Goal: Information Seeking & Learning: Find specific page/section

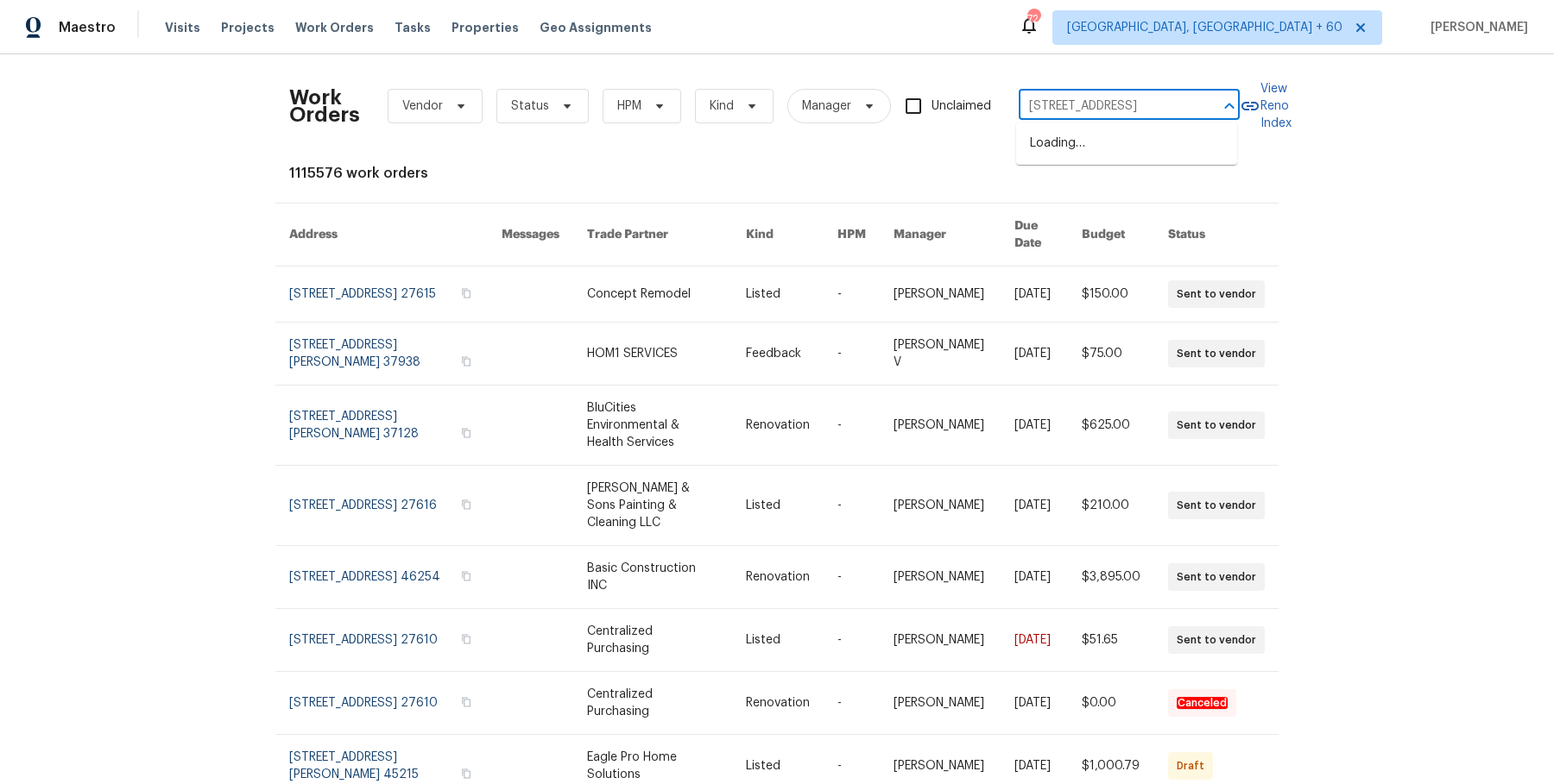
scroll to position [0, 84]
click at [1124, 140] on li "1002 Cumberland Ct SE, Smyrna, GA 30080" at bounding box center [1127, 143] width 221 height 28
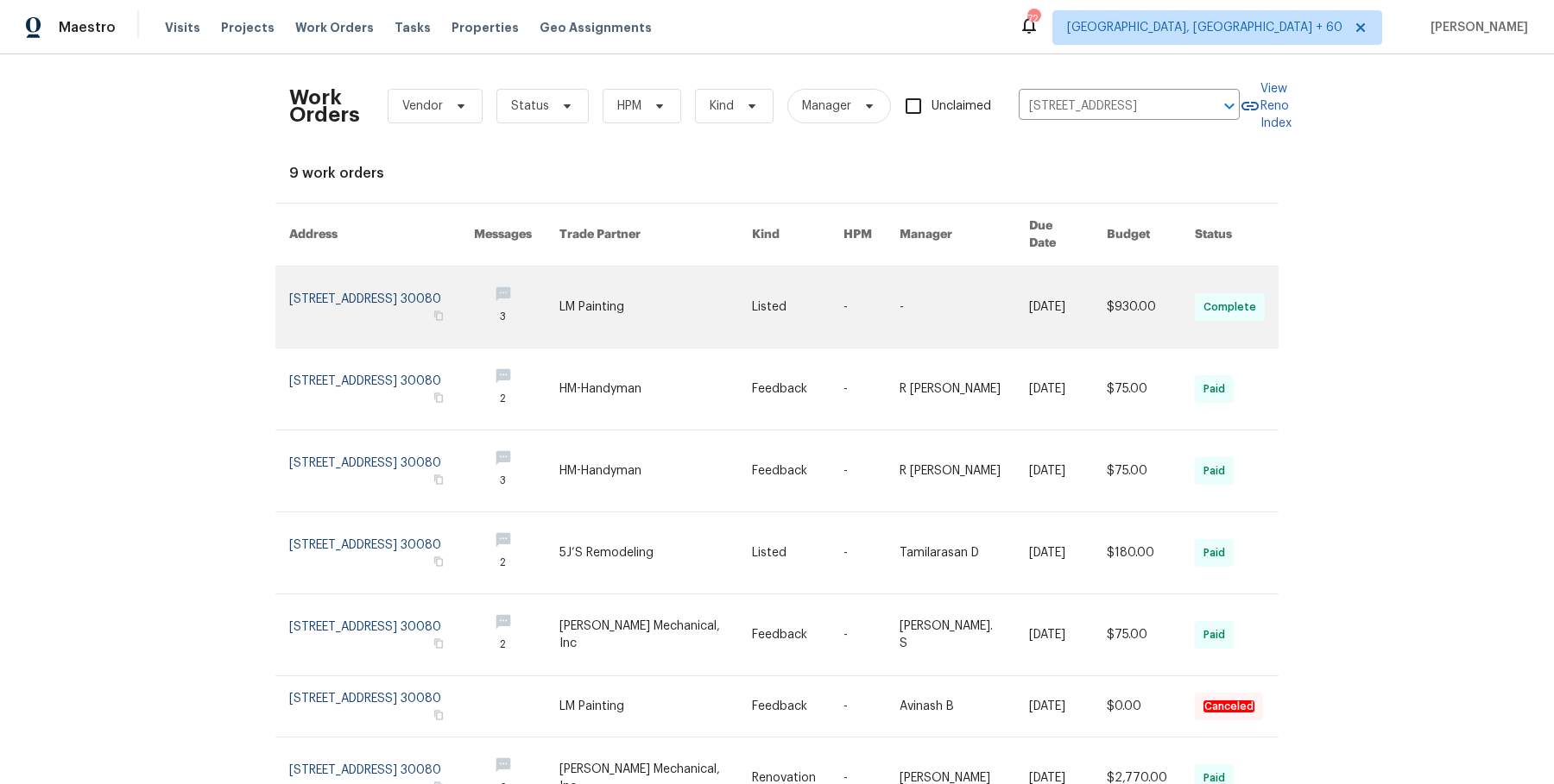
click at [733, 289] on link at bounding box center [656, 307] width 192 height 82
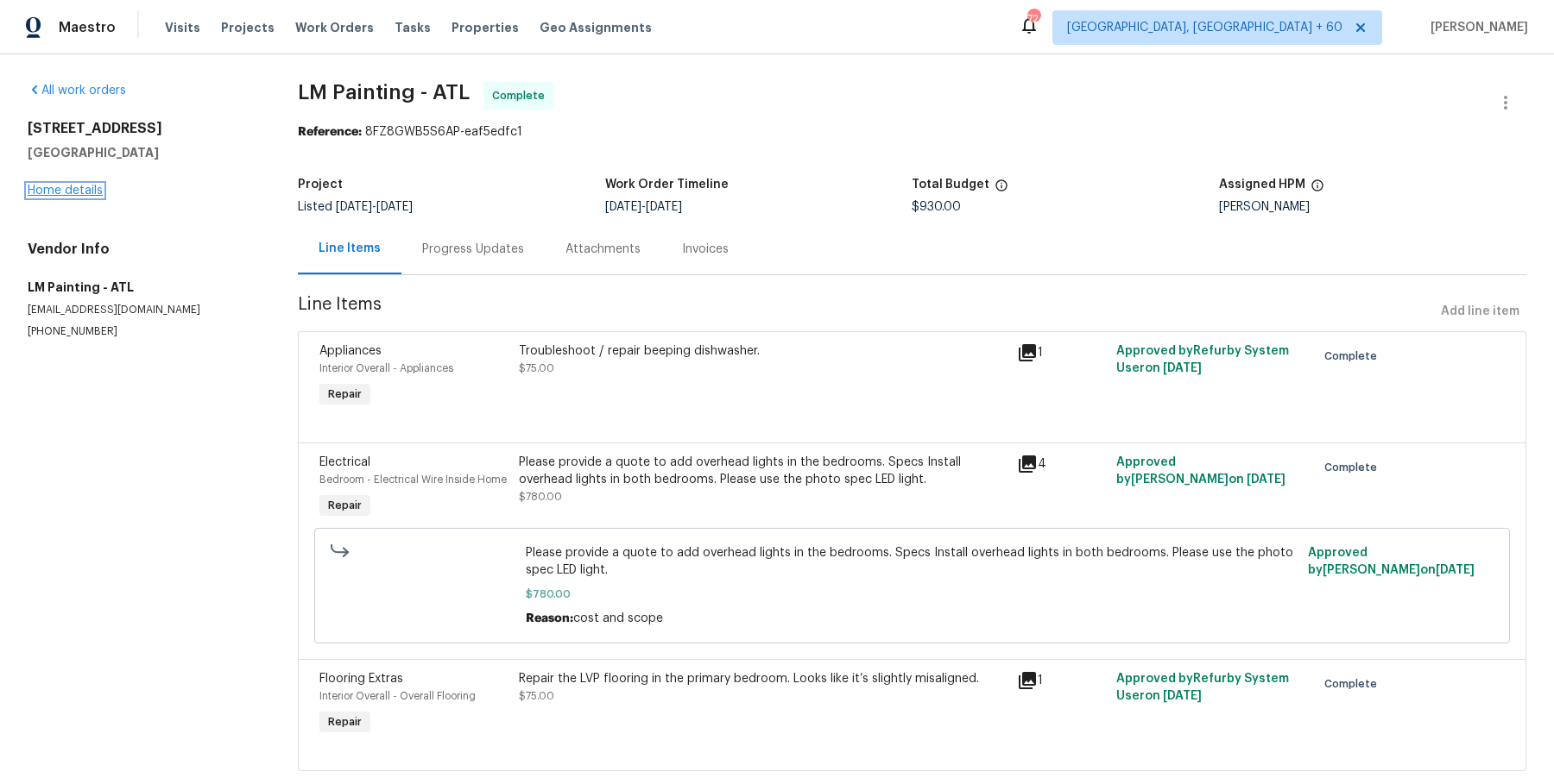
click at [74, 193] on link "Home details" at bounding box center [64, 190] width 75 height 12
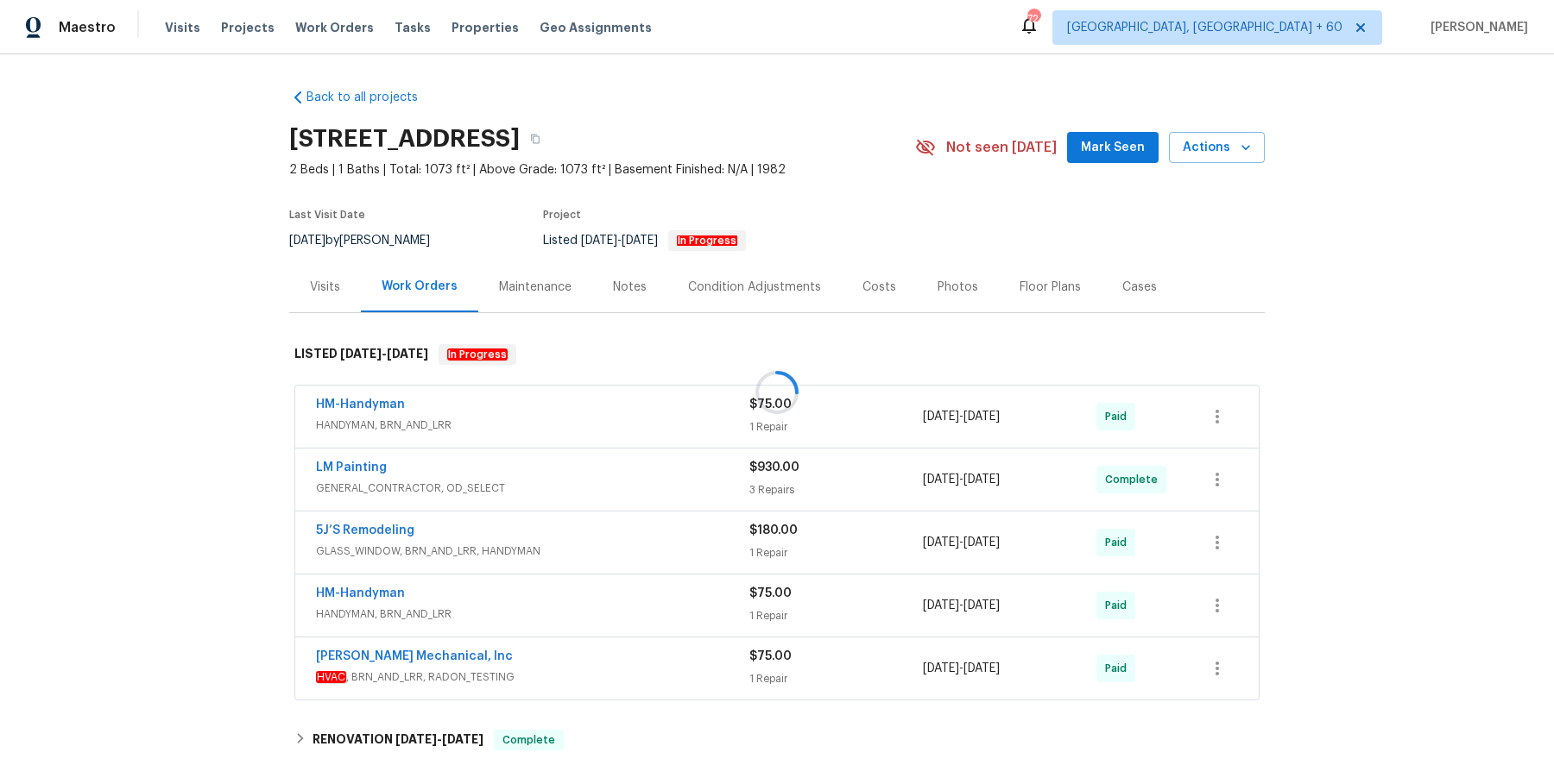
click at [599, 404] on div at bounding box center [777, 392] width 1554 height 784
click at [612, 406] on div "HM-Handyman" at bounding box center [532, 406] width 433 height 21
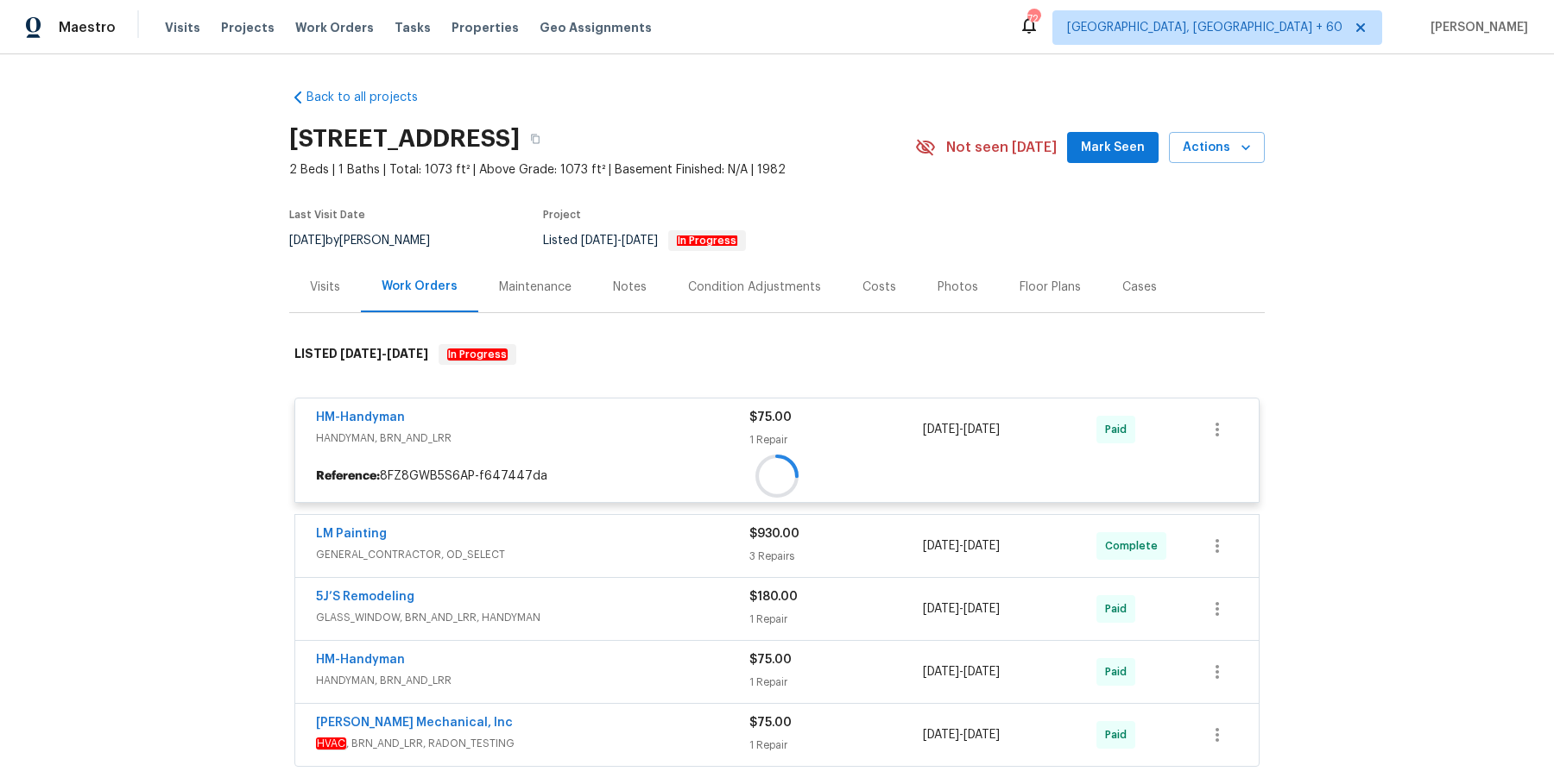
scroll to position [256, 0]
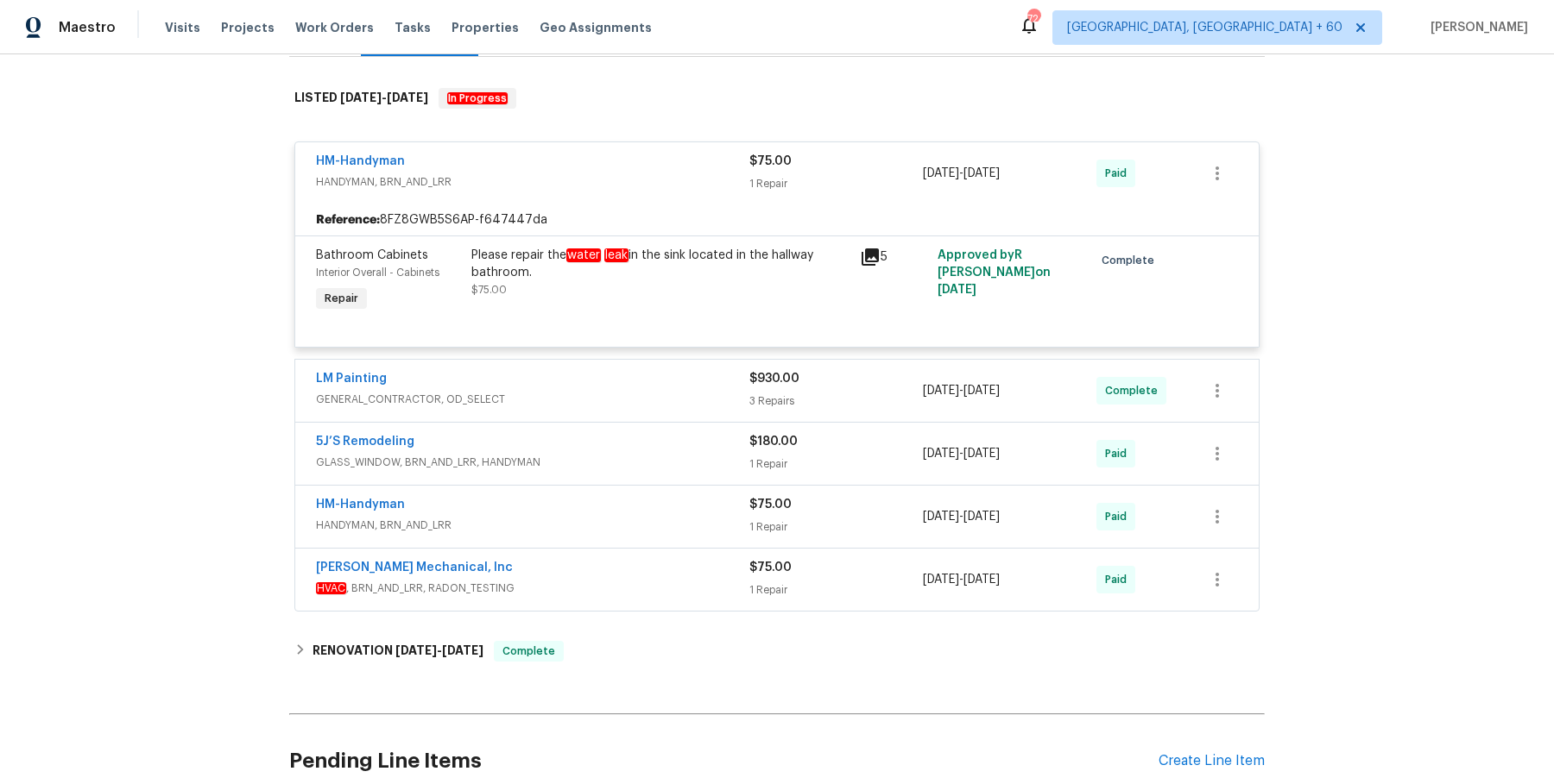
click at [631, 391] on span "GENERAL_CONTRACTOR, OD_SELECT" at bounding box center [532, 399] width 433 height 17
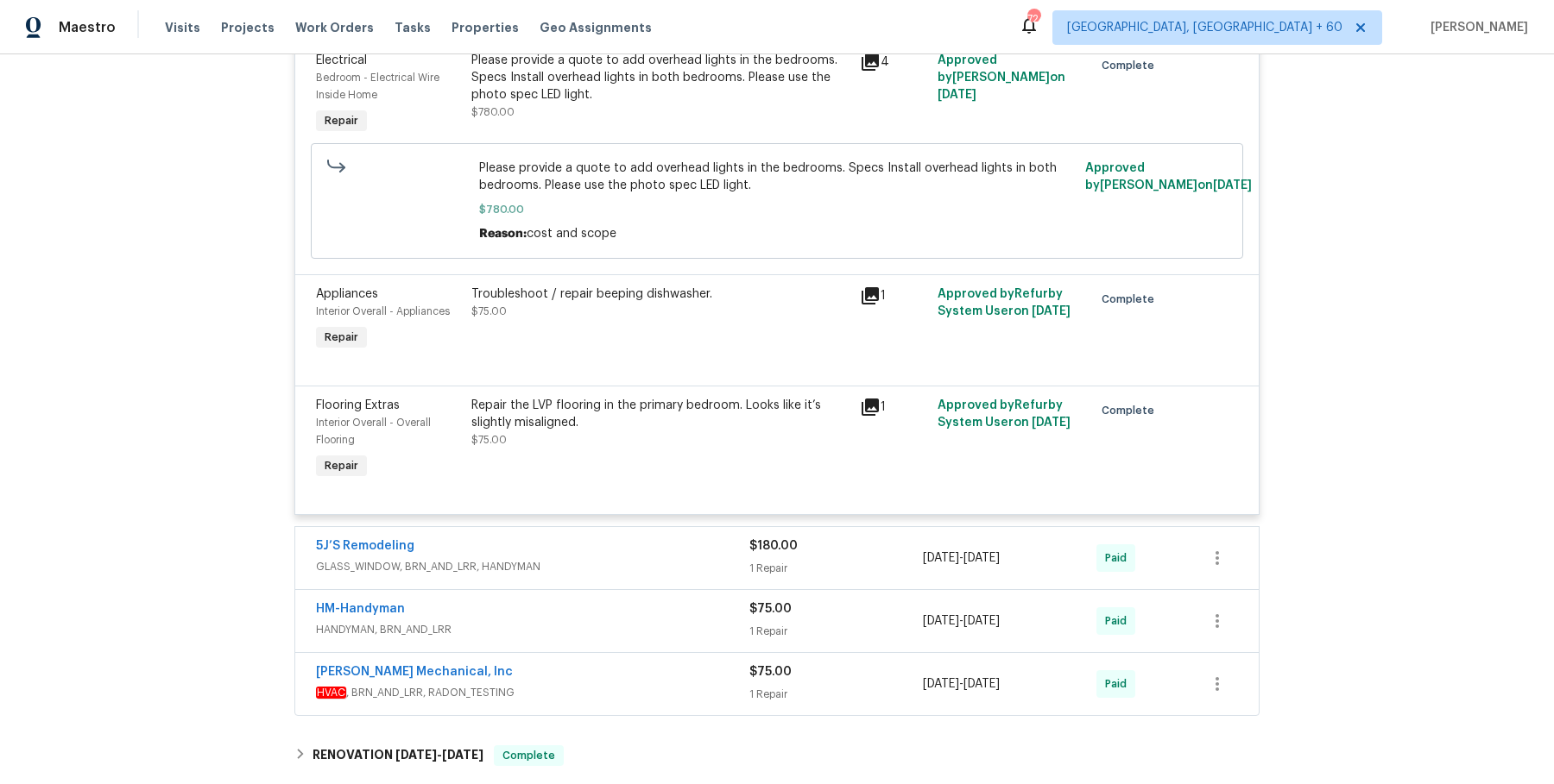
click at [615, 560] on span "GLASS_WINDOW, BRN_AND_LRR, HANDYMAN" at bounding box center [532, 566] width 433 height 17
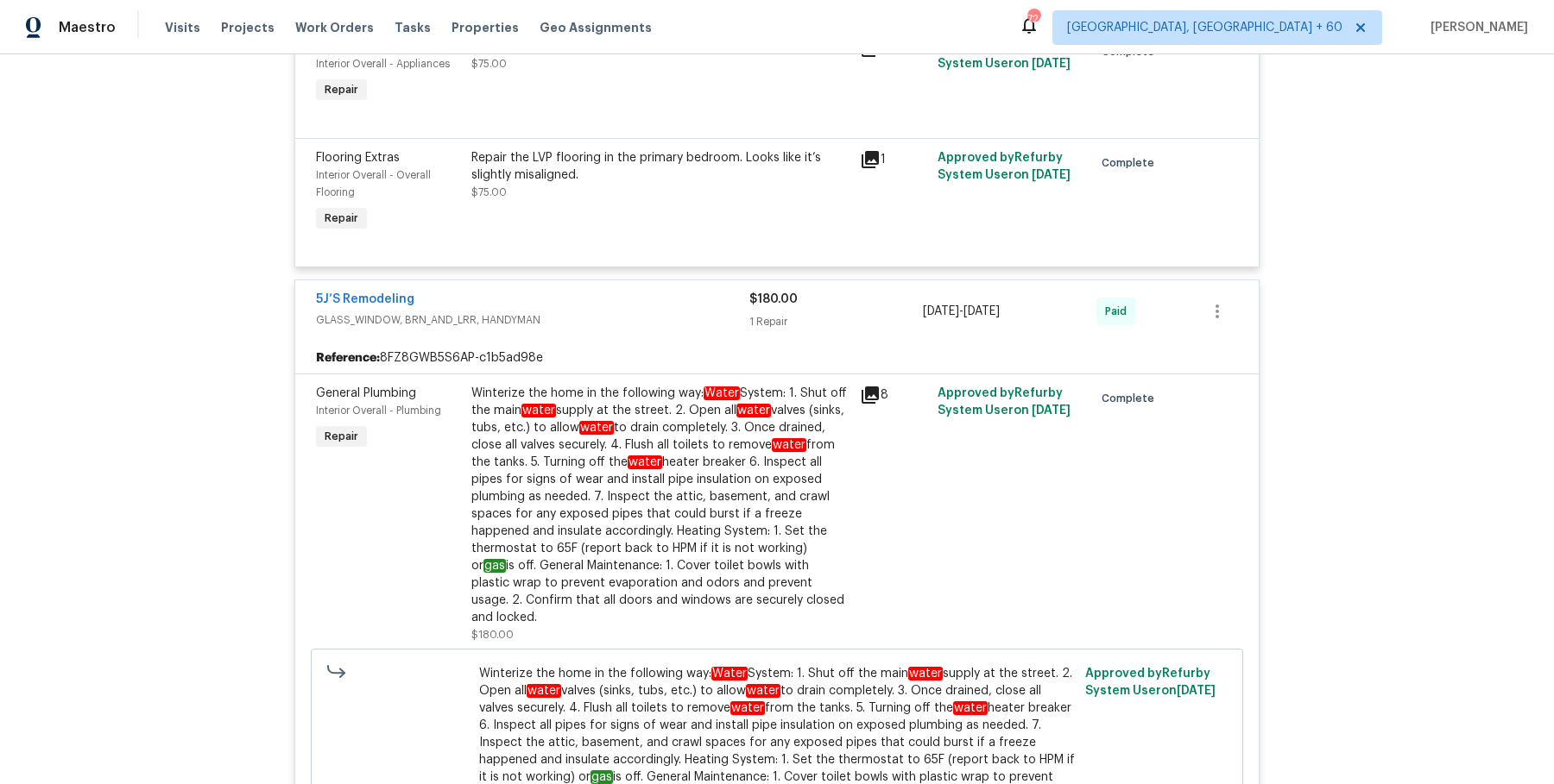
scroll to position [1610, 0]
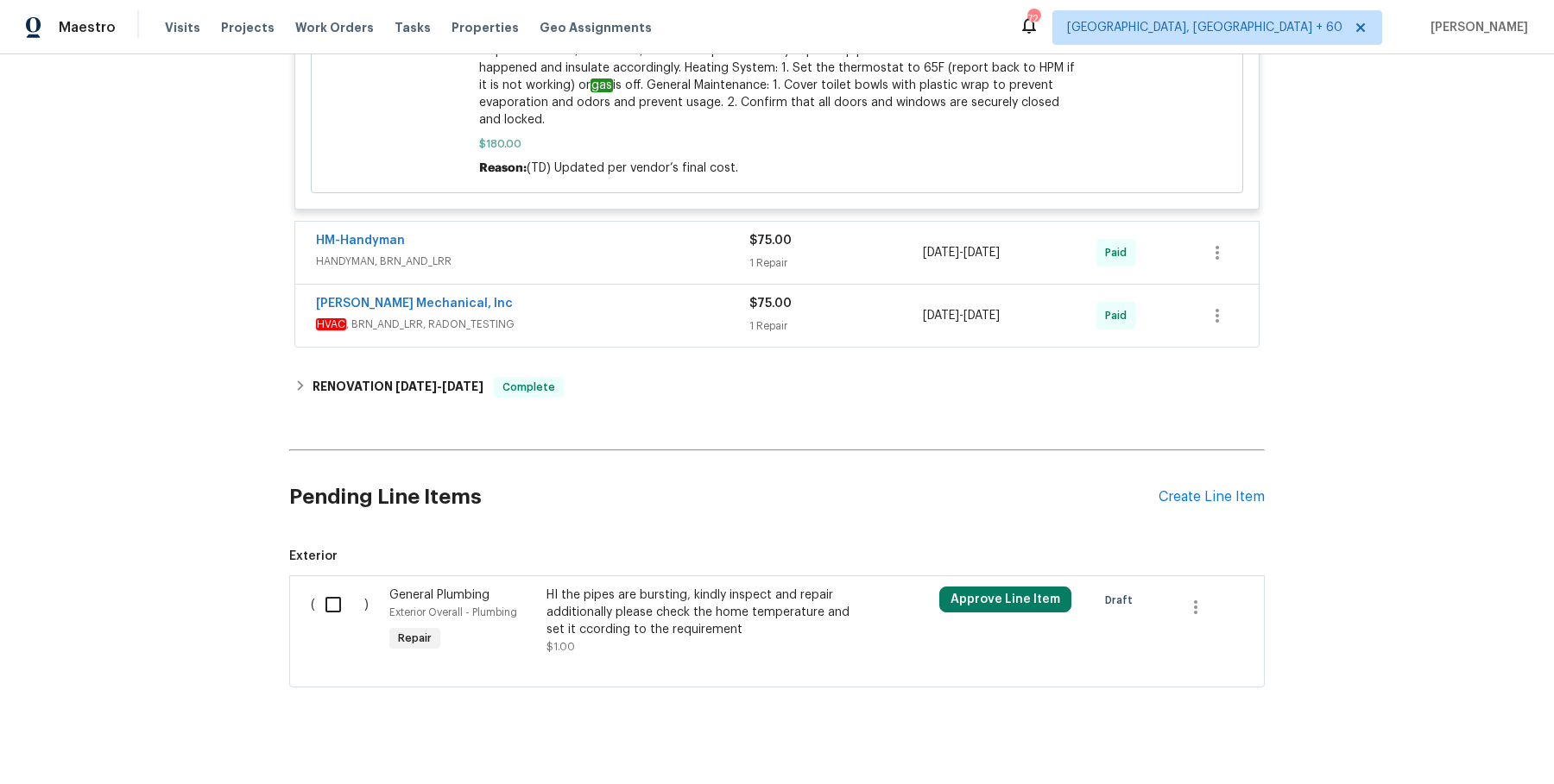
click at [666, 232] on div "HM-Handyman" at bounding box center [532, 242] width 433 height 21
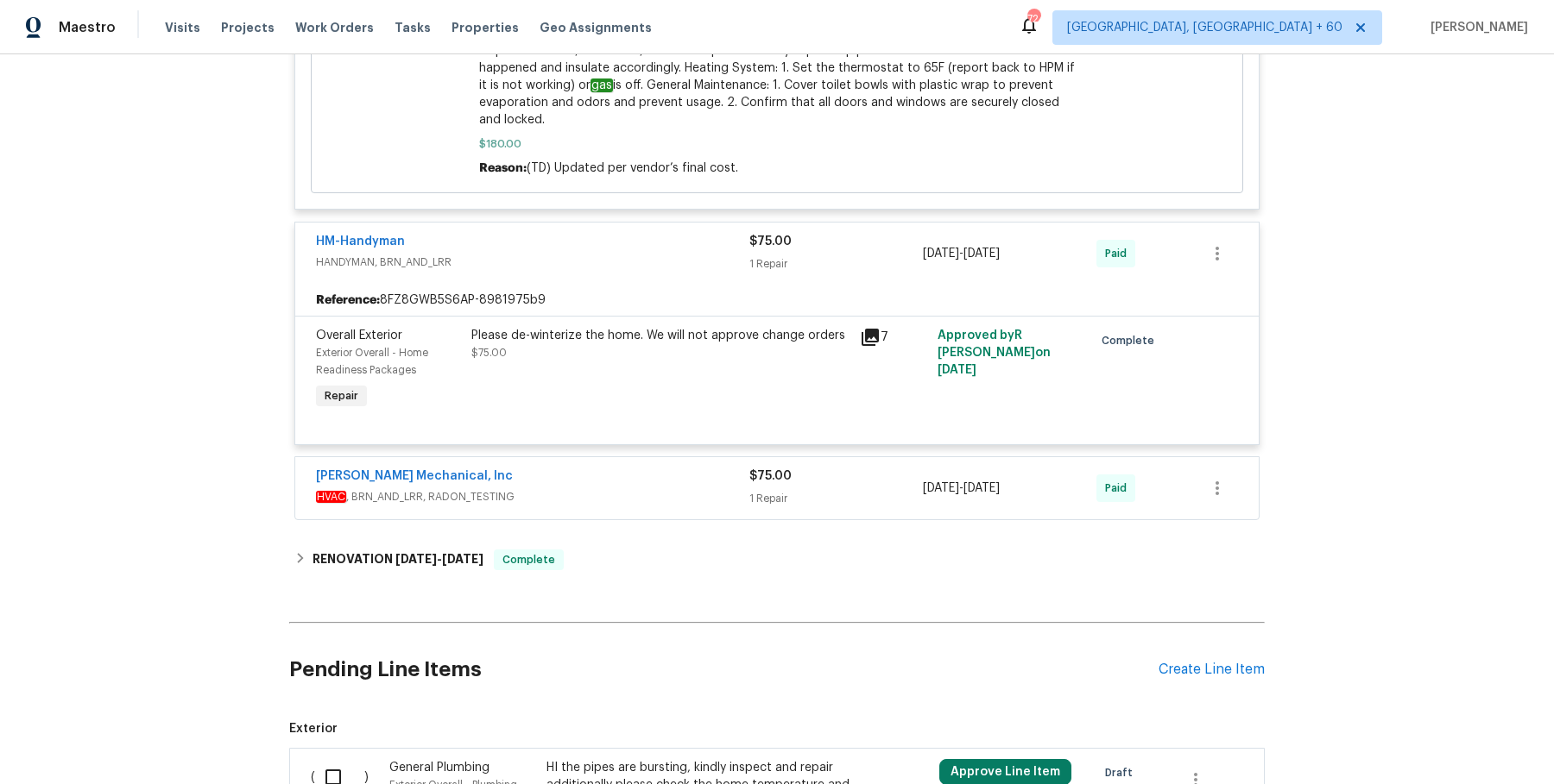
click at [697, 458] on div "JH Martin Mechanical, Inc HVAC , BRN_AND_LRR, RADON_TESTING $75.00 1 Repair 12/…" at bounding box center [777, 489] width 964 height 63
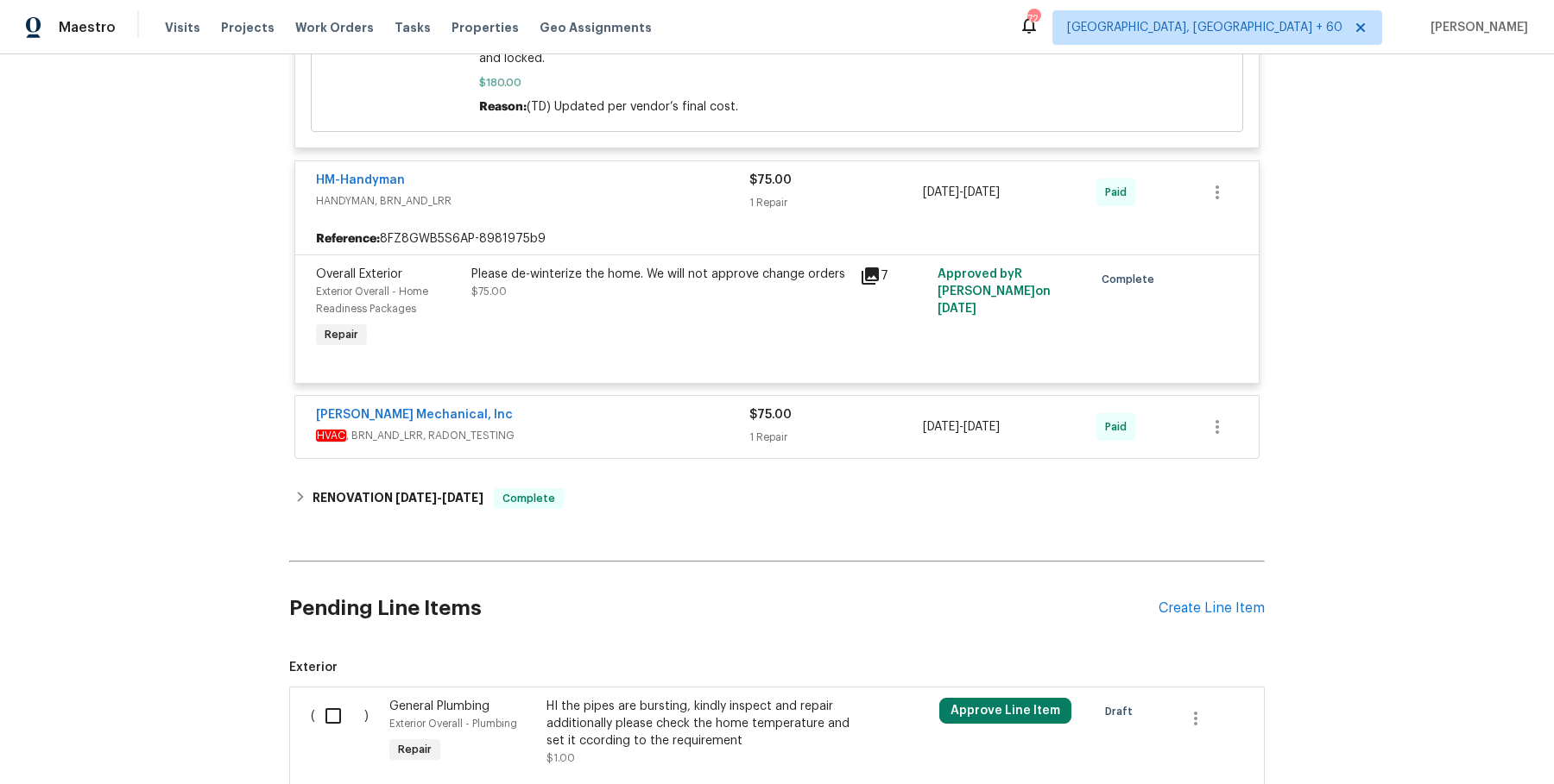
click at [697, 427] on span "HVAC , BRN_AND_LRR, RADON_TESTING" at bounding box center [532, 435] width 433 height 17
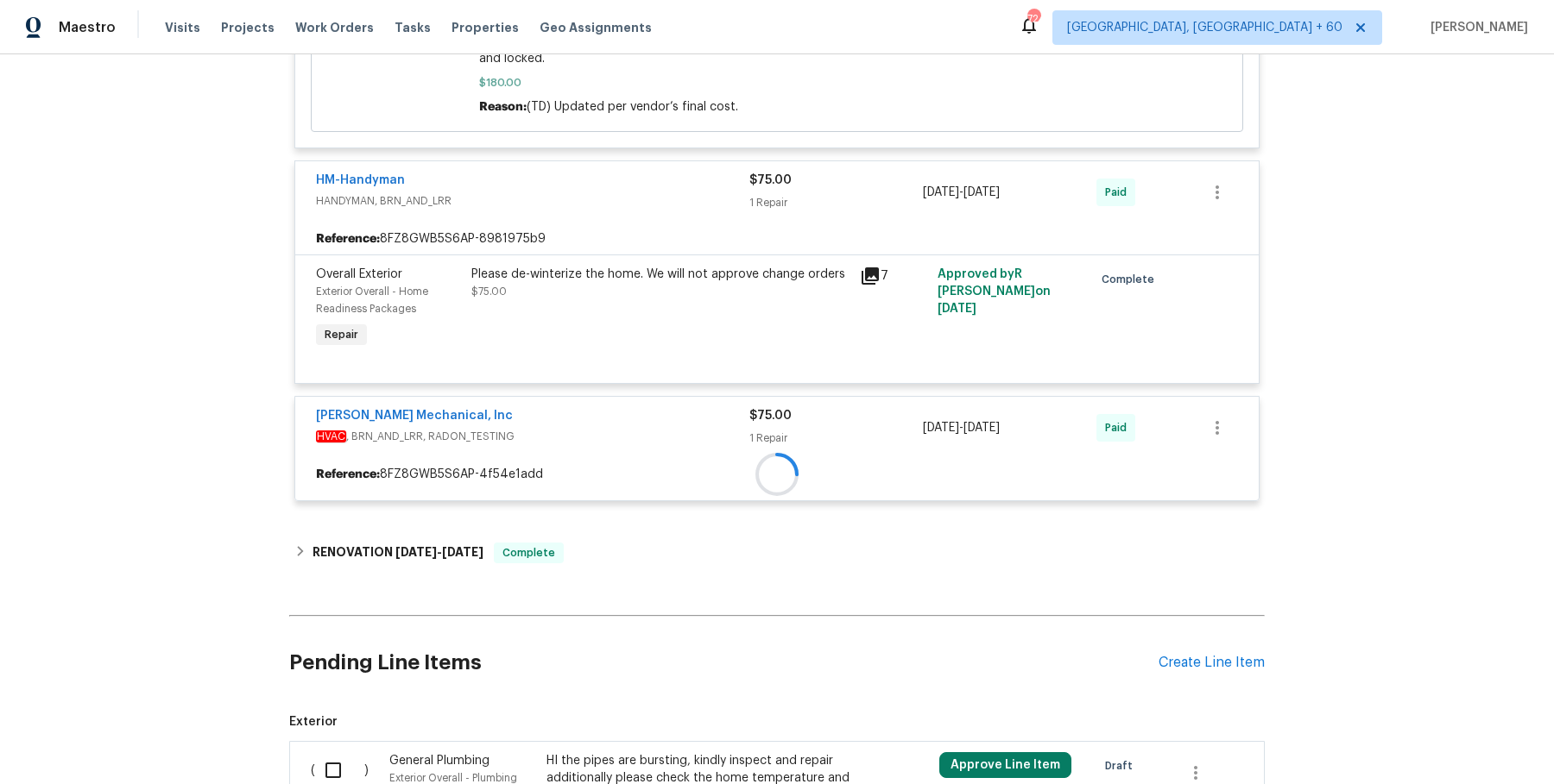
scroll to position [1837, 0]
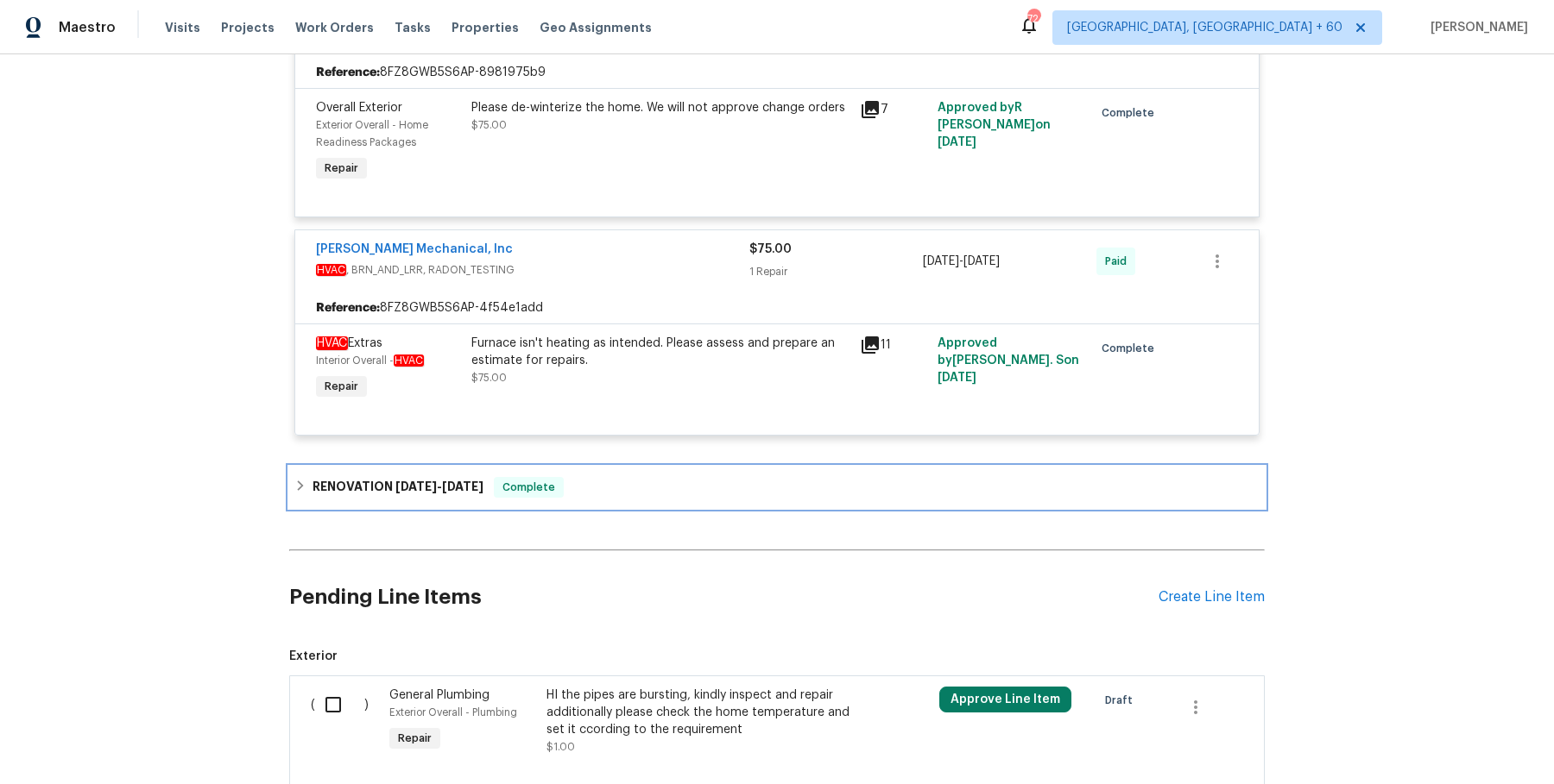
click at [675, 478] on div "RENOVATION 10/11/24 - 10/18/24 Complete" at bounding box center [777, 488] width 965 height 21
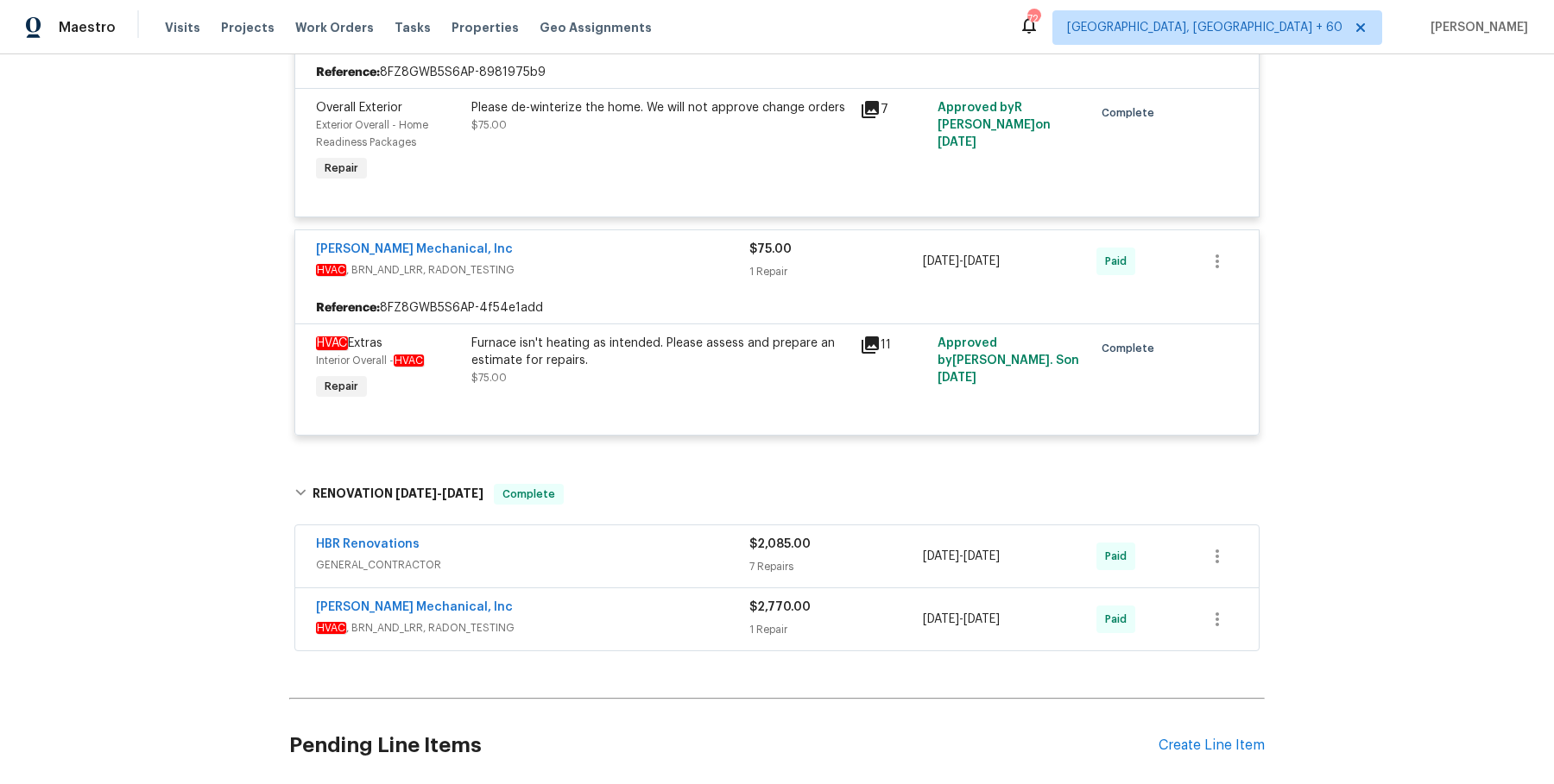
click at [692, 557] on span "GENERAL_CONTRACTOR" at bounding box center [532, 565] width 433 height 17
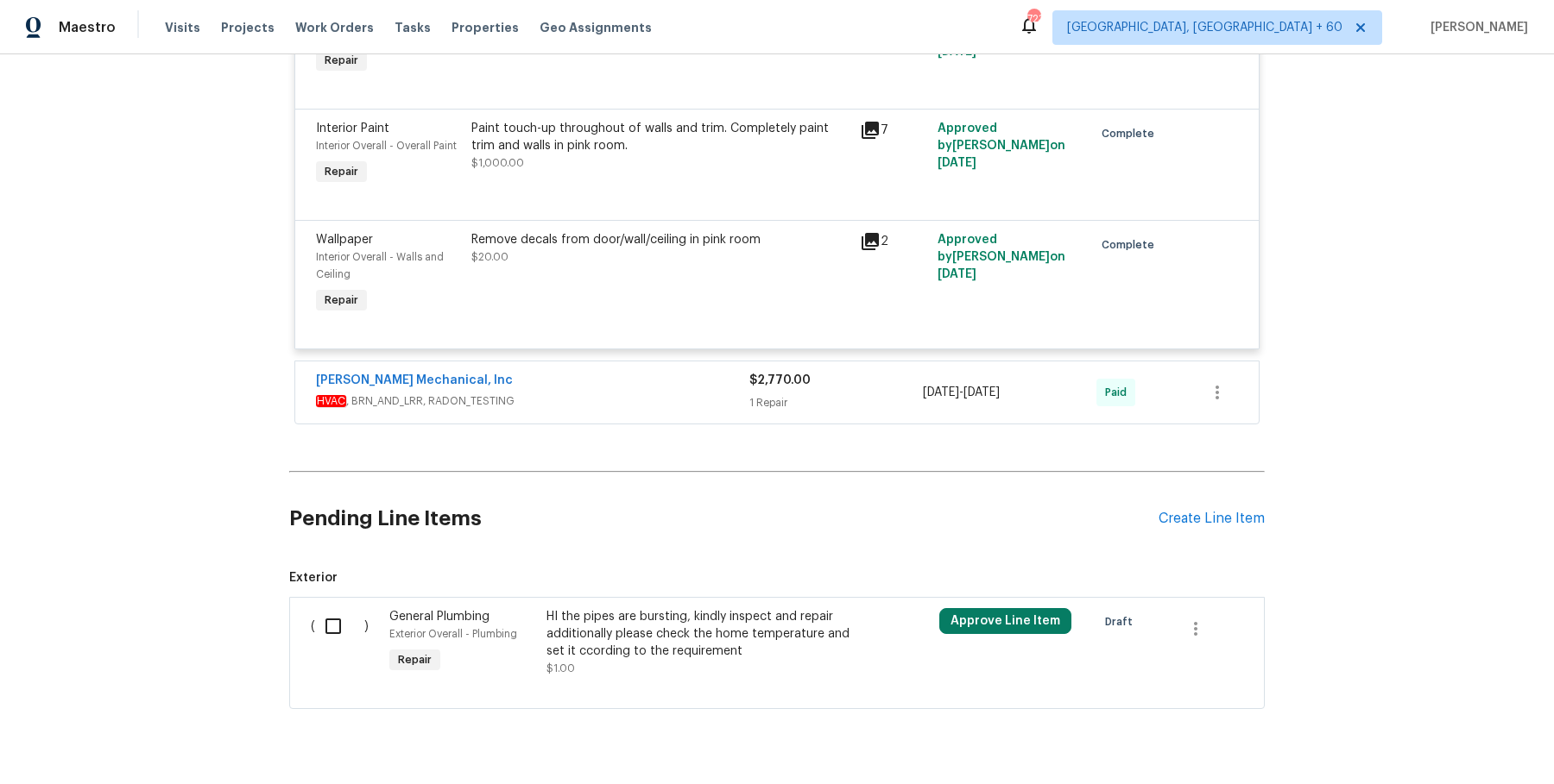
scroll to position [3267, 0]
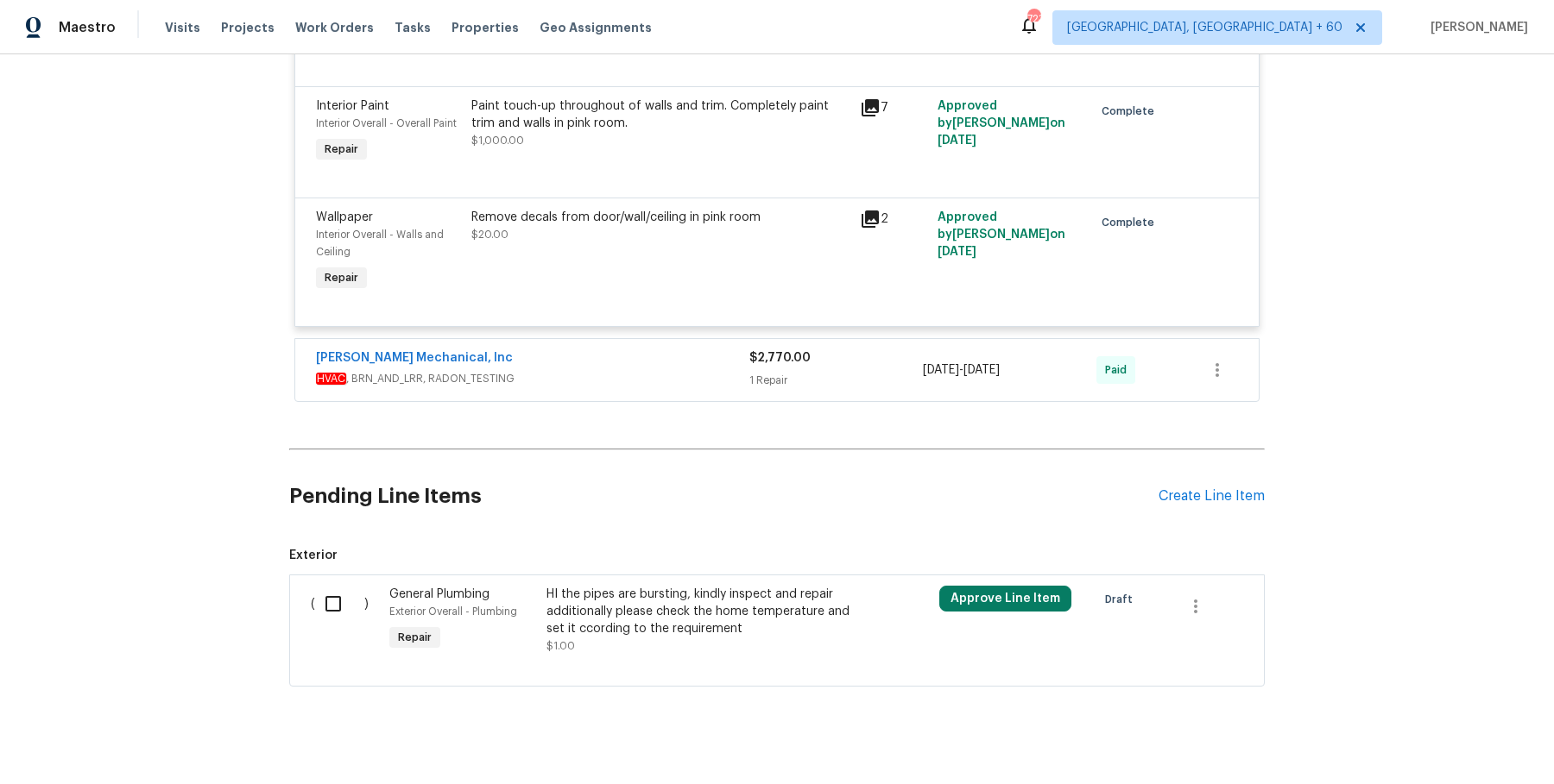
click at [699, 370] on span "HVAC , BRN_AND_LRR, RADON_TESTING" at bounding box center [532, 378] width 433 height 17
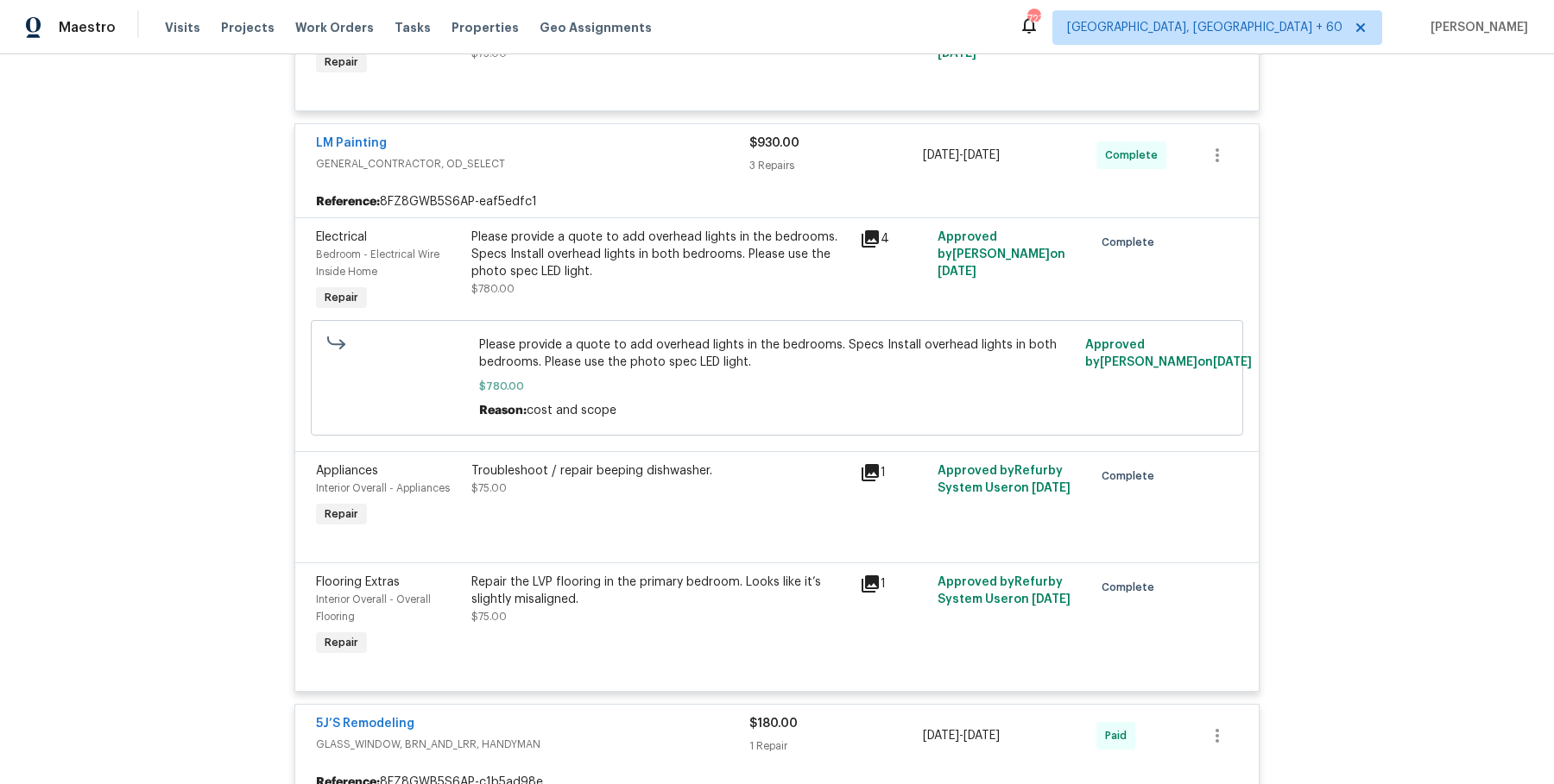
scroll to position [0, 0]
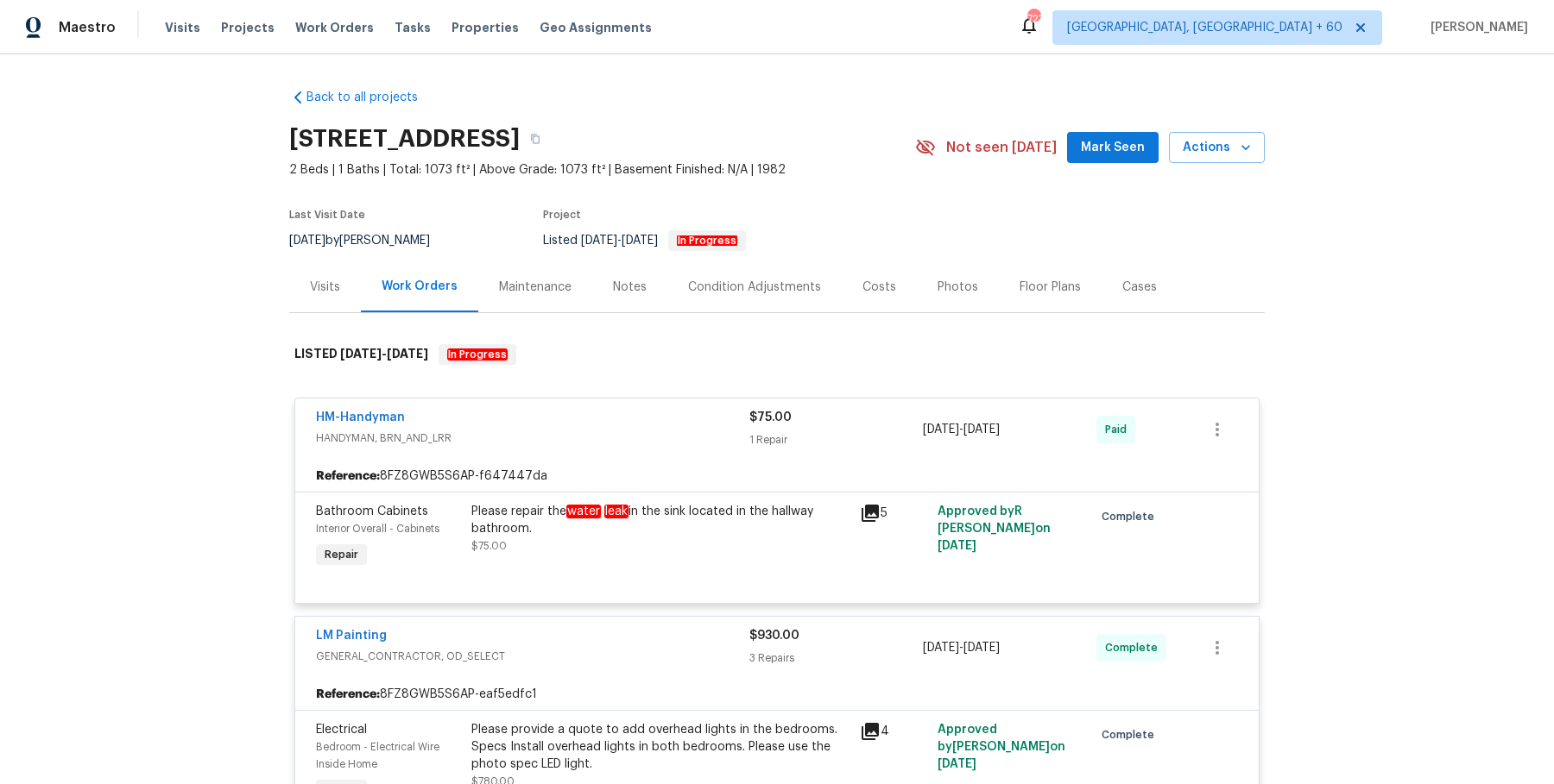
click at [281, 38] on div "Visits Projects Work Orders Tasks Properties Geo Assignments" at bounding box center [419, 27] width 508 height 34
click at [300, 29] on span "Work Orders" at bounding box center [335, 27] width 79 height 17
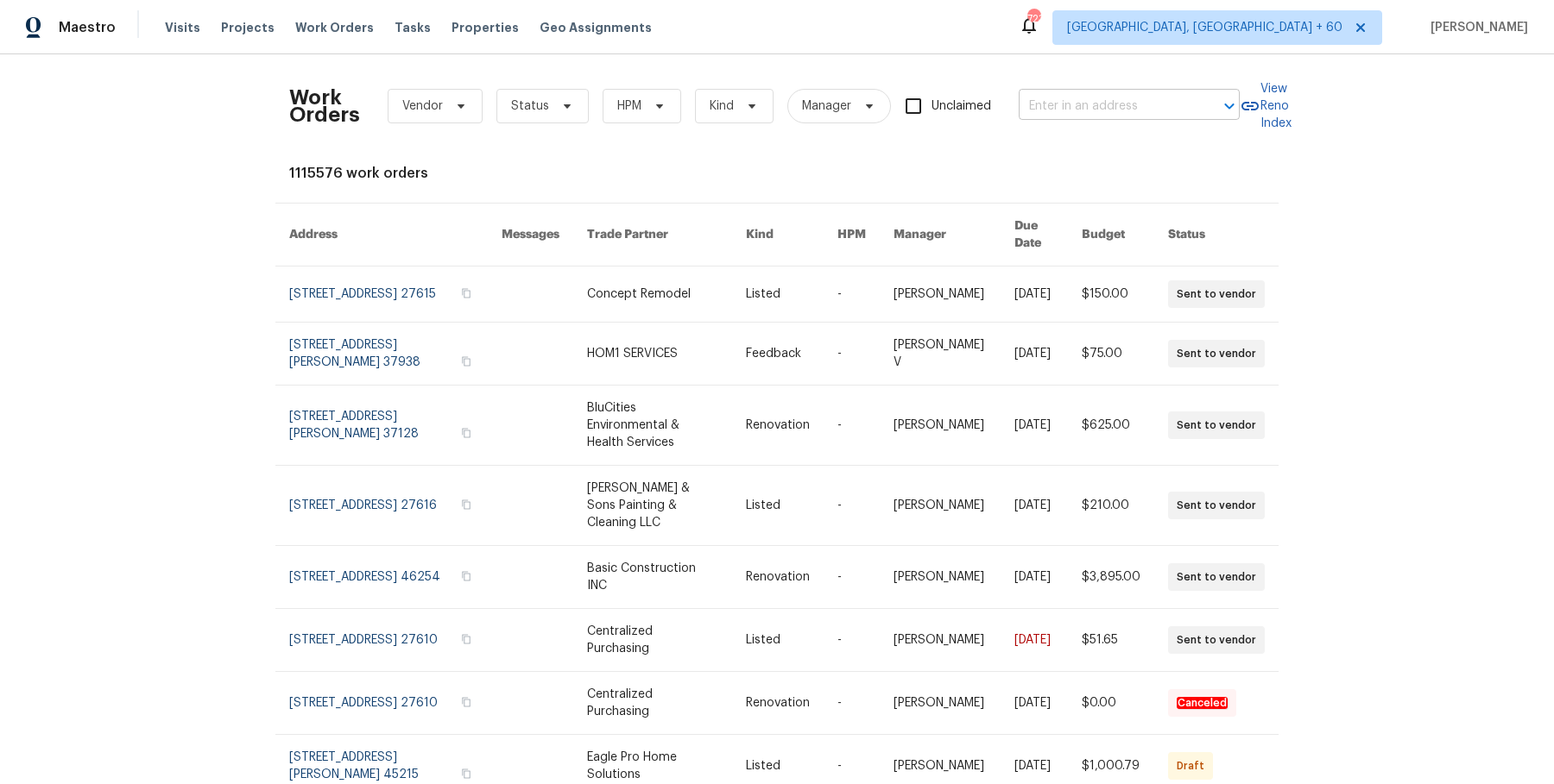
click at [1043, 99] on input "text" at bounding box center [1105, 107] width 172 height 27
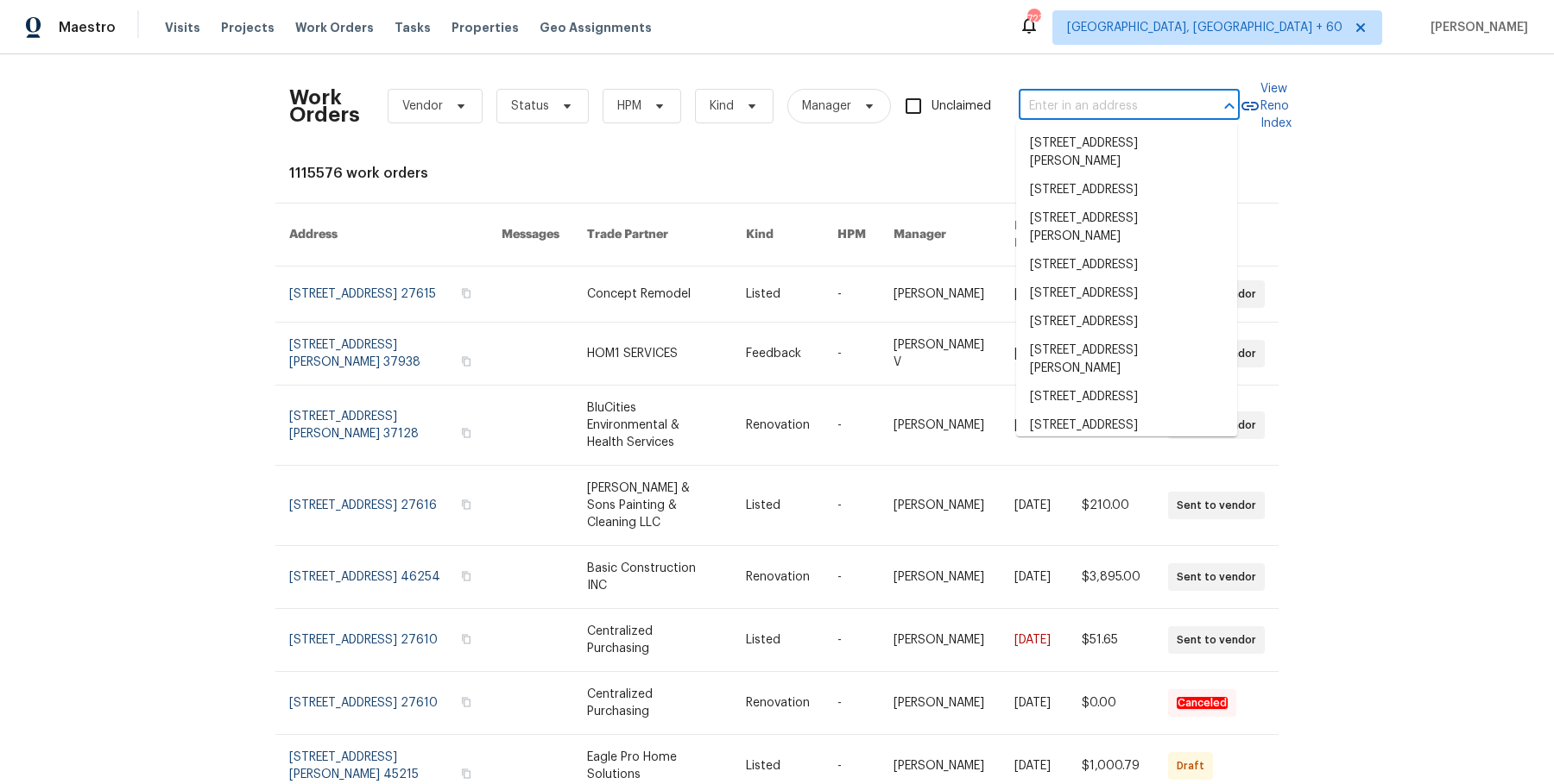
paste input "9624 Ditman Way Kansas City, MO 64134"
type input "9624 Ditman Way Kansas City, MO 64134"
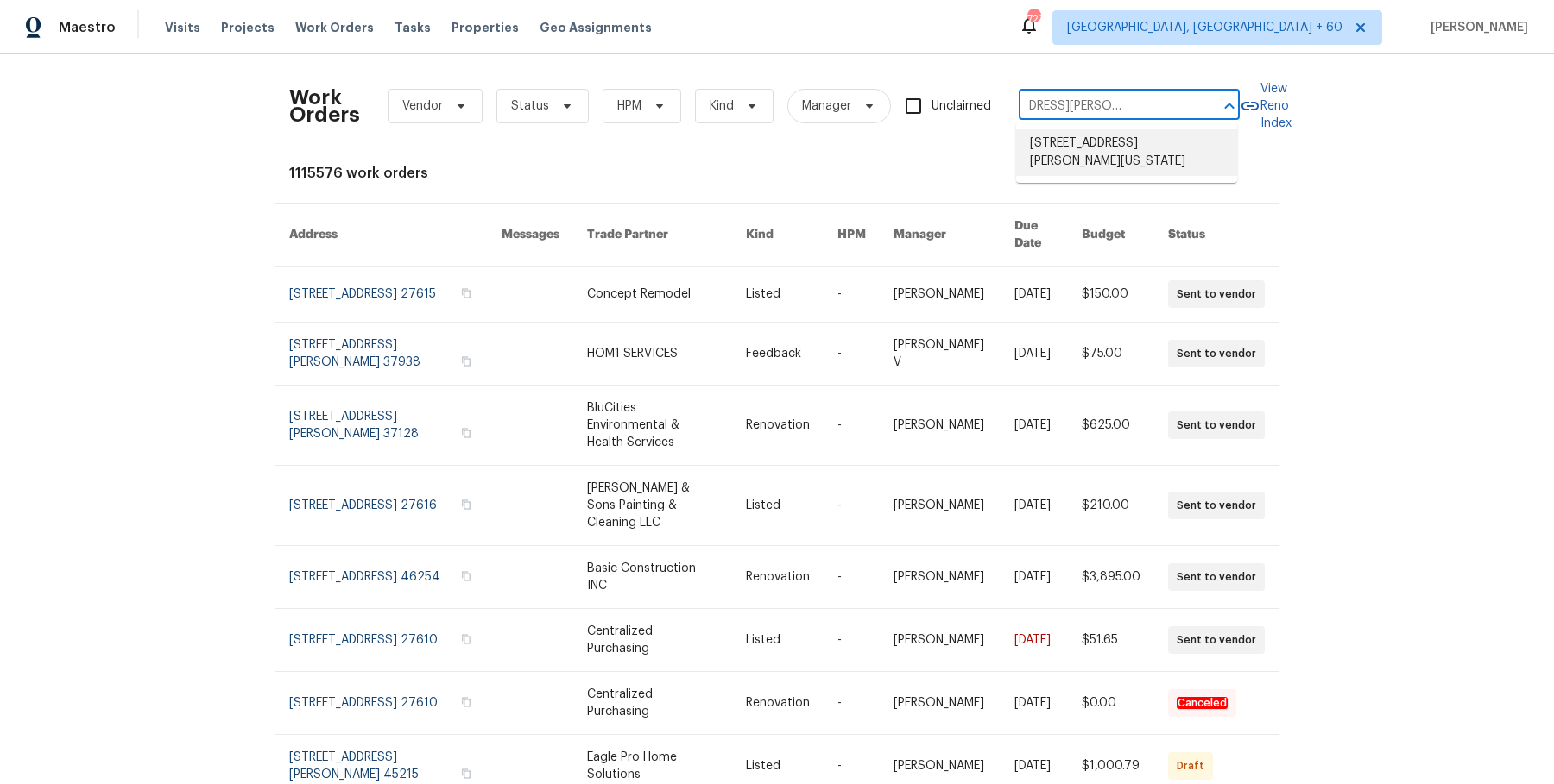
click at [1054, 135] on li "9624 Ditman Way, Kansas City, MO 64134" at bounding box center [1127, 152] width 221 height 46
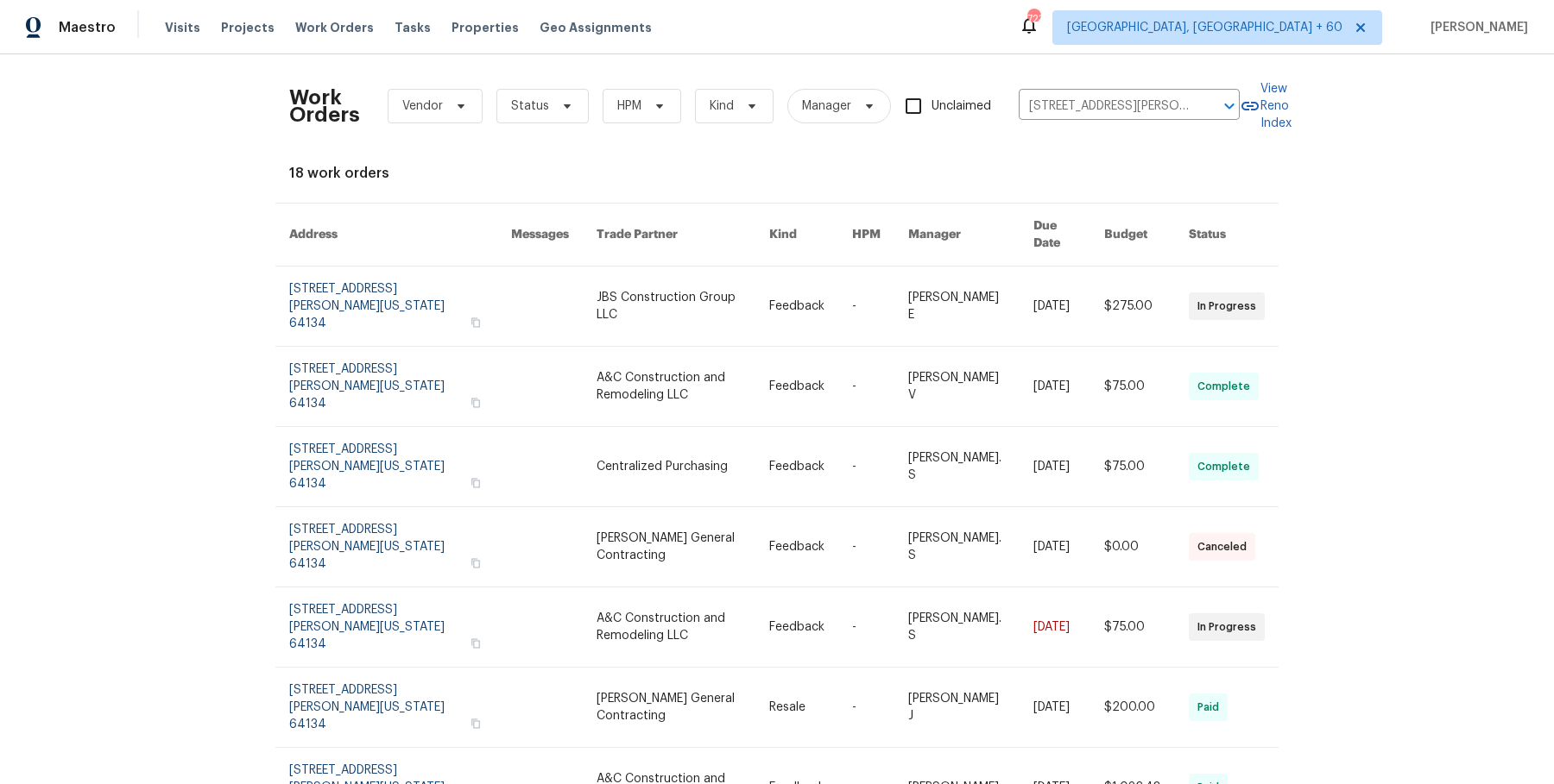
click at [668, 287] on link at bounding box center [683, 306] width 172 height 80
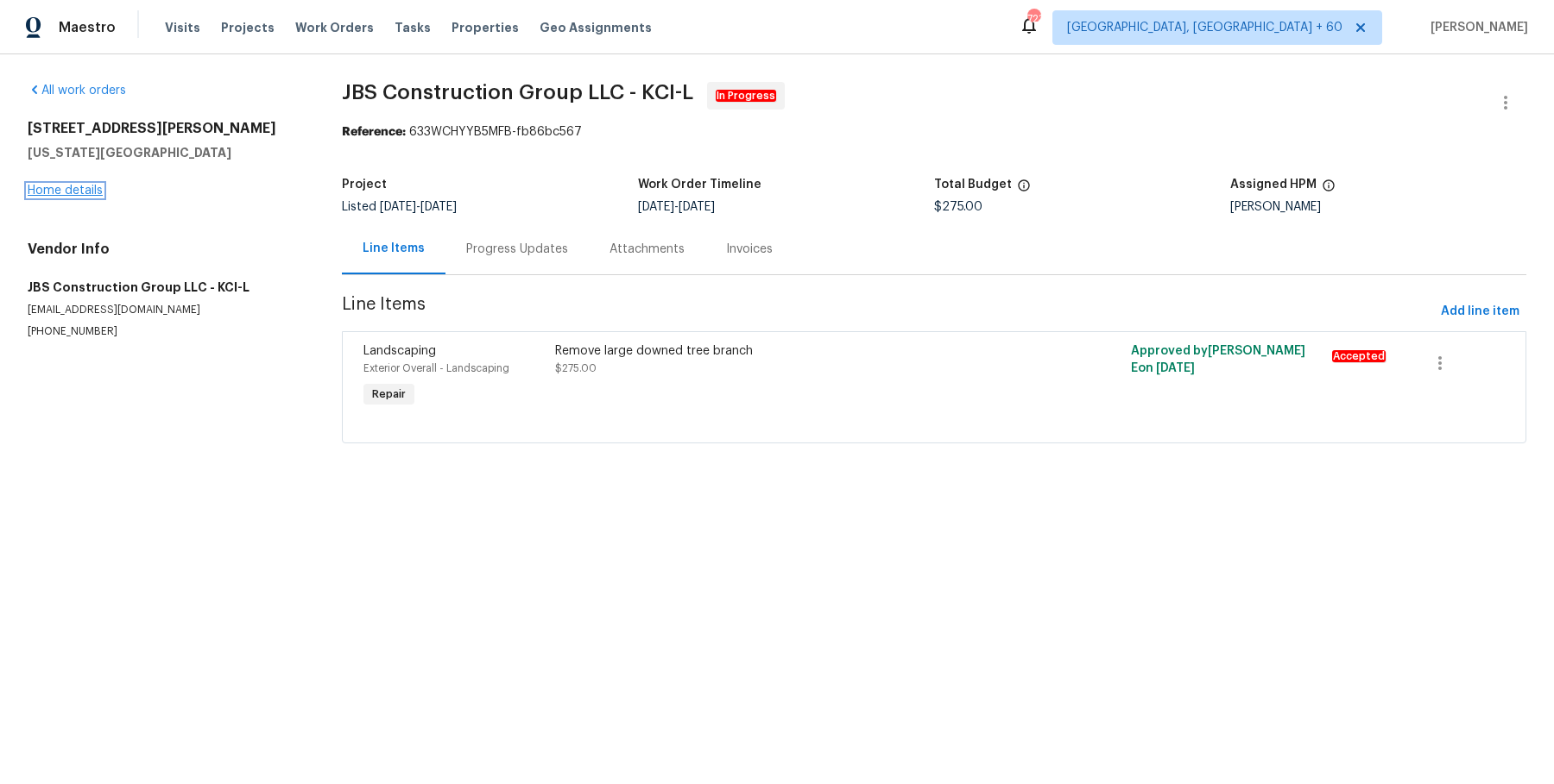
click at [81, 193] on link "Home details" at bounding box center [64, 190] width 75 height 12
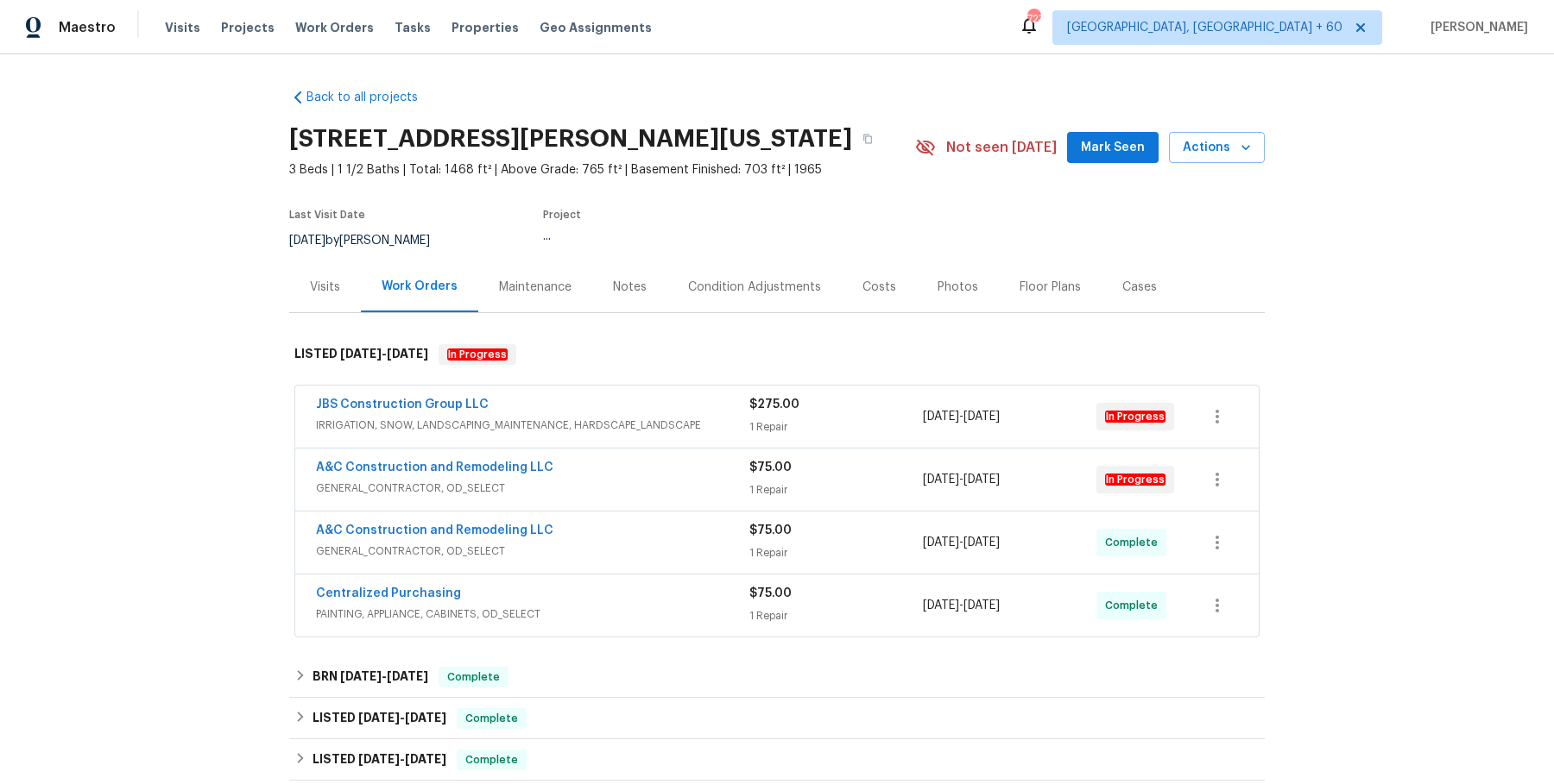
click at [582, 402] on div "JBS Construction Group LLC" at bounding box center [532, 406] width 433 height 21
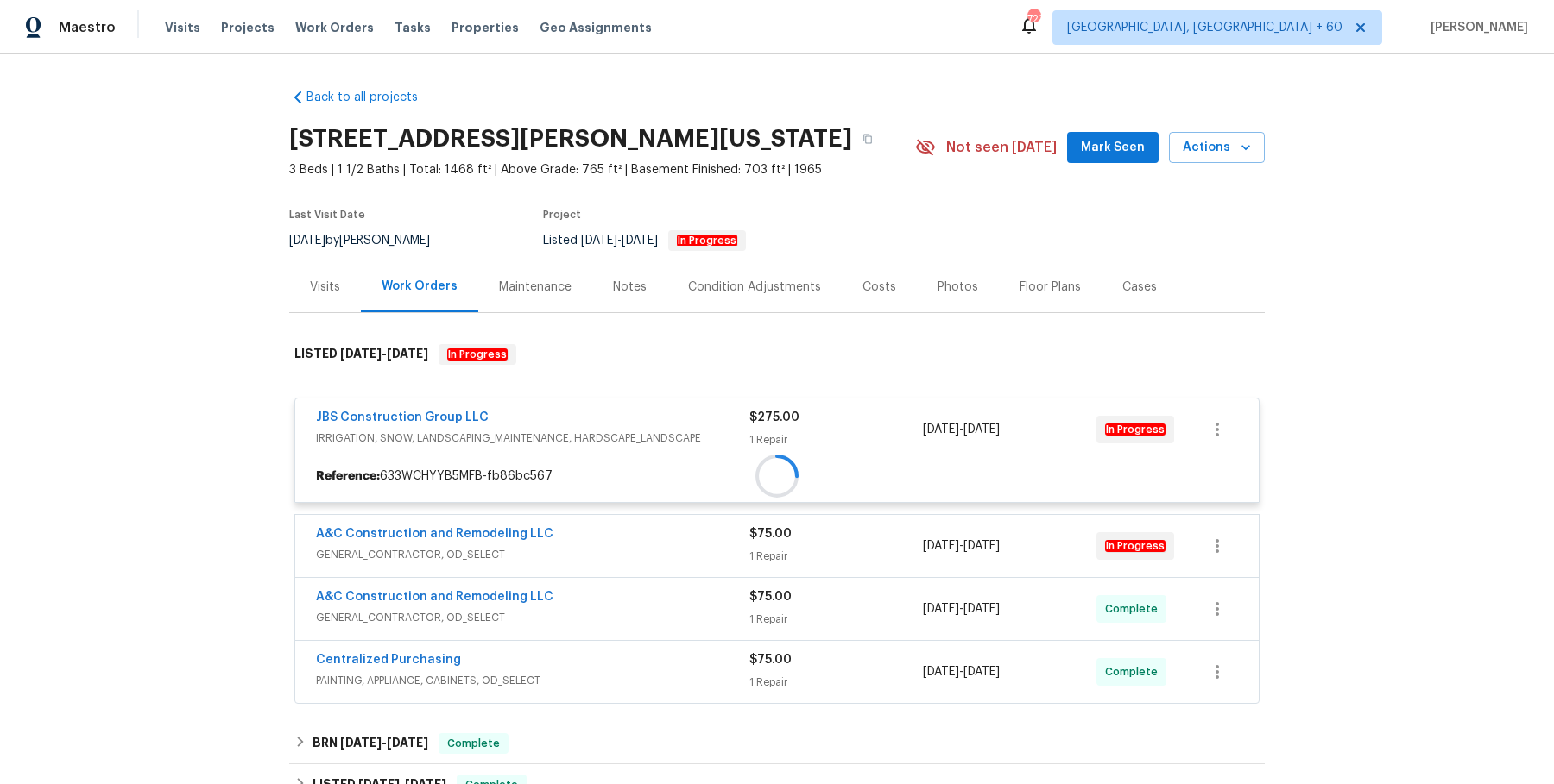
scroll to position [238, 0]
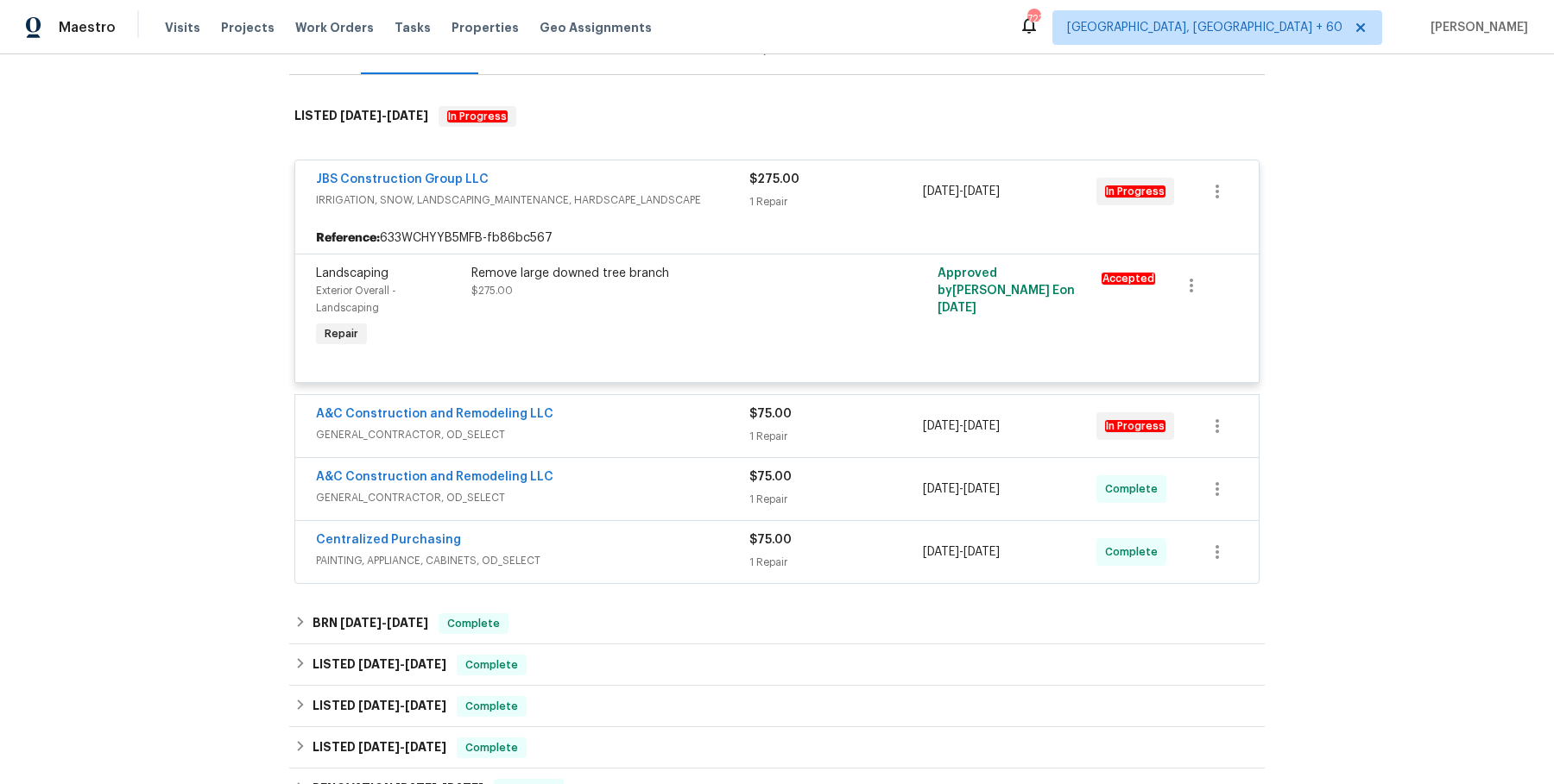
click at [582, 419] on div "A&C Construction and Remodeling LLC" at bounding box center [532, 416] width 433 height 21
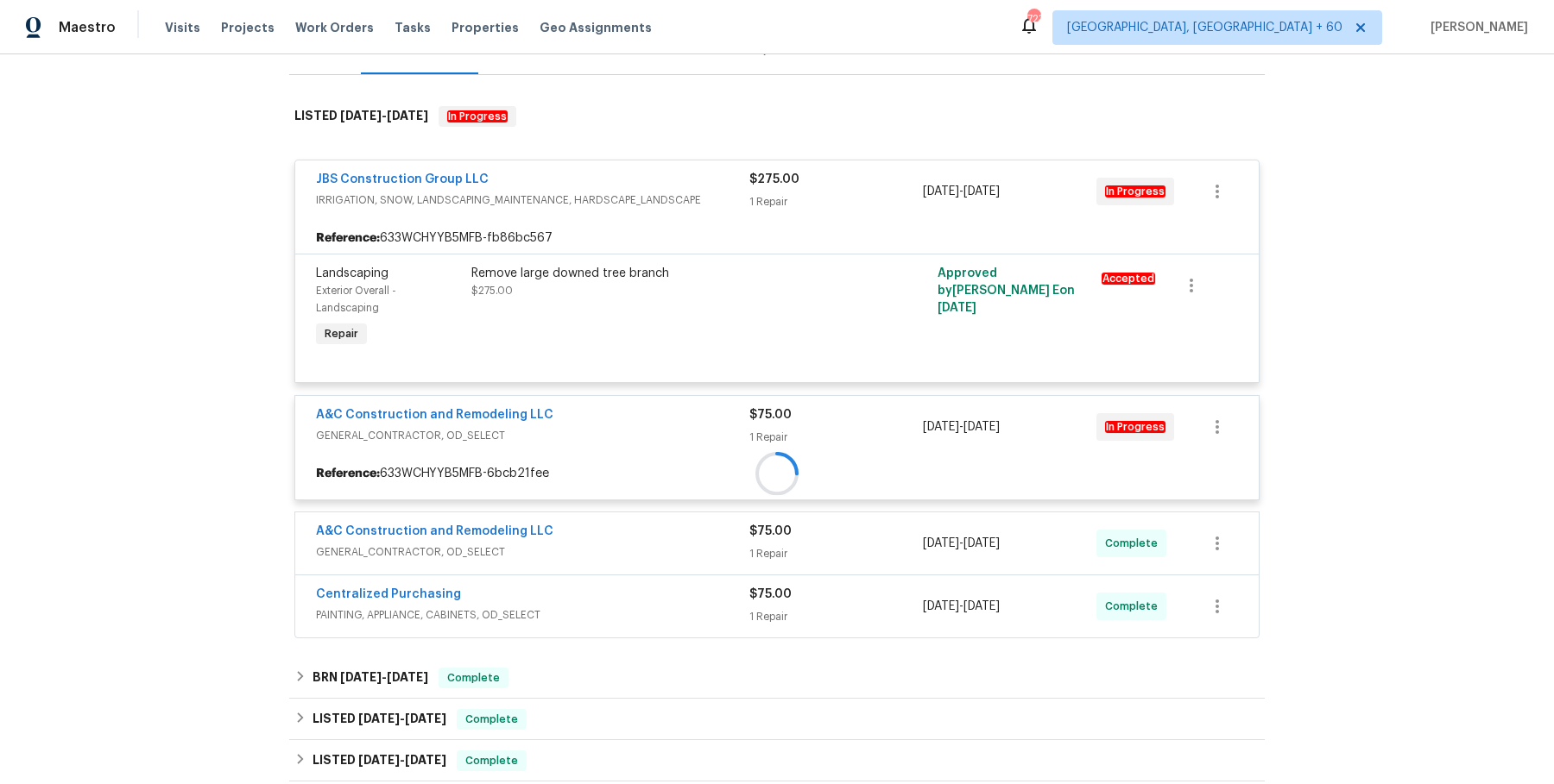
scroll to position [390, 0]
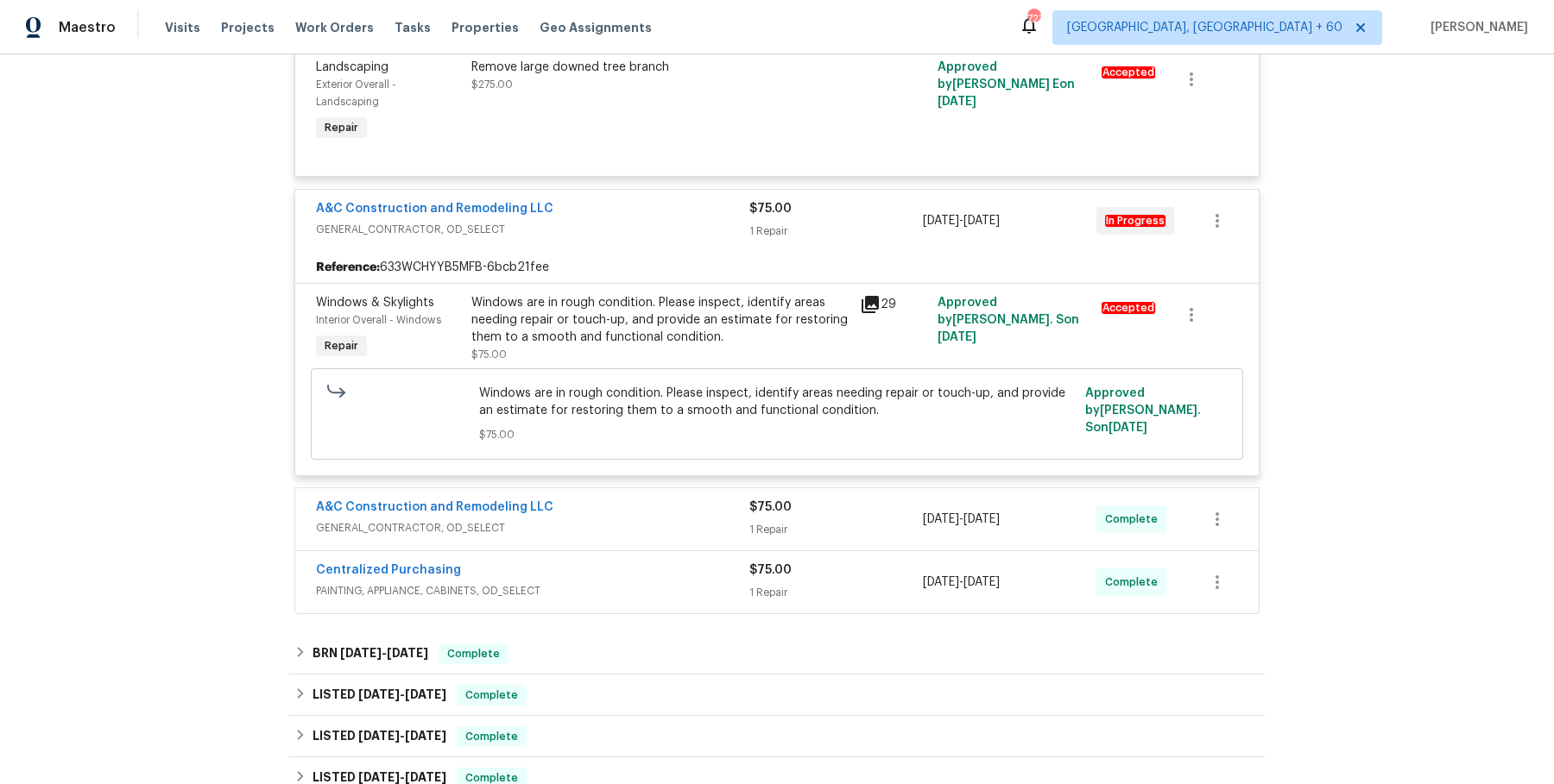
click at [572, 504] on div "A&C Construction and Remodeling LLC" at bounding box center [532, 508] width 433 height 21
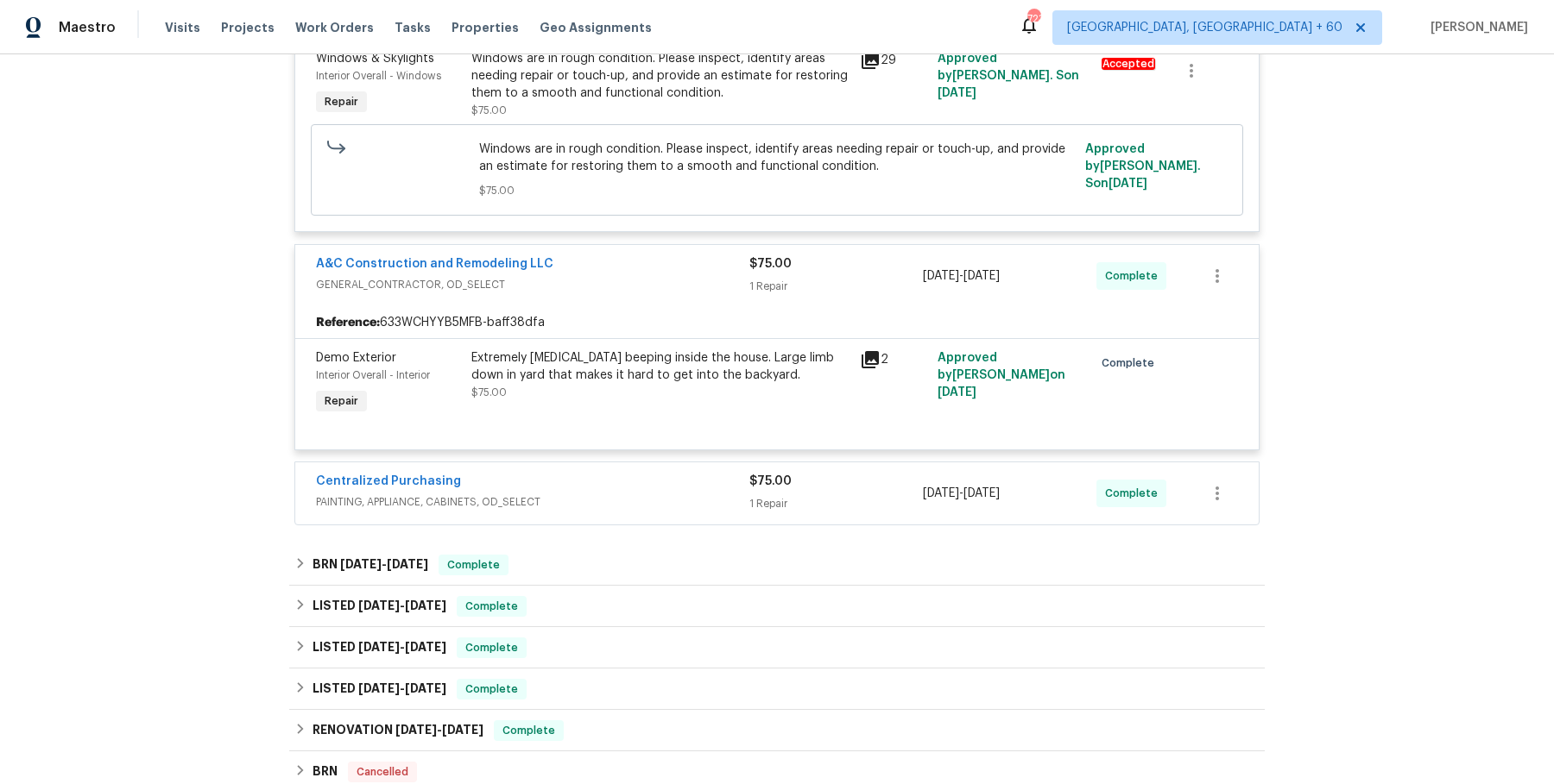
click at [572, 504] on span "PAINTING, APPLIANCE, CABINETS, OD_SELECT" at bounding box center [532, 502] width 433 height 17
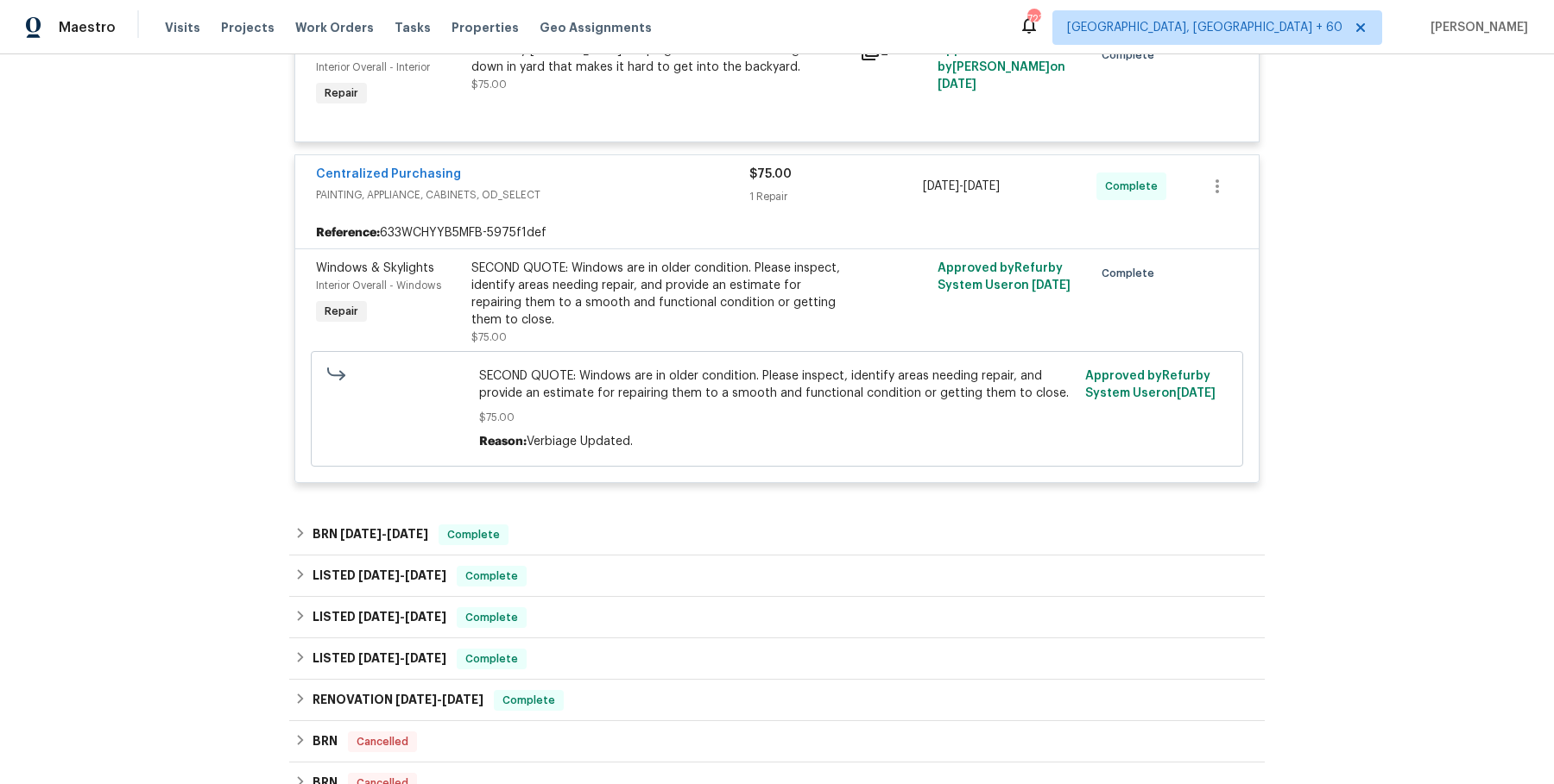
scroll to position [1011, 0]
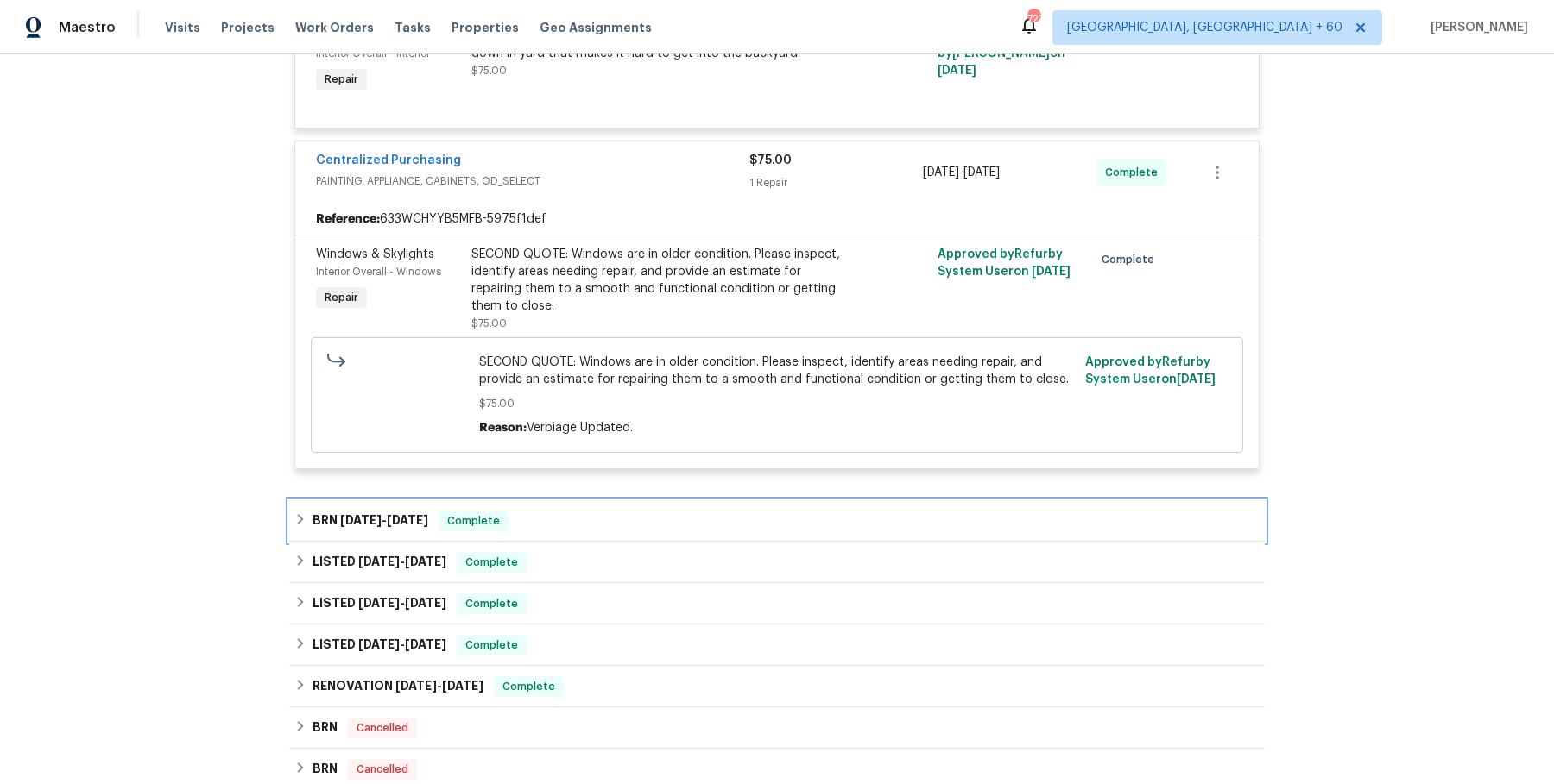
click at [579, 518] on div "BRN 7/24/25 - 7/26/25 Complete" at bounding box center [777, 521] width 965 height 21
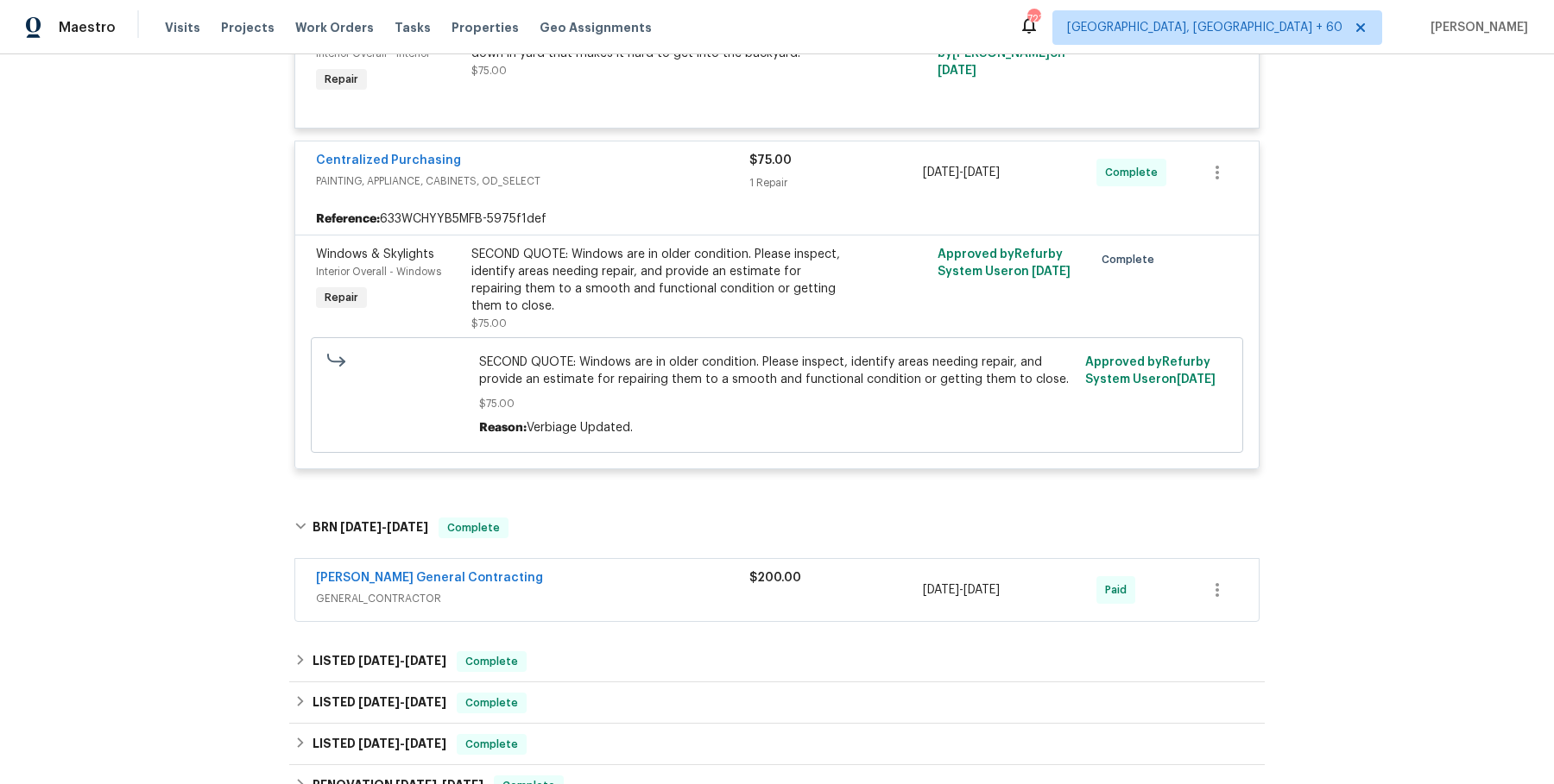
click at [579, 605] on div "Nicholson General Contracting GENERAL_CONTRACTOR" at bounding box center [532, 590] width 433 height 42
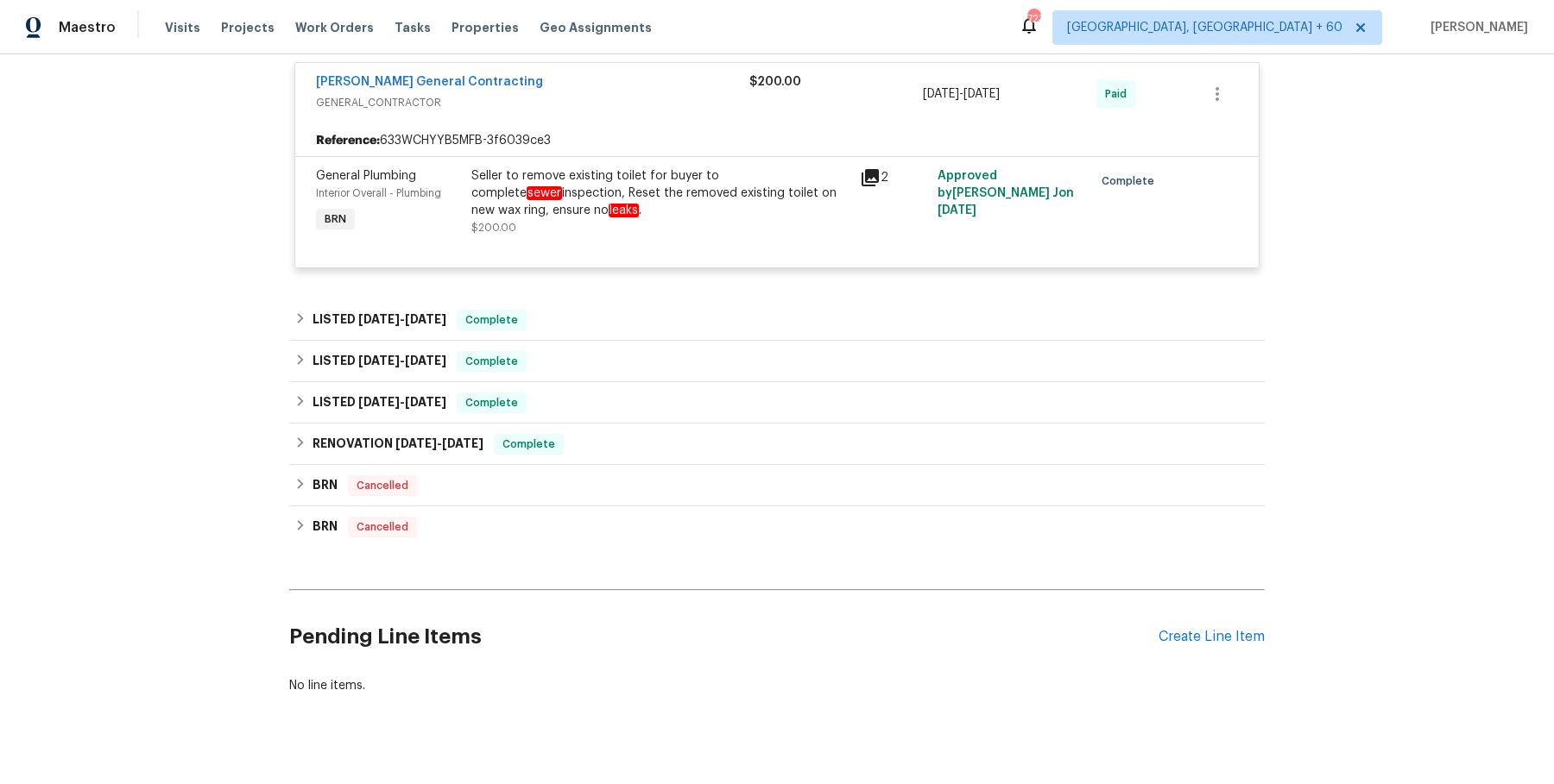
scroll to position [0, 0]
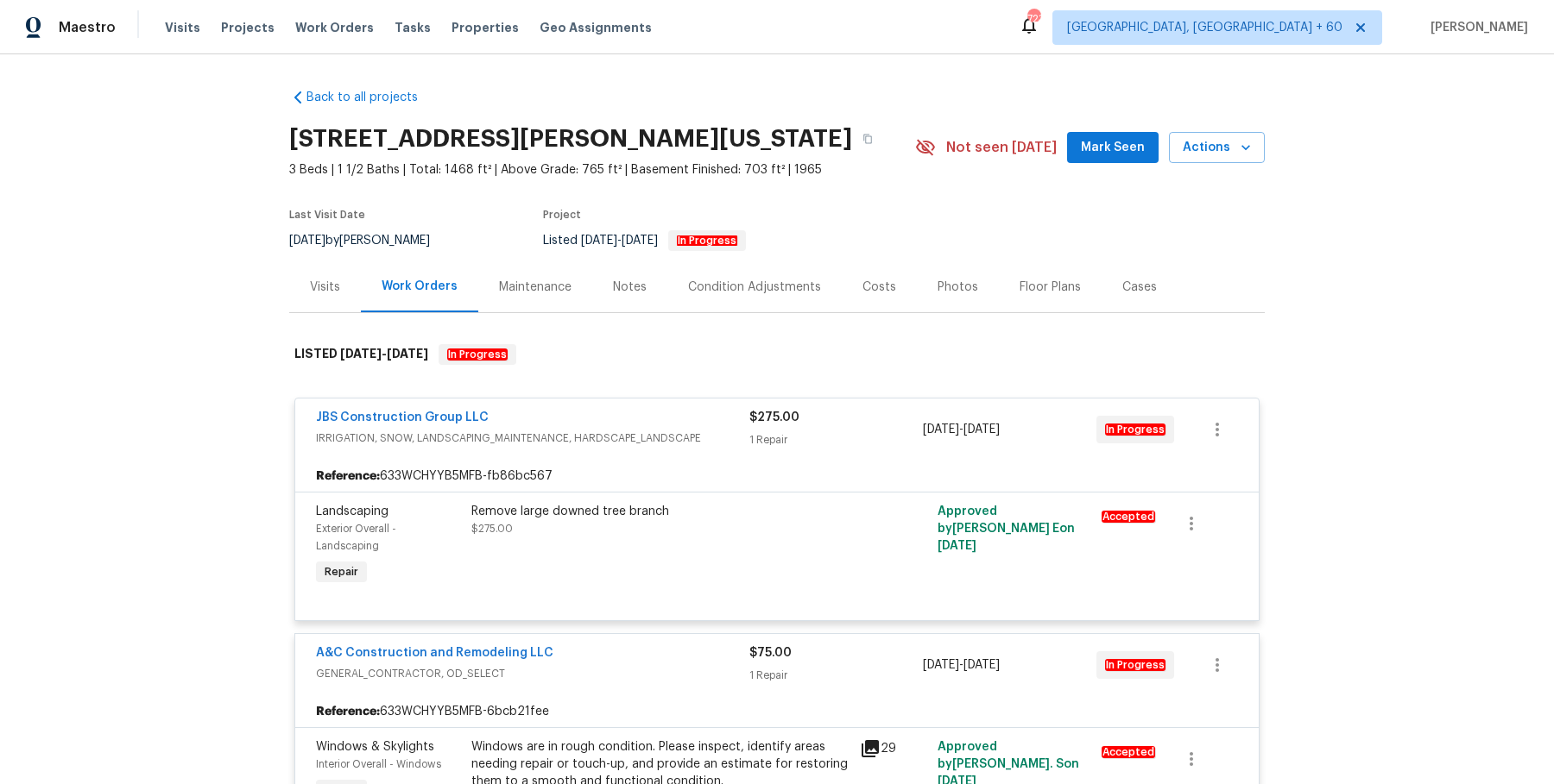
click at [337, 13] on div "Visits Projects Work Orders Tasks Properties Geo Assignments" at bounding box center [419, 27] width 508 height 34
click at [337, 26] on span "Work Orders" at bounding box center [335, 27] width 79 height 17
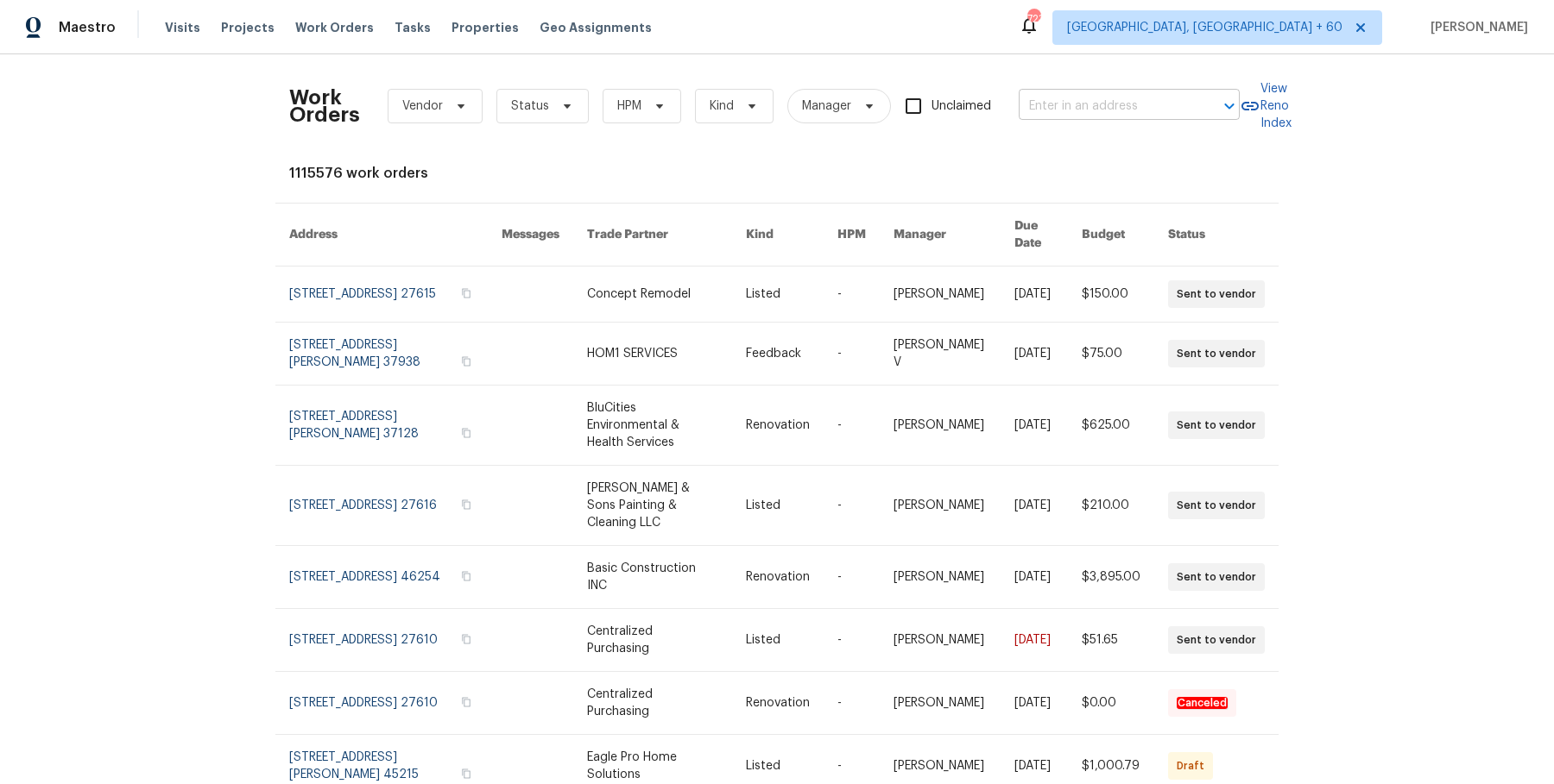
click at [1083, 108] on input "text" at bounding box center [1105, 107] width 172 height 27
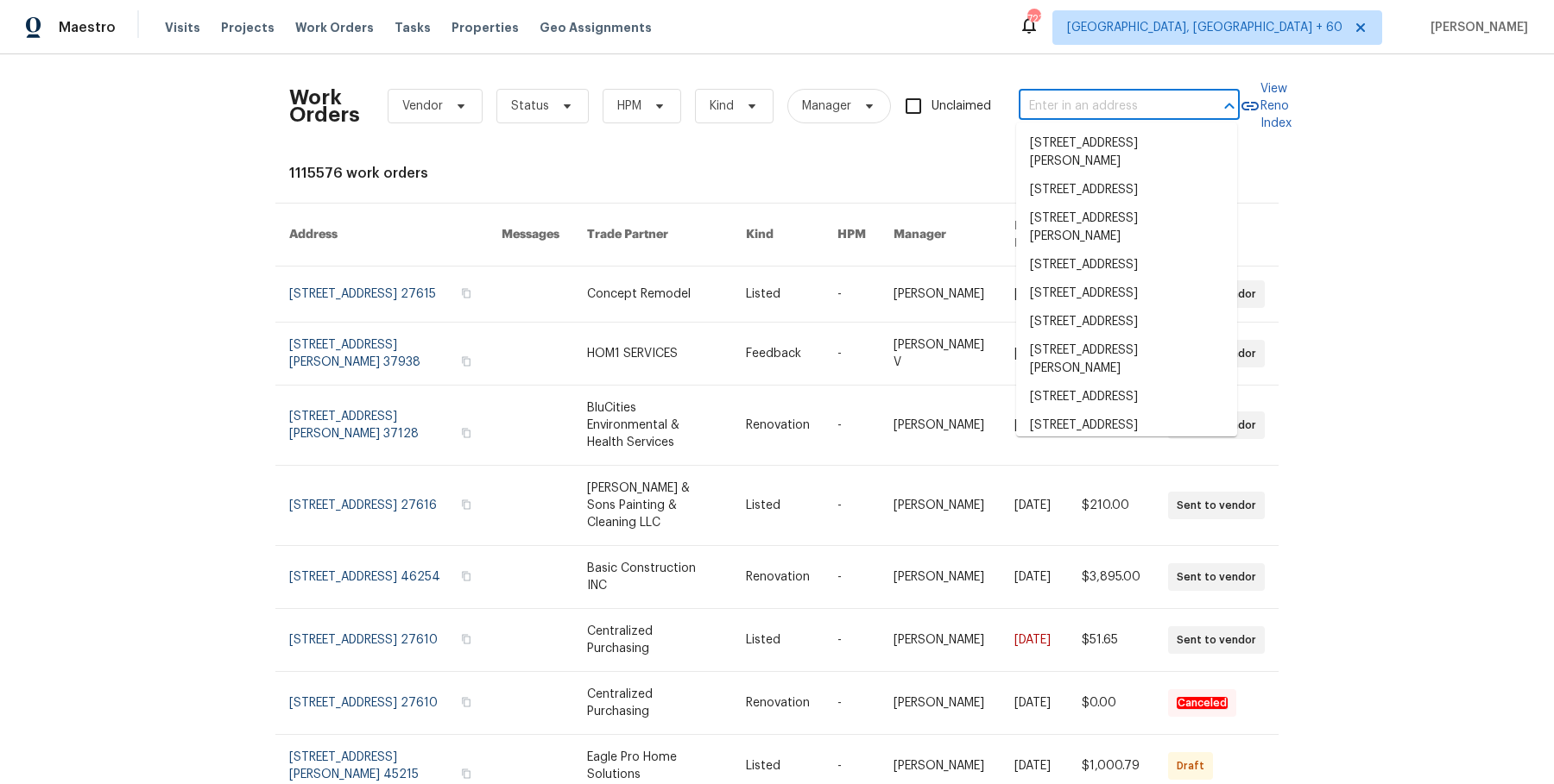
paste input "31738 Rouge Ln Menifee, CA 92584"
type input "31738 Rouge Ln Menifee, CA 92584"
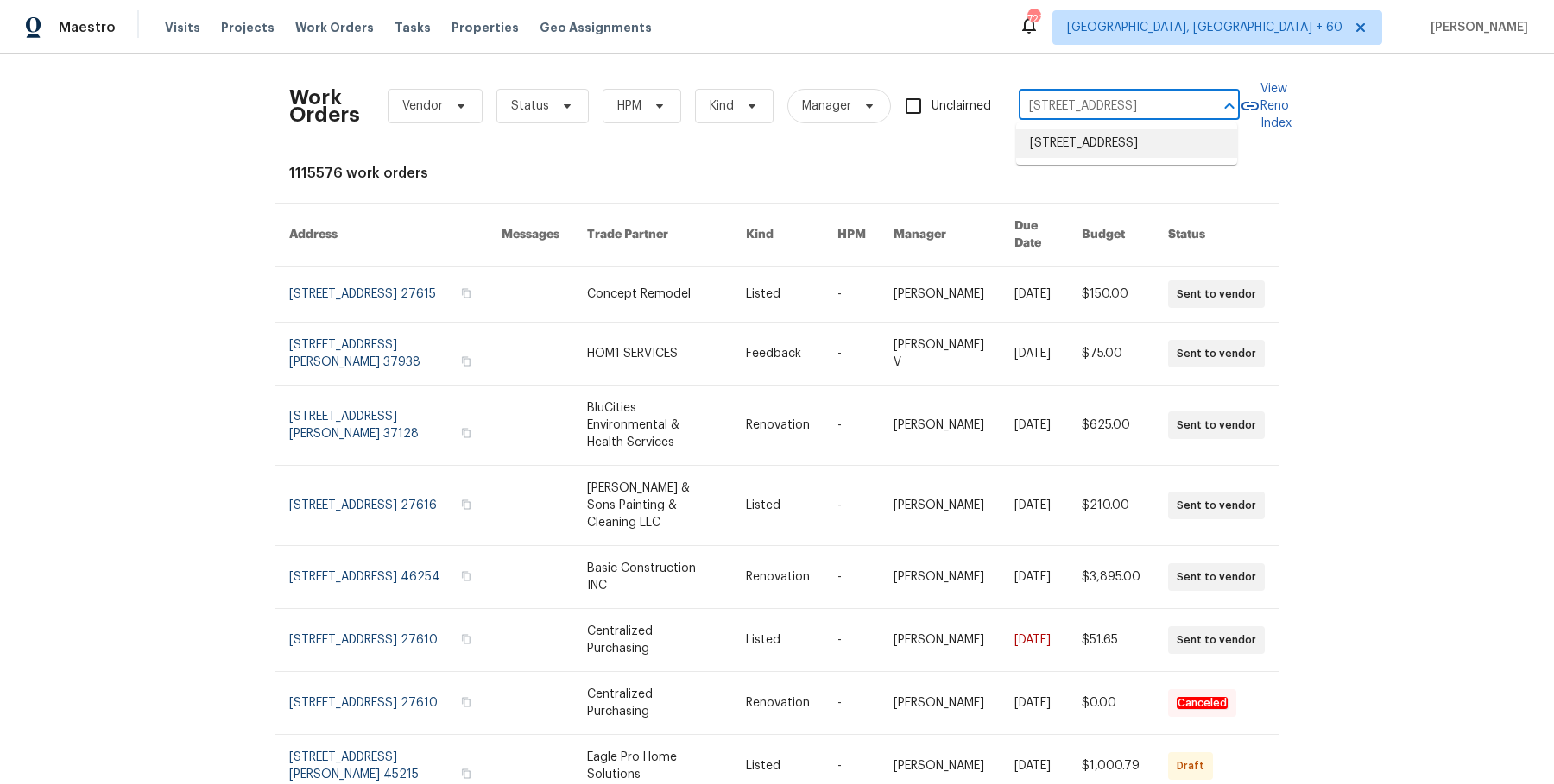
click at [1078, 153] on li "31738 Rouge Ln, Menifee, CA 92584" at bounding box center [1127, 143] width 221 height 28
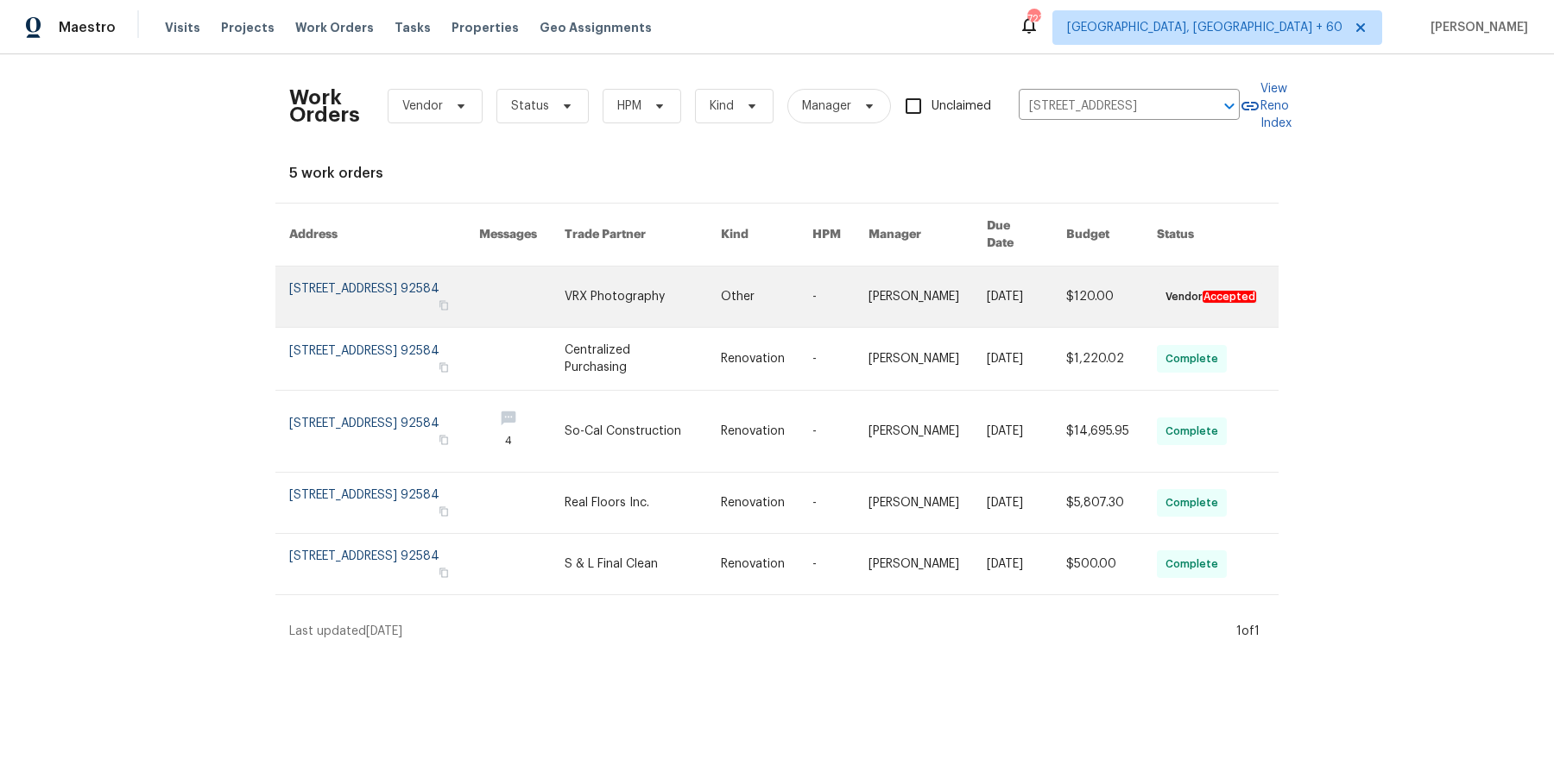
click at [931, 295] on link at bounding box center [928, 296] width 118 height 61
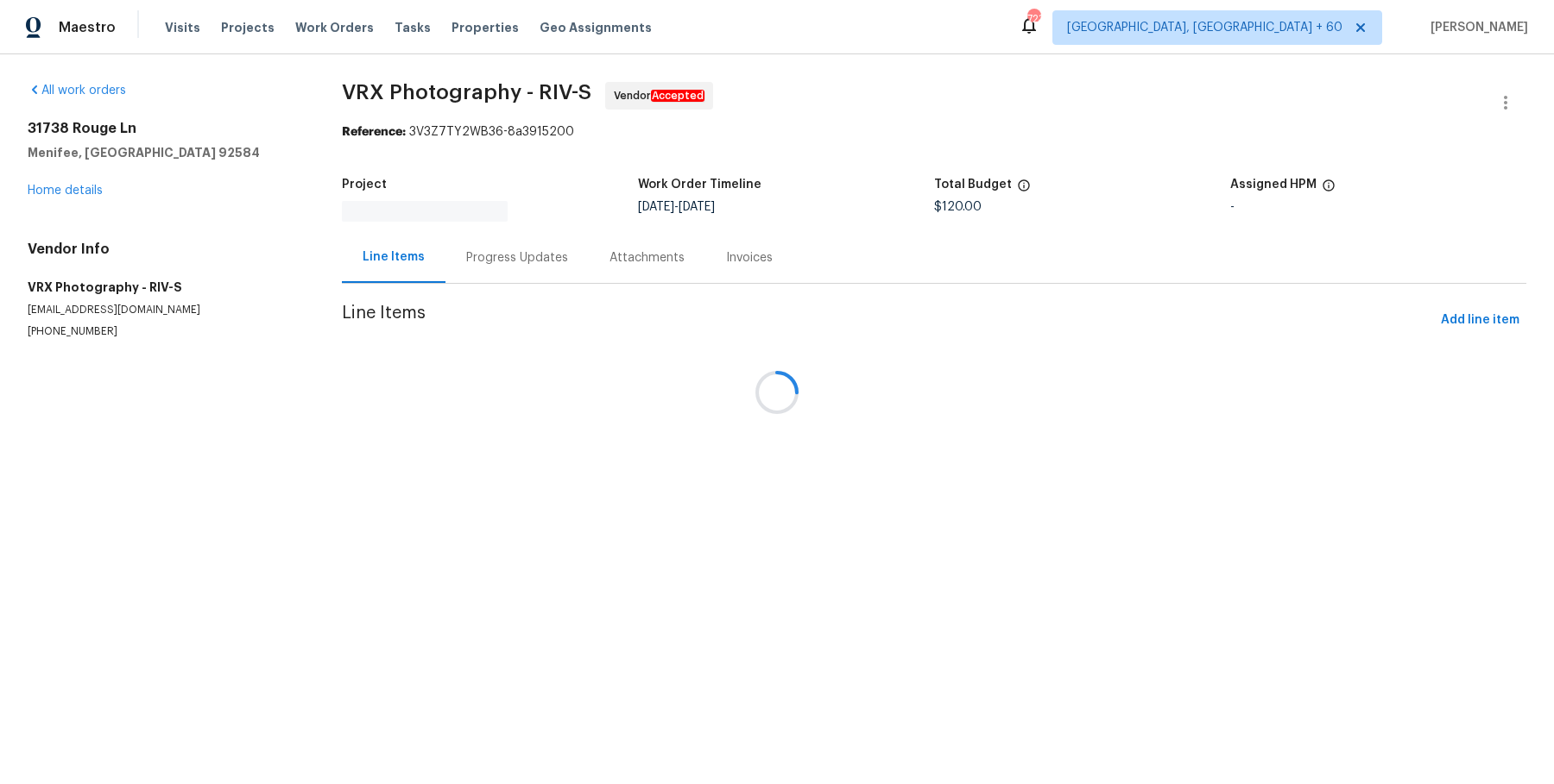
click at [78, 183] on div at bounding box center [777, 392] width 1554 height 784
click at [77, 193] on div at bounding box center [777, 392] width 1554 height 784
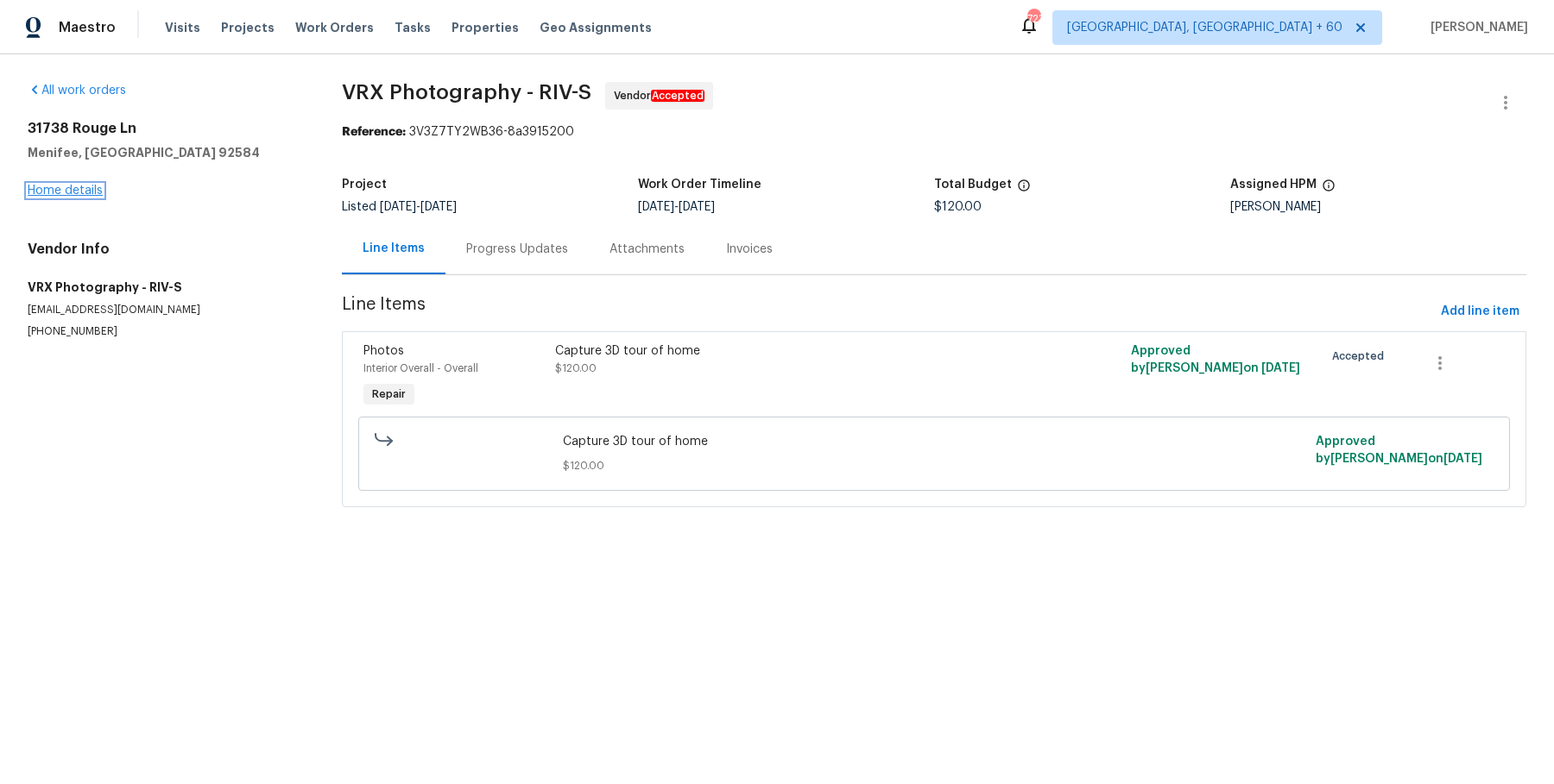
click at [82, 191] on link "Home details" at bounding box center [64, 190] width 75 height 12
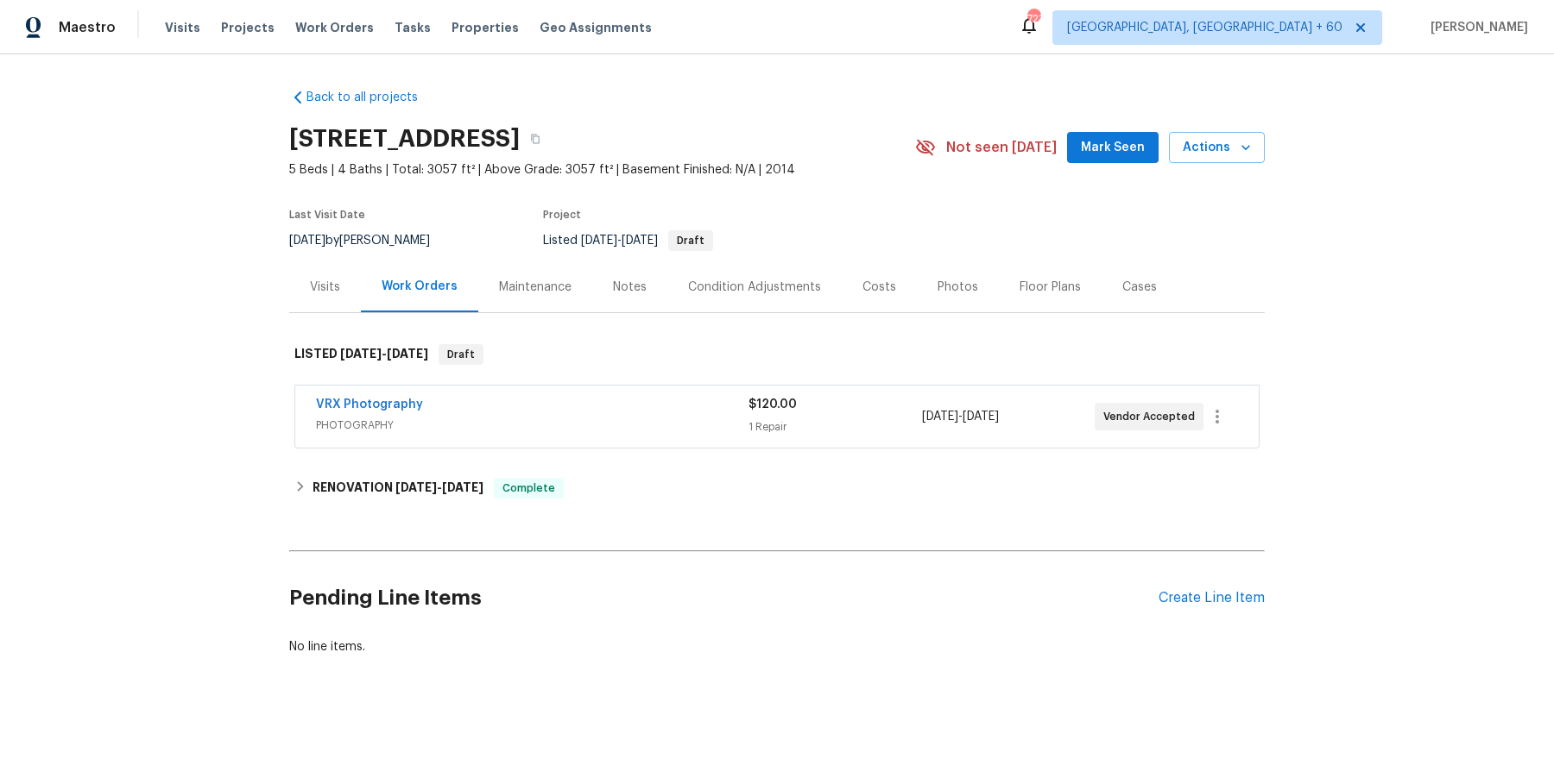
click at [634, 438] on div "VRX Photography PHOTOGRAPHY $120.00 1 Repair 8/27/2025 - 8/28/2025 Vendor Accep…" at bounding box center [777, 417] width 964 height 63
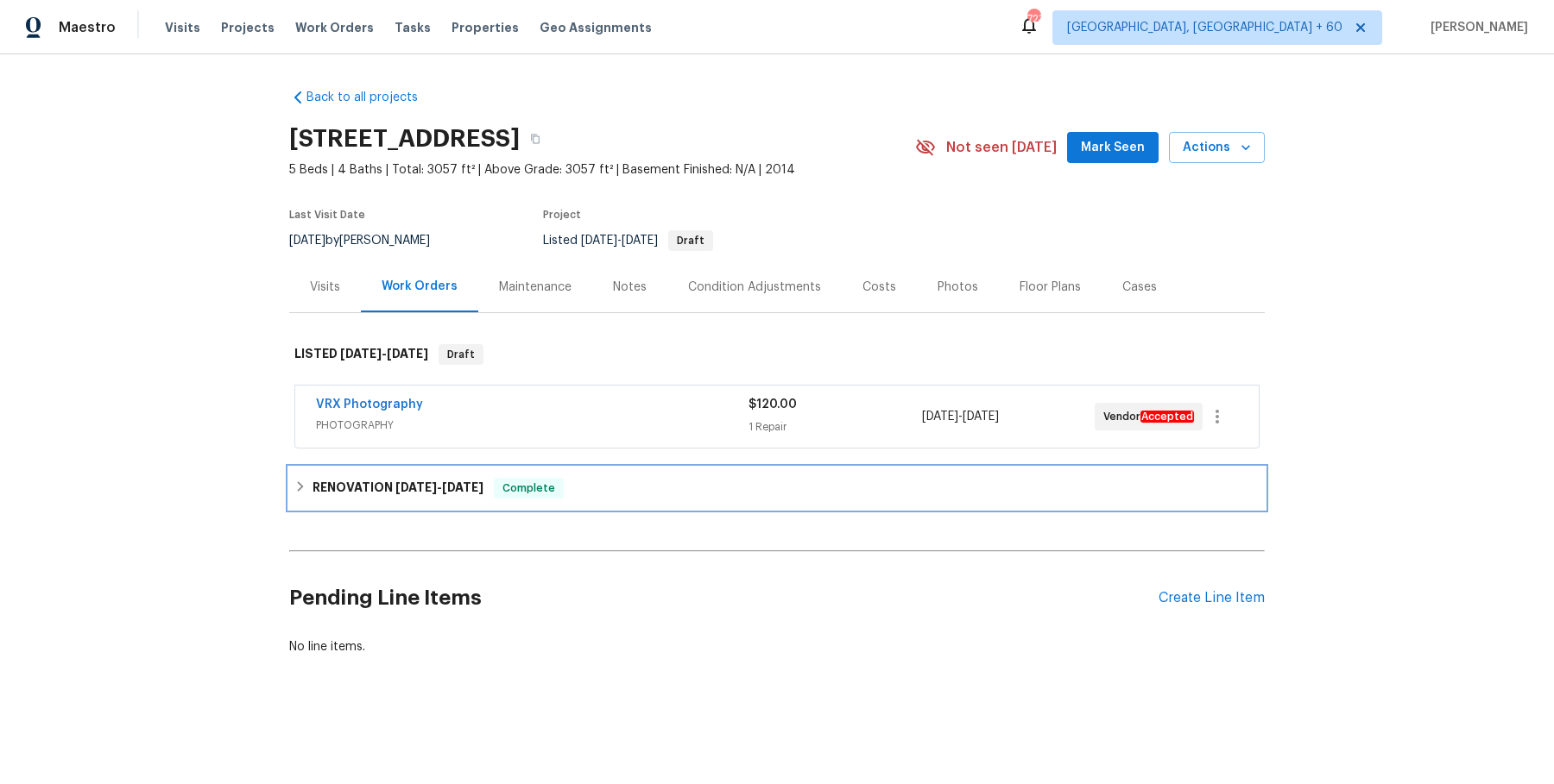
click at [608, 495] on div "RENOVATION 8/13/25 - 8/25/25 Complete" at bounding box center [777, 488] width 965 height 21
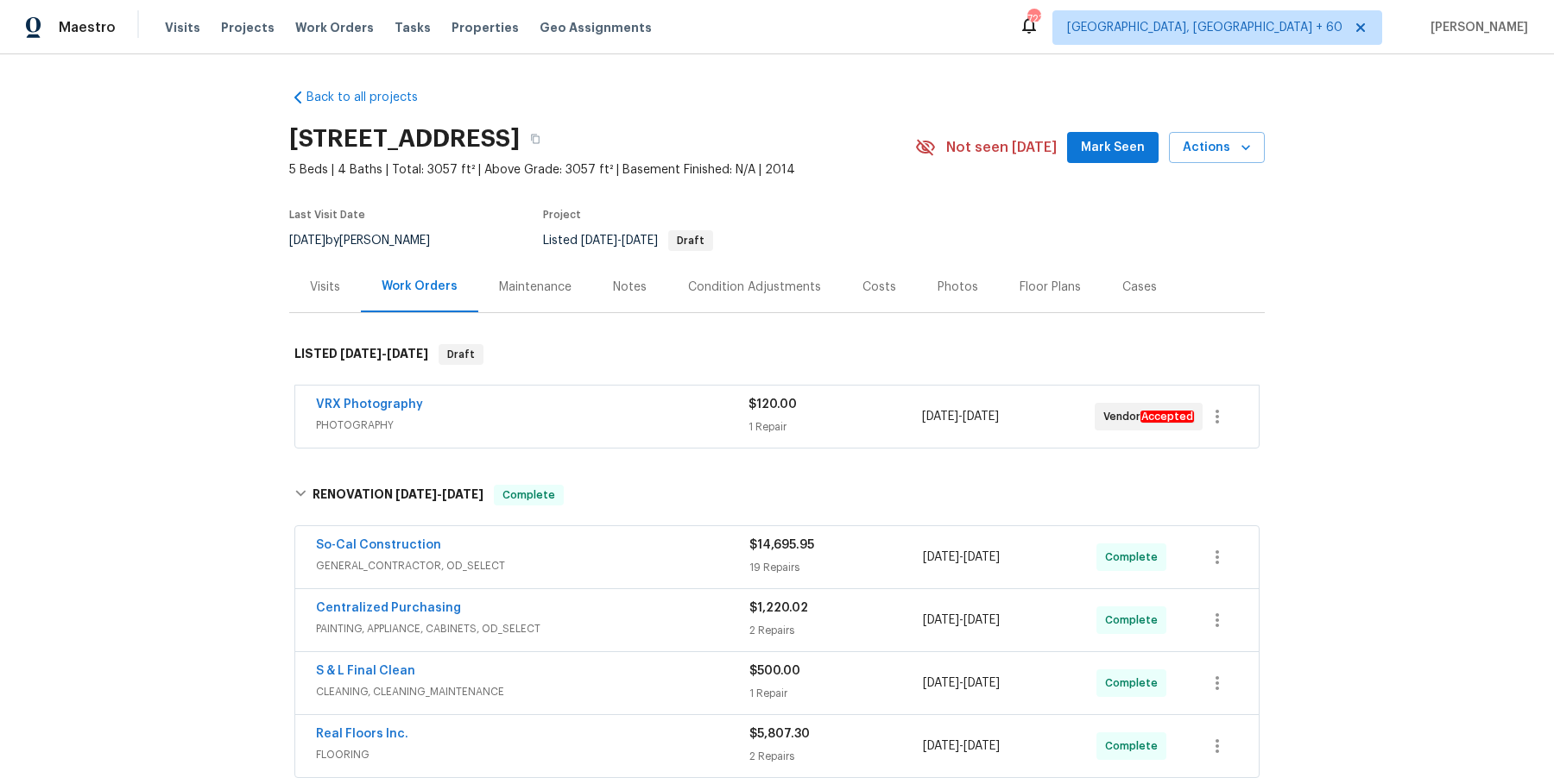
click at [610, 530] on div "So-Cal Construction GENERAL_CONTRACTOR, OD_SELECT $14,695.95 19 Repairs 8/14/20…" at bounding box center [777, 557] width 964 height 63
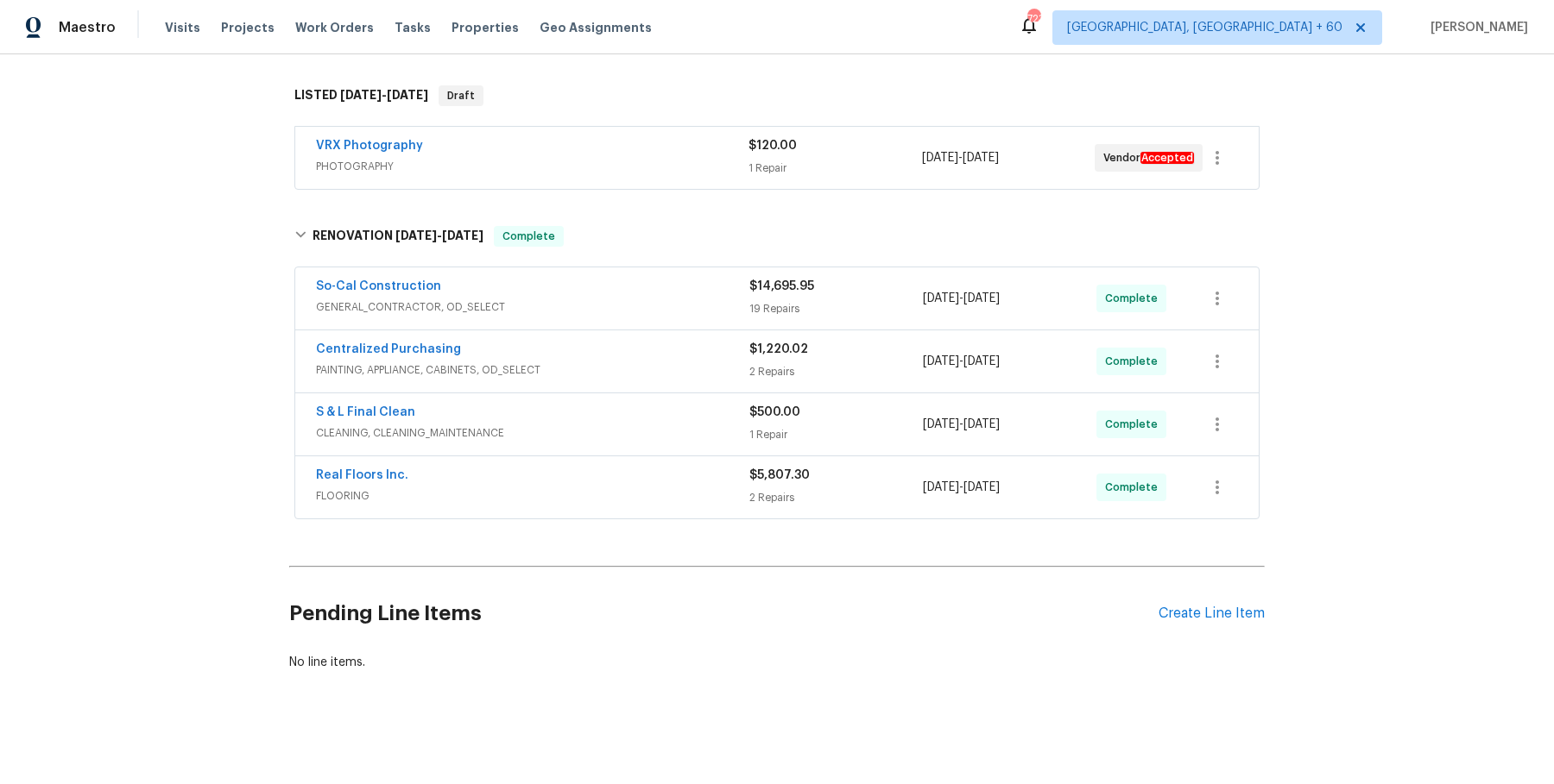
click at [628, 294] on div "So-Cal Construction" at bounding box center [532, 288] width 433 height 21
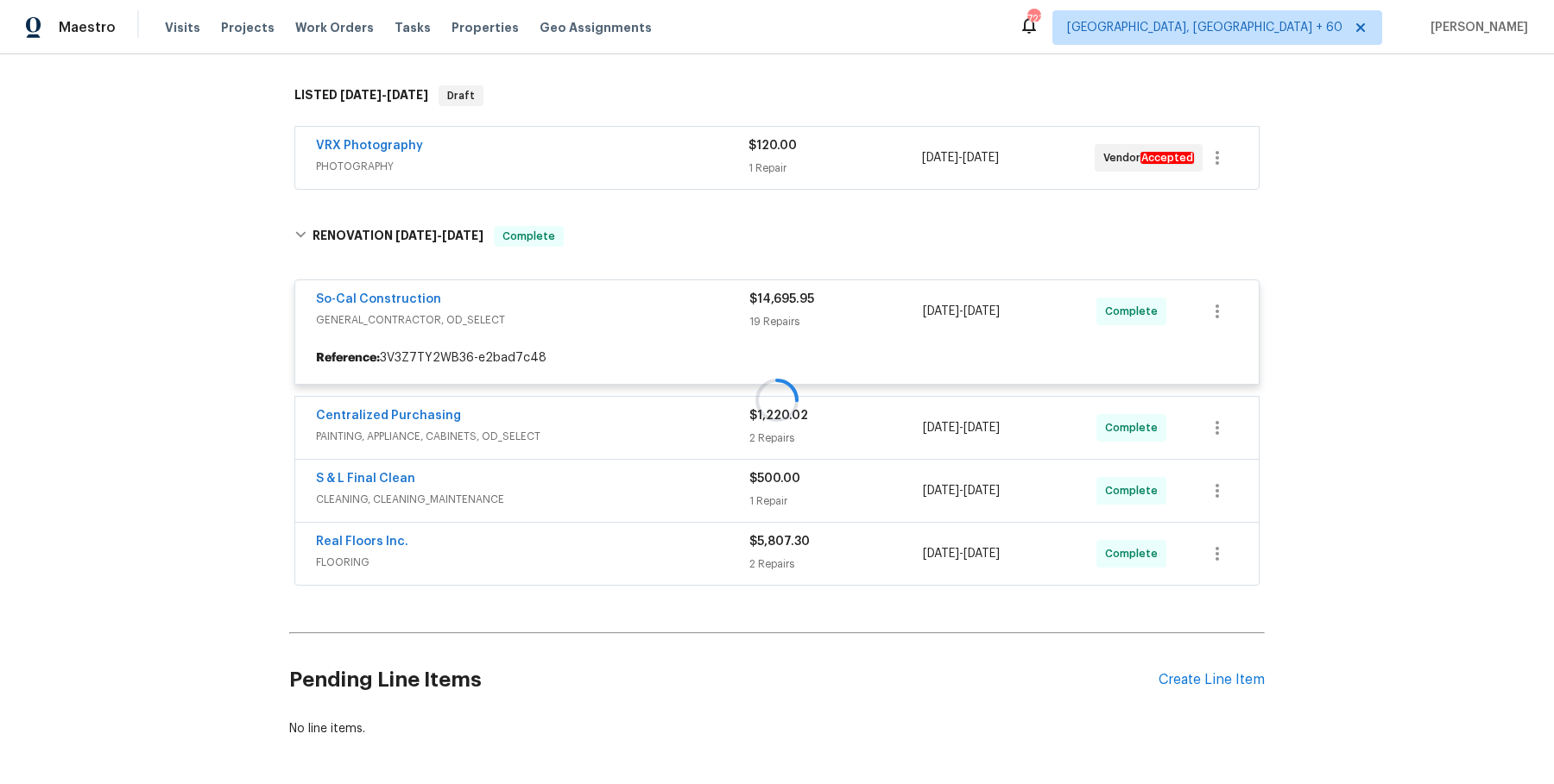
click at [661, 148] on div "VRX Photography" at bounding box center [531, 147] width 432 height 21
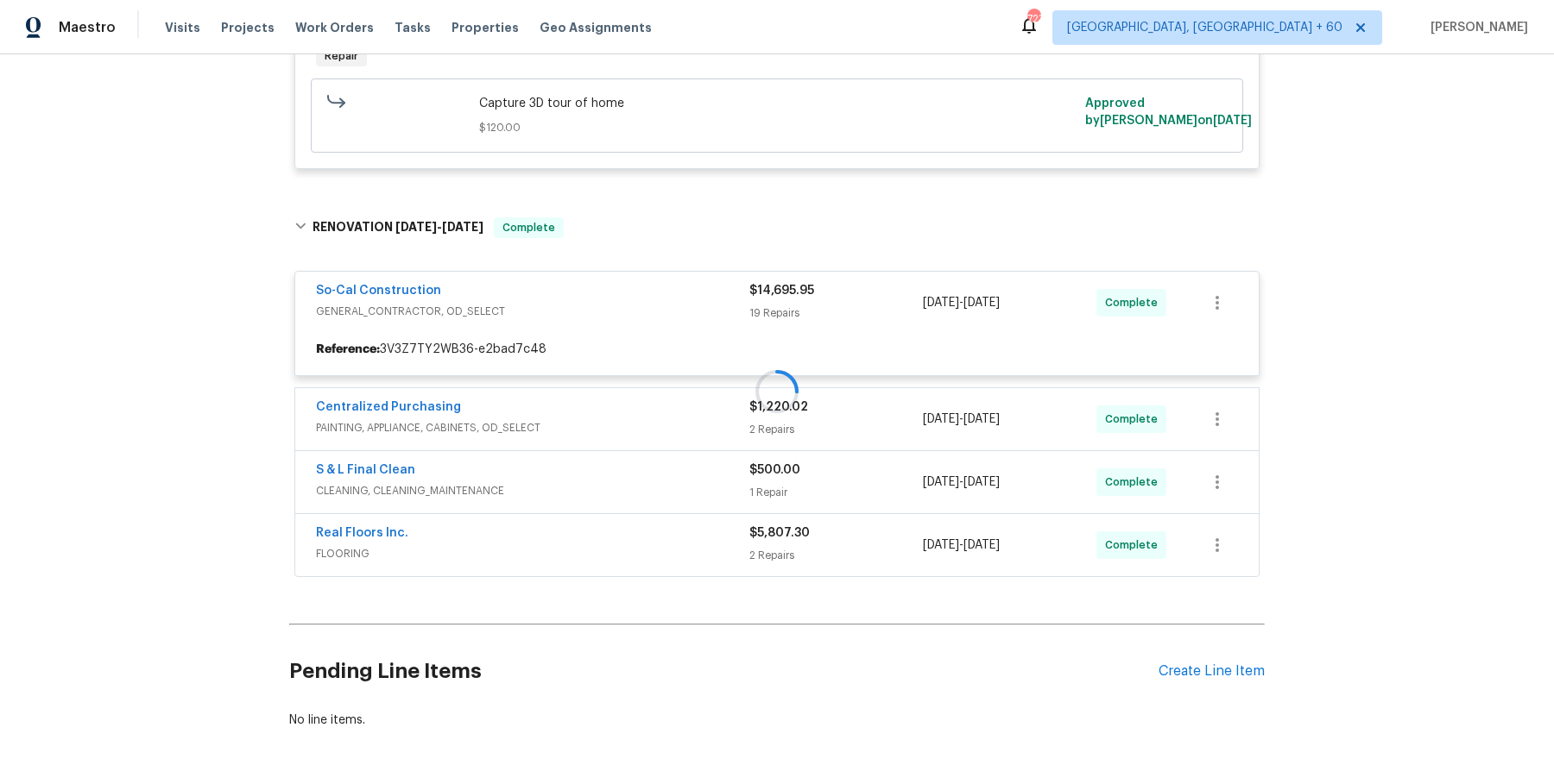
scroll to position [503, 0]
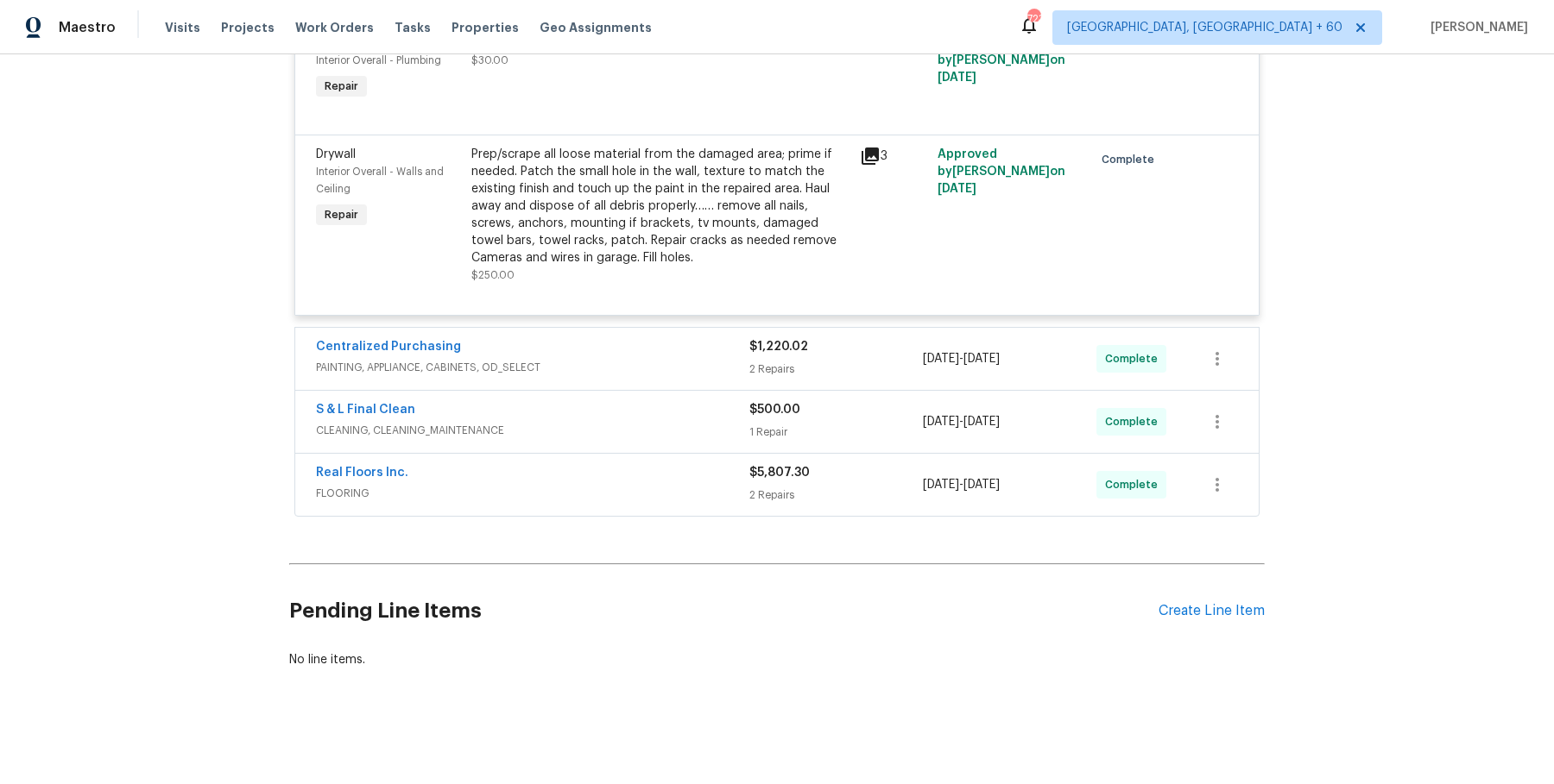
click at [667, 359] on span "PAINTING, APPLIANCE, CABINETS, OD_SELECT" at bounding box center [532, 367] width 433 height 17
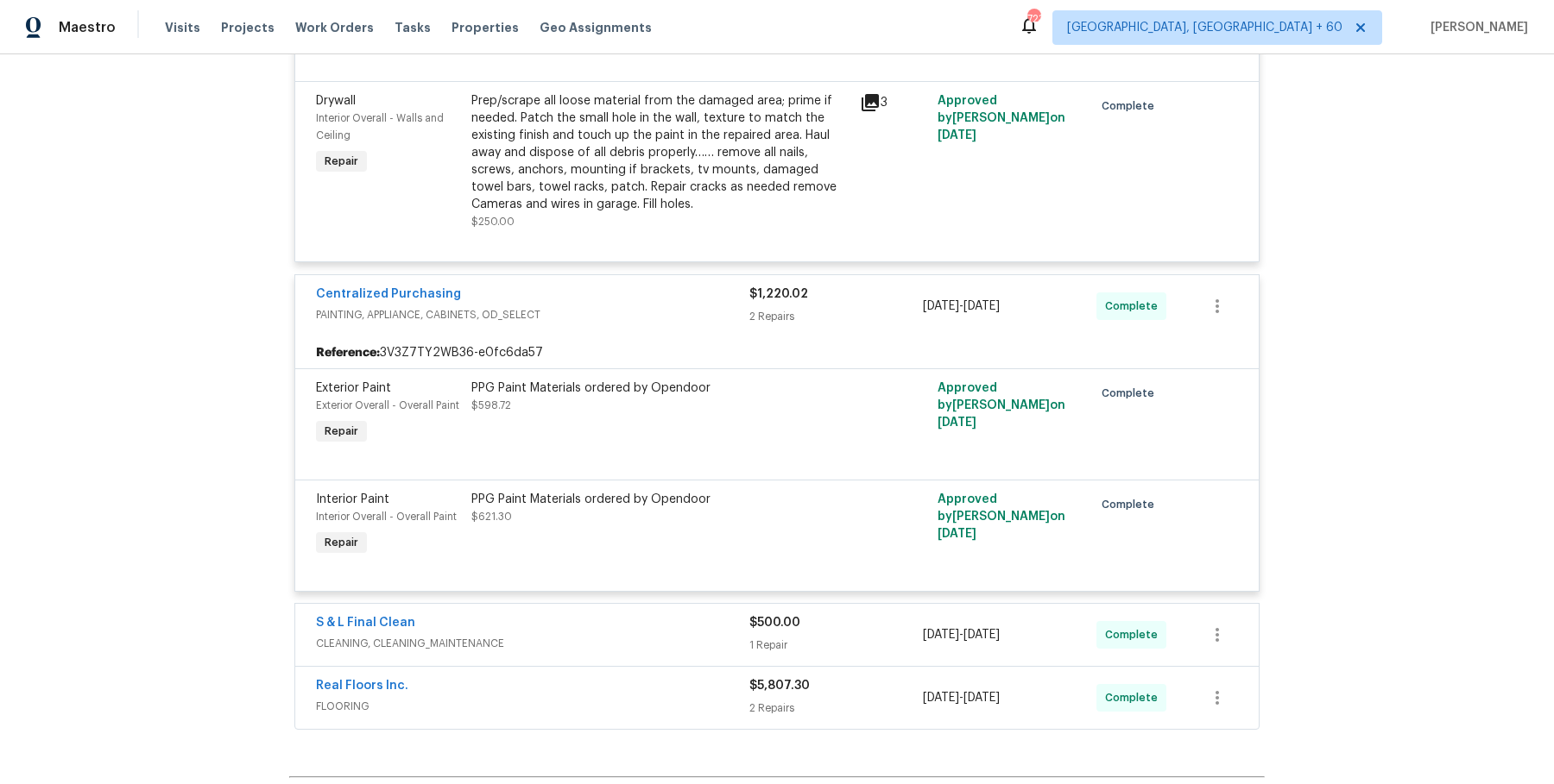
scroll to position [3818, 0]
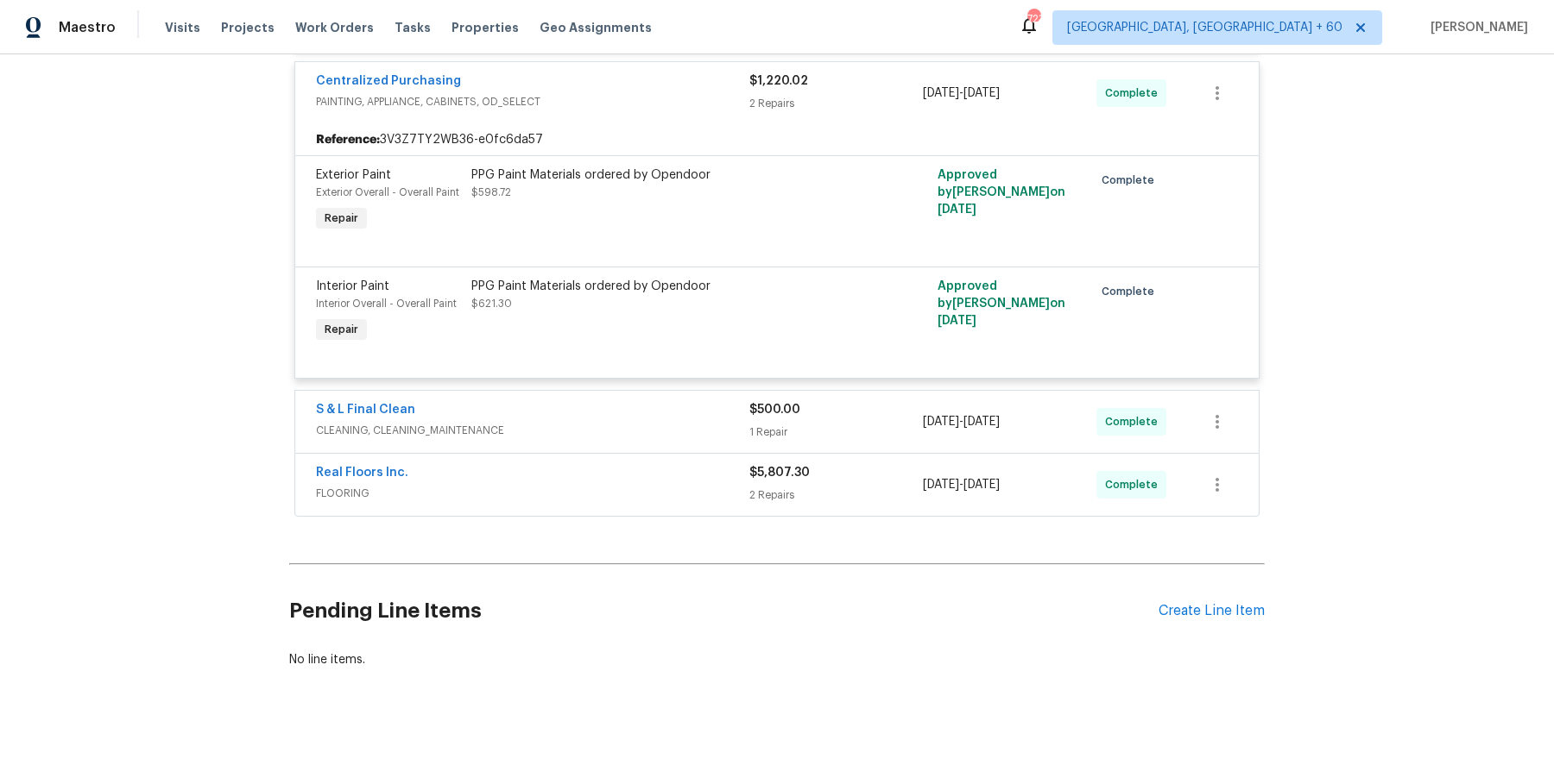
click at [640, 421] on div "S & L Final Clean" at bounding box center [532, 411] width 433 height 21
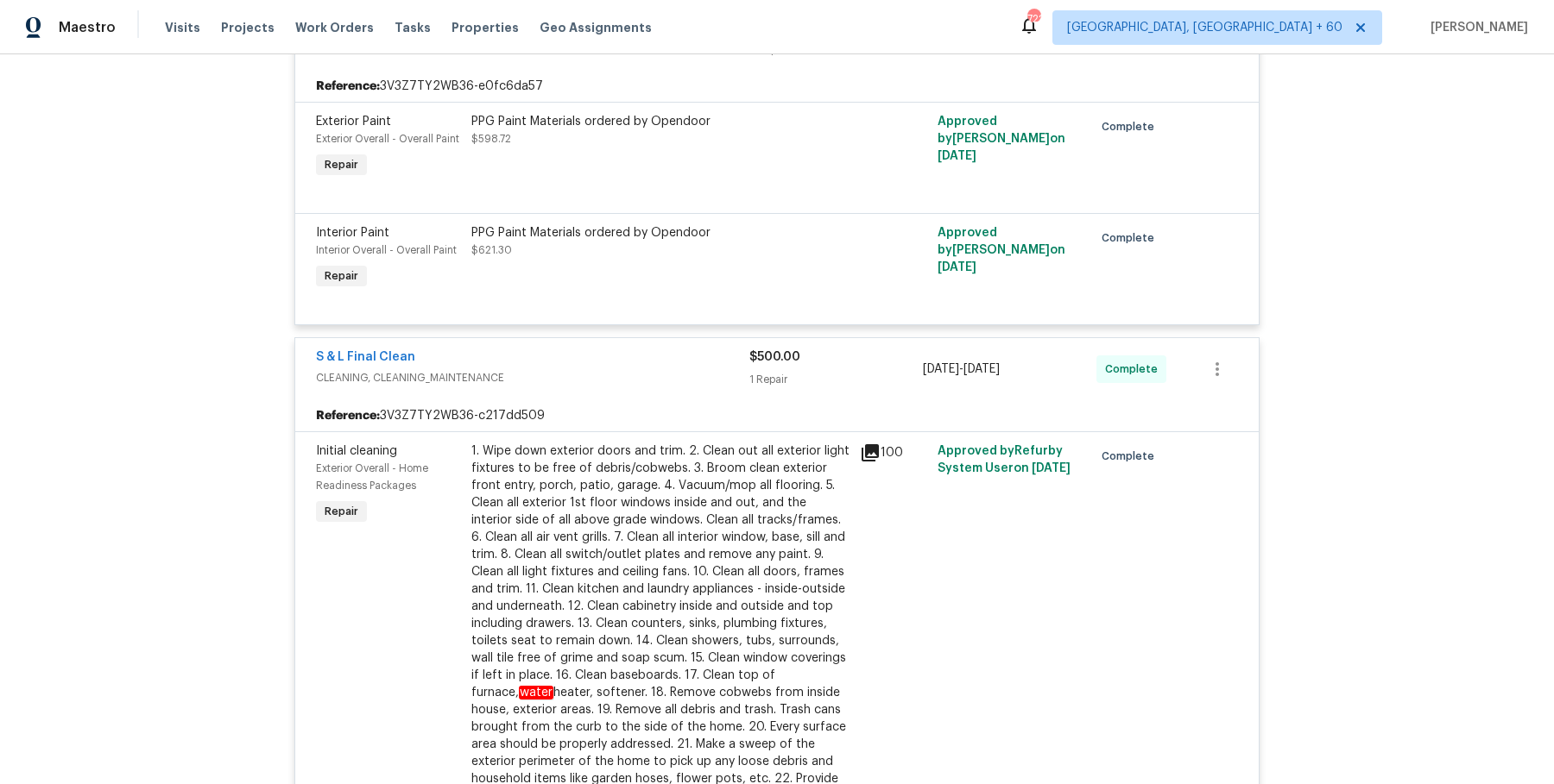
scroll to position [4596, 0]
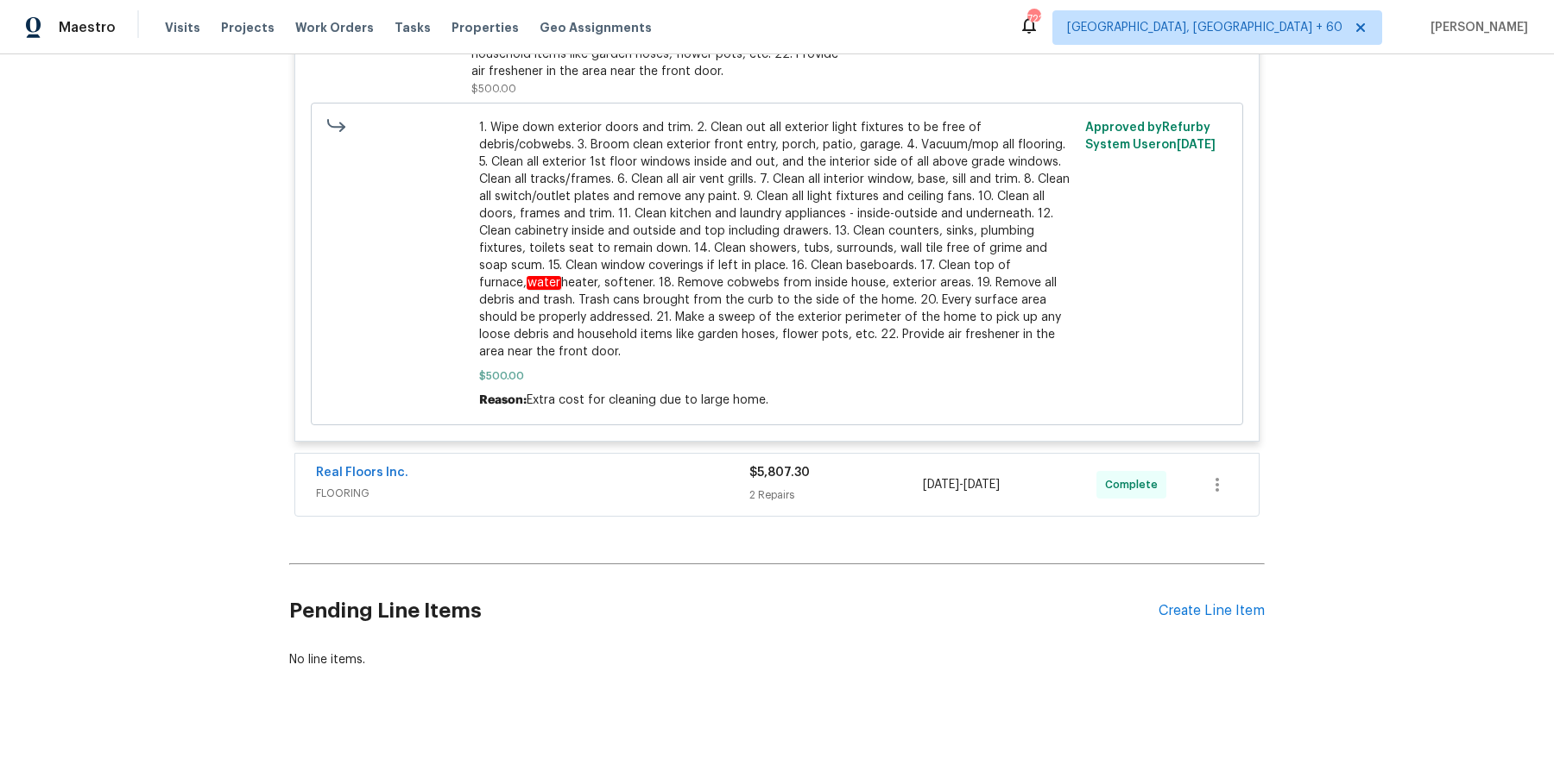
click at [621, 498] on span "FLOORING" at bounding box center [532, 493] width 433 height 17
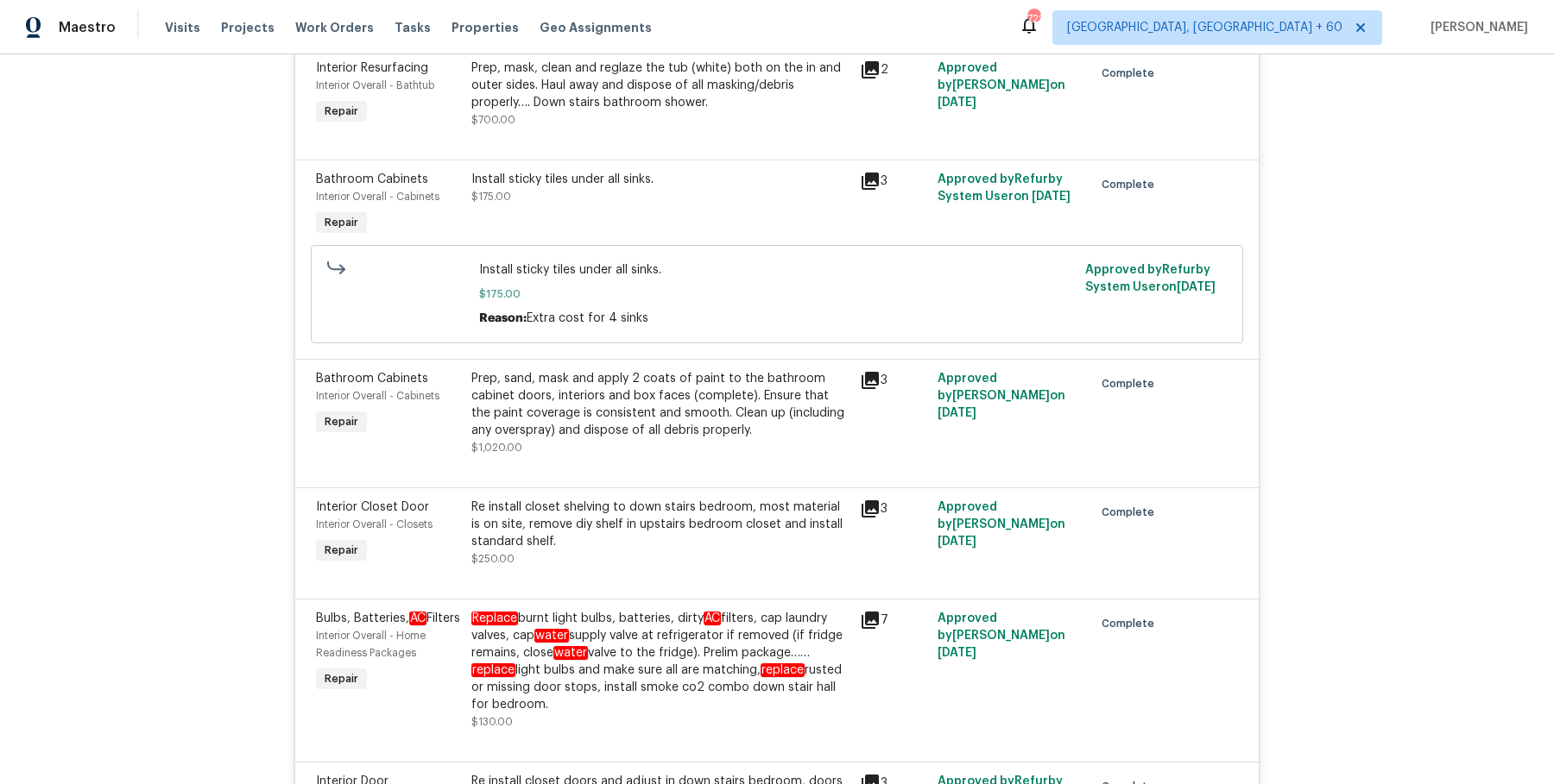
scroll to position [0, 0]
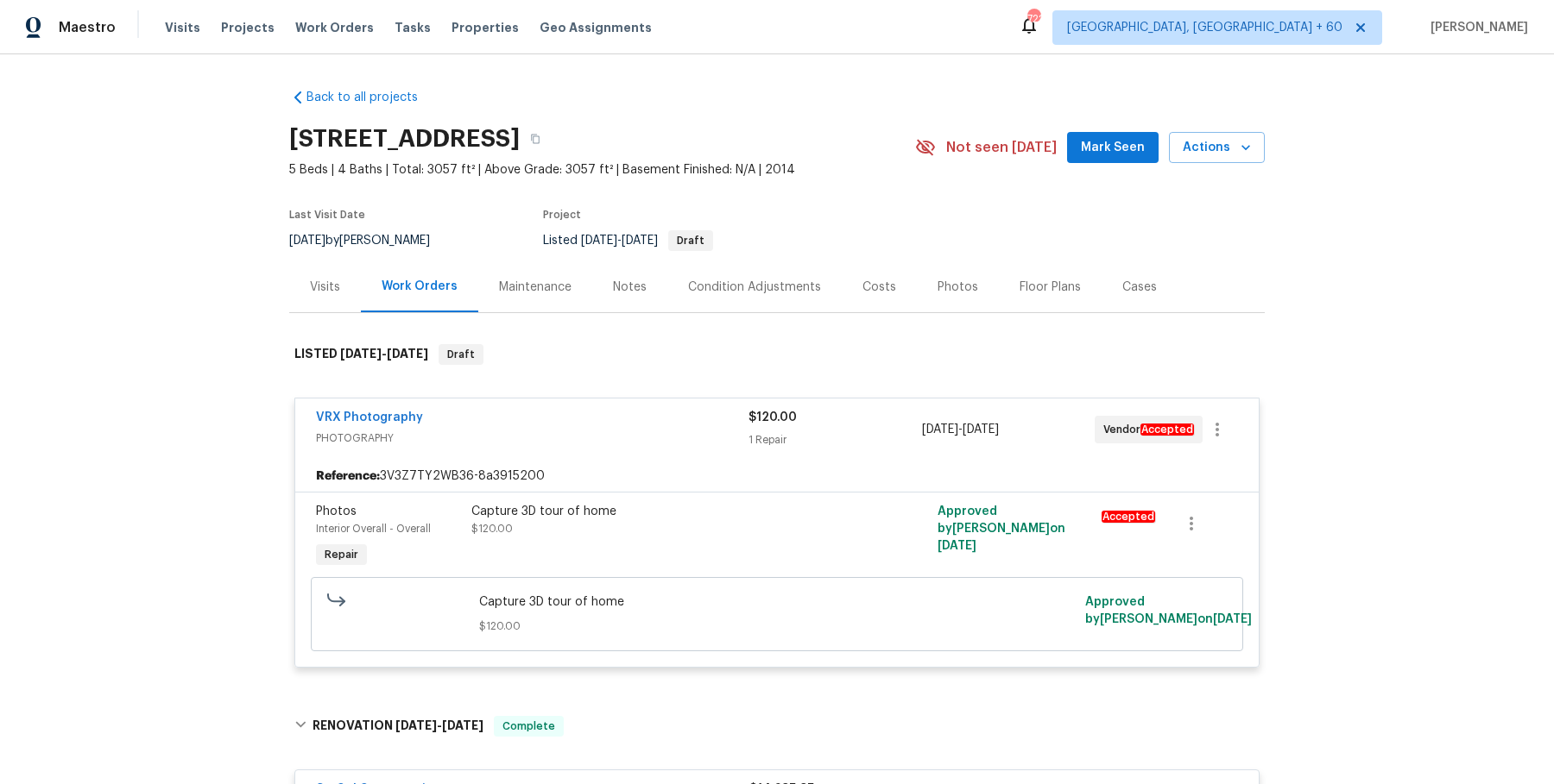
click at [736, 157] on div "31738 Rouge Ln, Menifee, CA 92584" at bounding box center [602, 140] width 626 height 45
click at [540, 141] on icon "button" at bounding box center [535, 139] width 10 height 10
click at [550, 129] on button "button" at bounding box center [535, 139] width 31 height 31
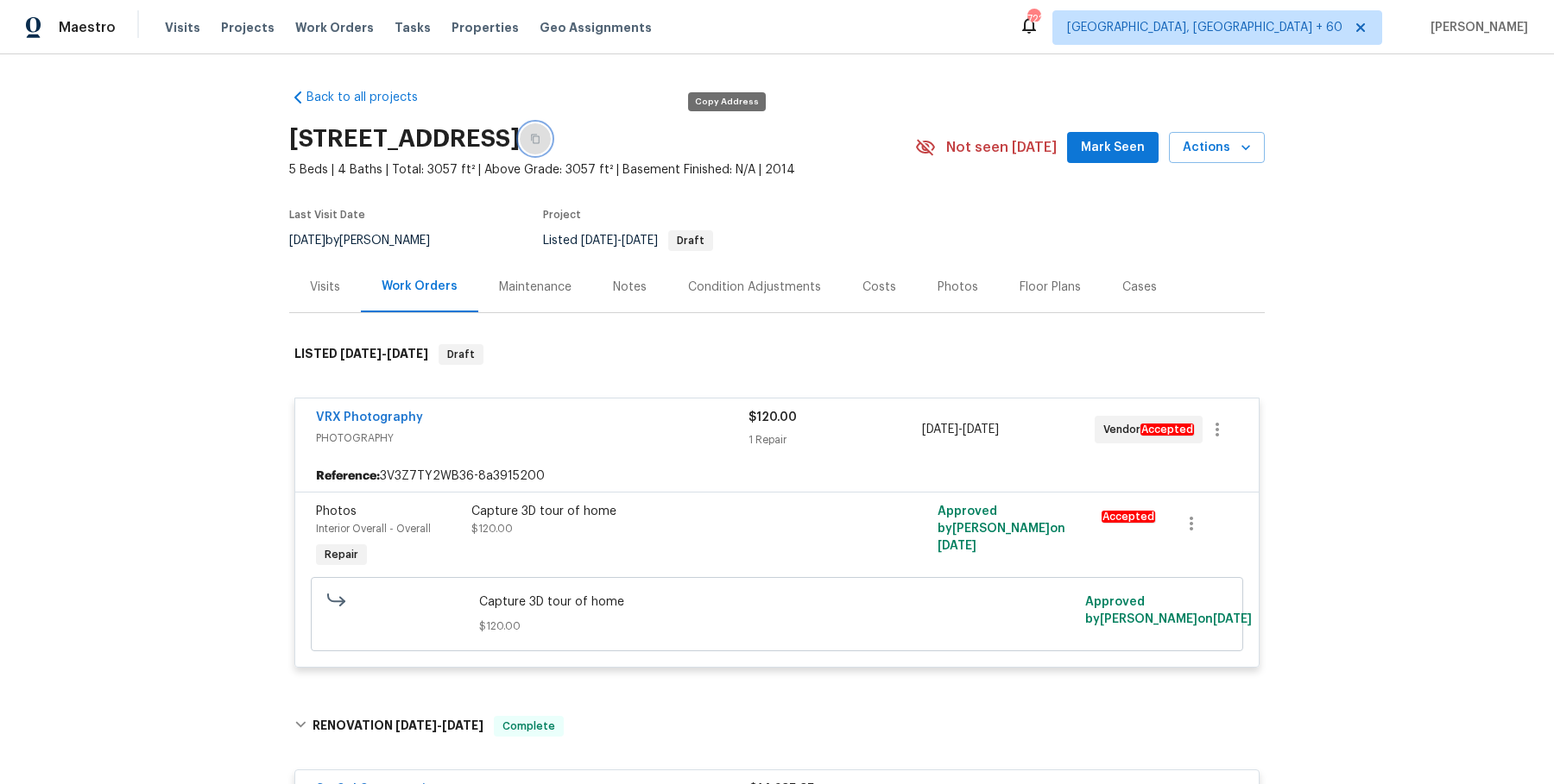
click at [550, 129] on button "button" at bounding box center [535, 139] width 31 height 31
click at [550, 138] on button "button" at bounding box center [535, 139] width 31 height 31
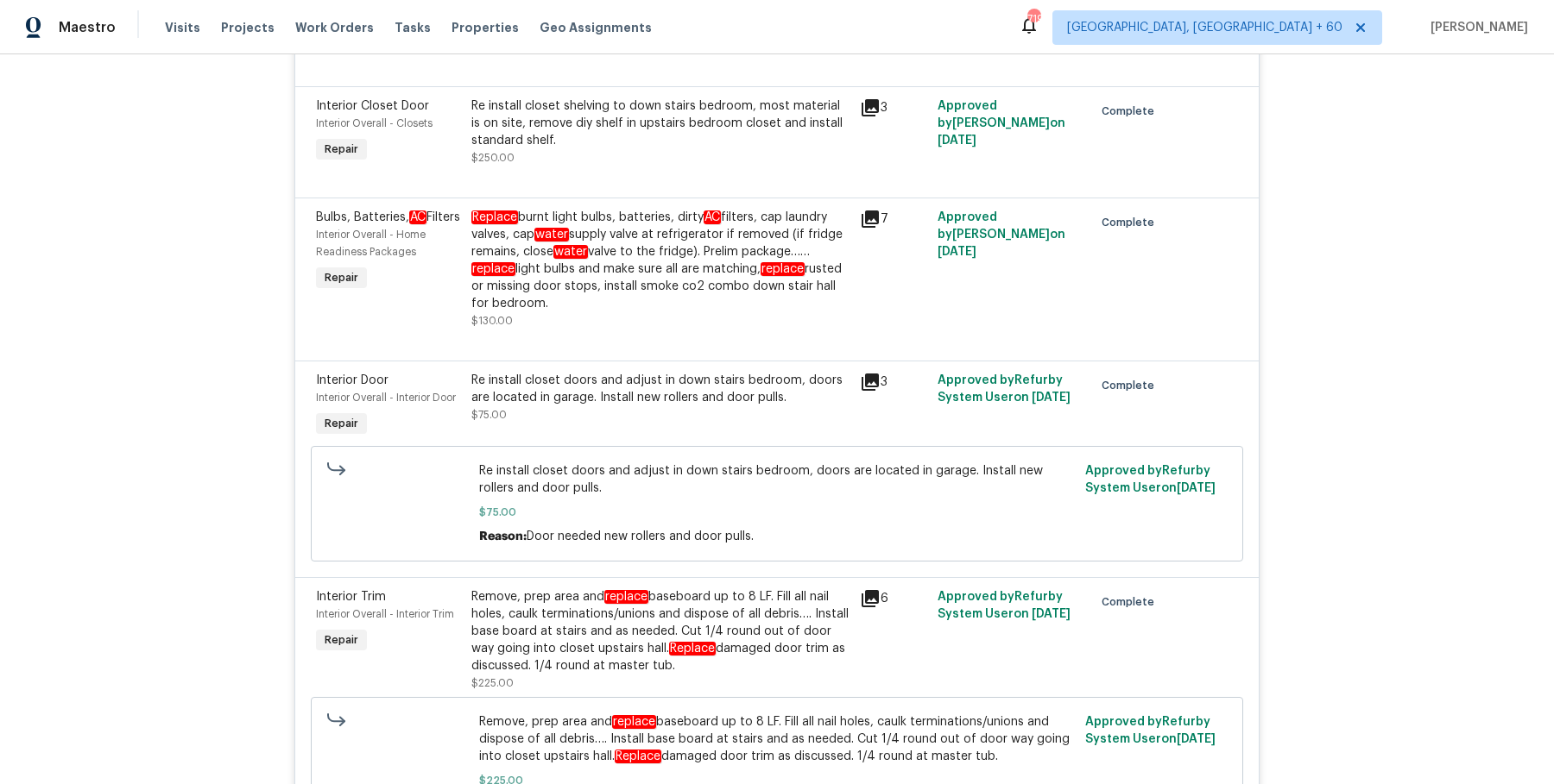
scroll to position [1650, 0]
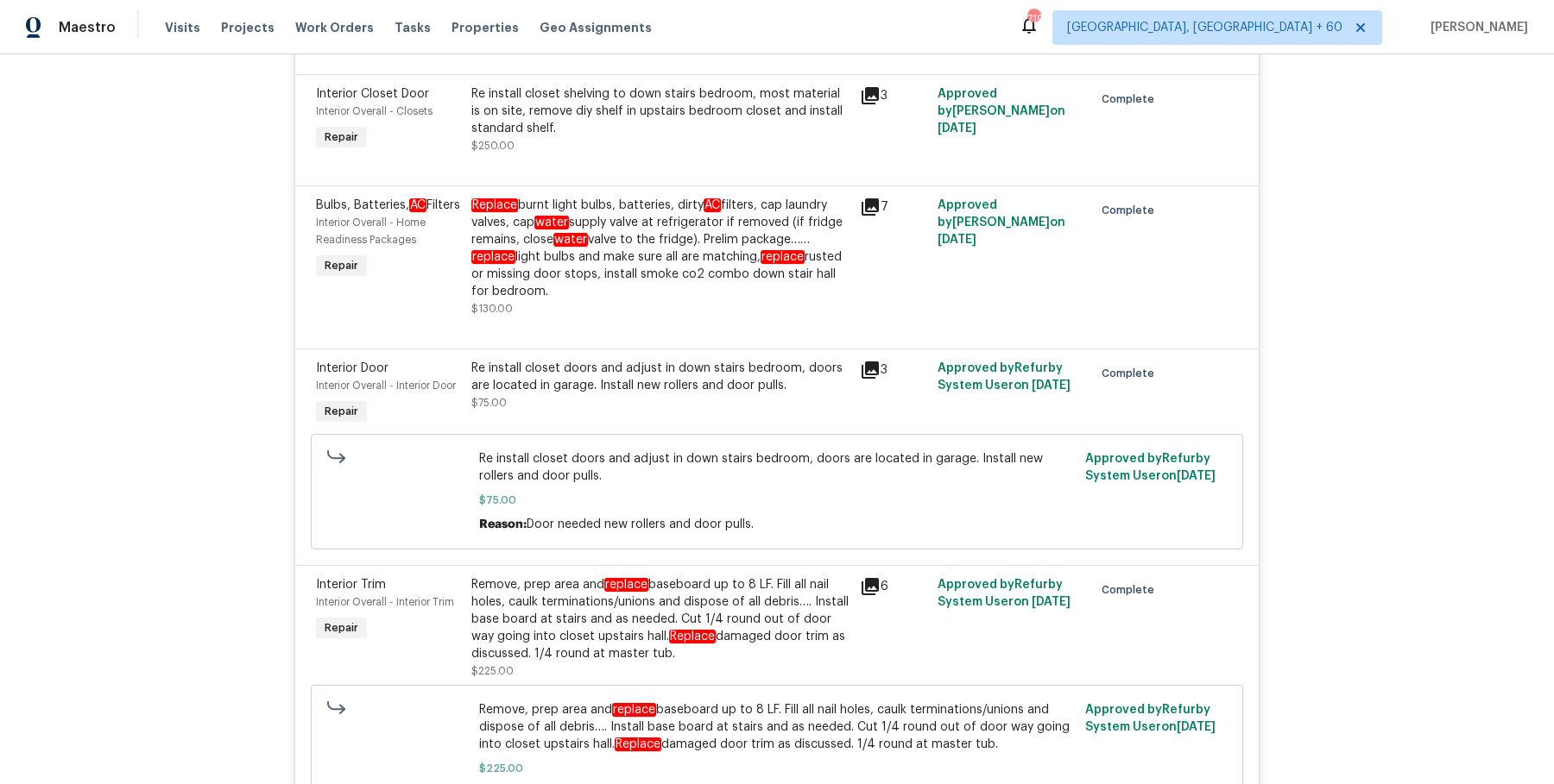
click at [550, 365] on div "Re install closet doors and adjust in down stairs bedroom, doors are located in…" at bounding box center [660, 377] width 378 height 34
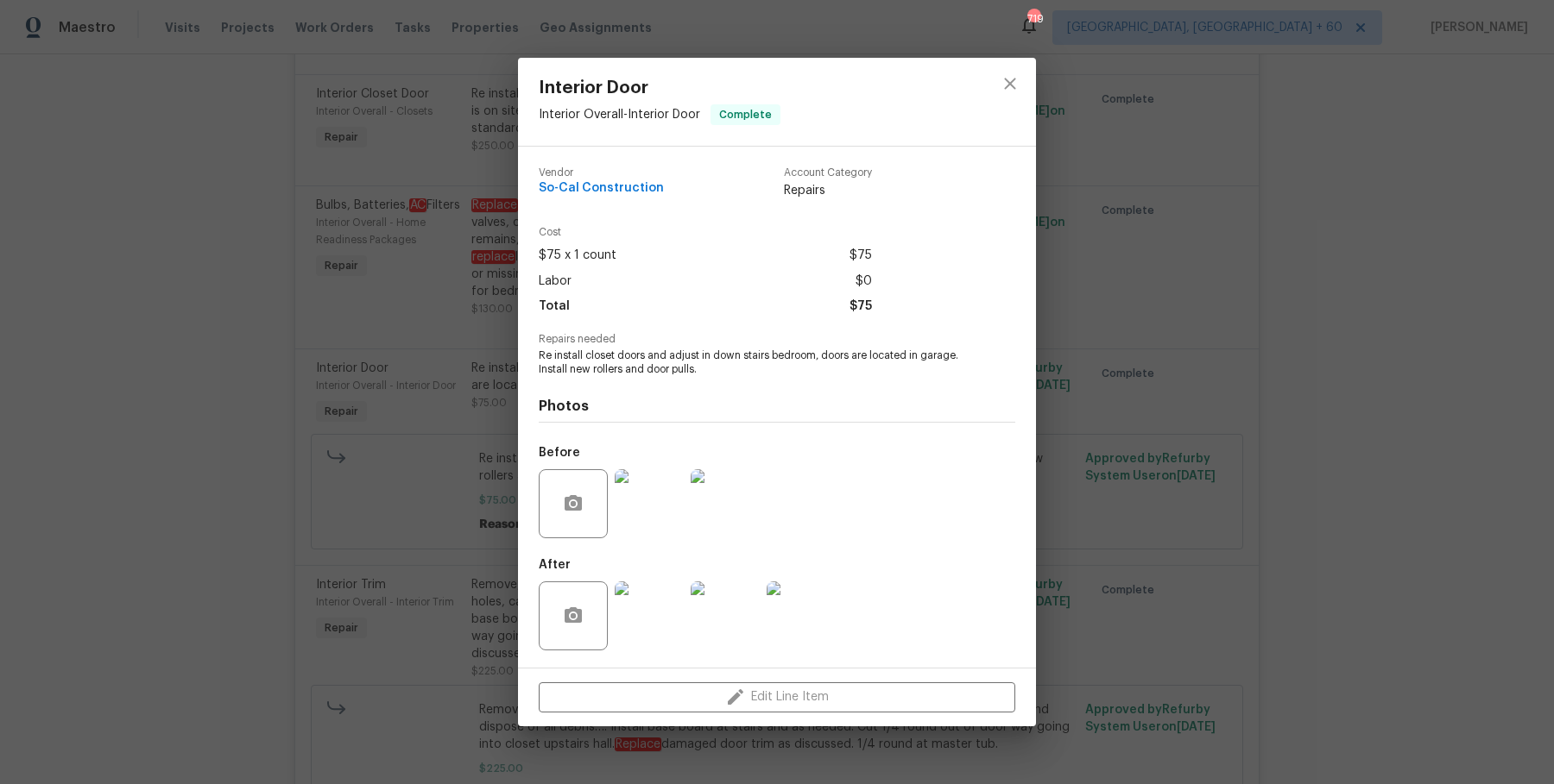
click at [390, 430] on div "Interior Door Interior Overall - Interior Door Complete Vendor So-Cal Construct…" at bounding box center [777, 392] width 1554 height 784
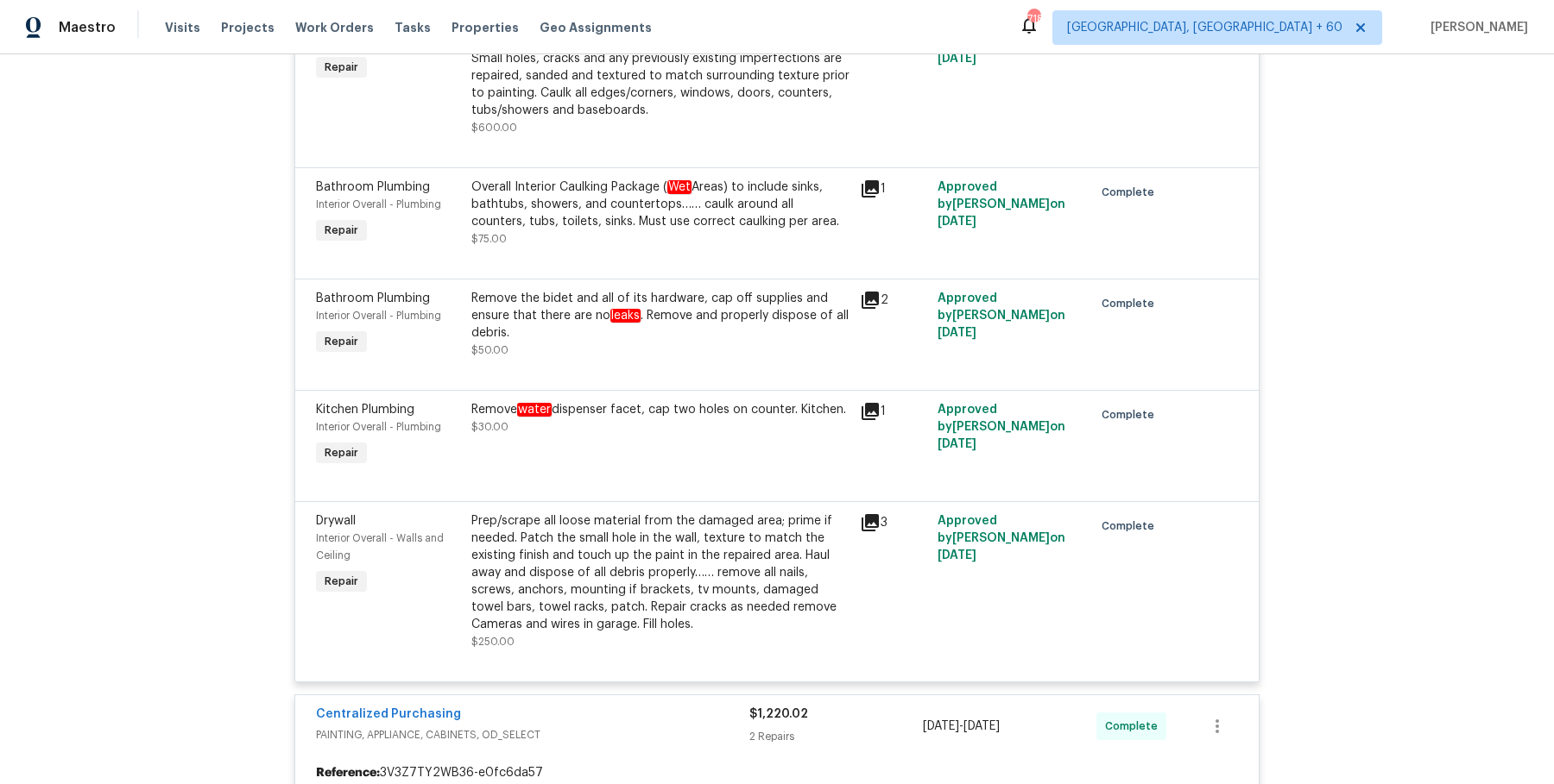
scroll to position [3228, 0]
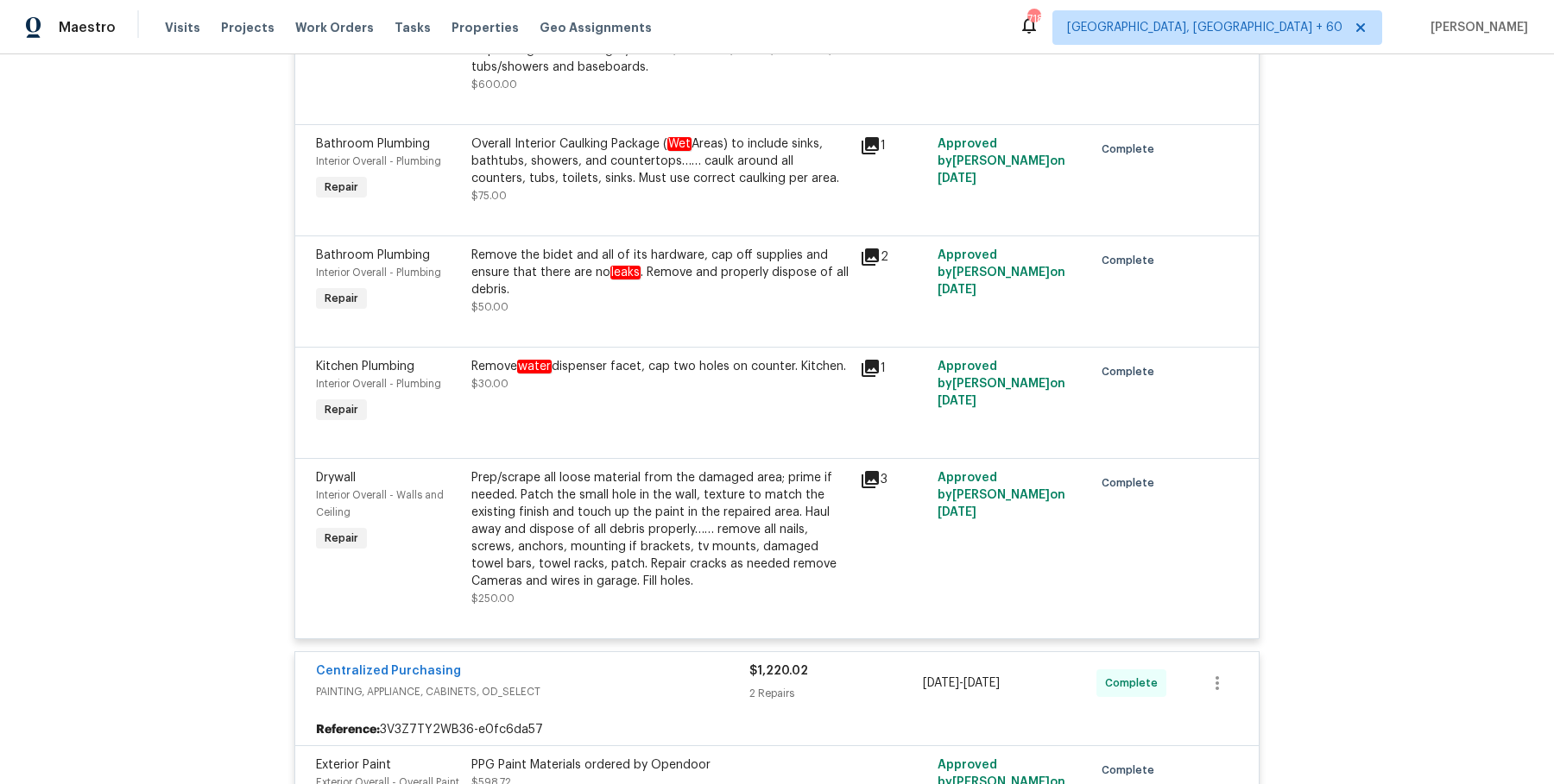
click at [539, 534] on div "Prep/scrape all loose material from the damaged area; prime if needed. Patch th…" at bounding box center [660, 529] width 378 height 121
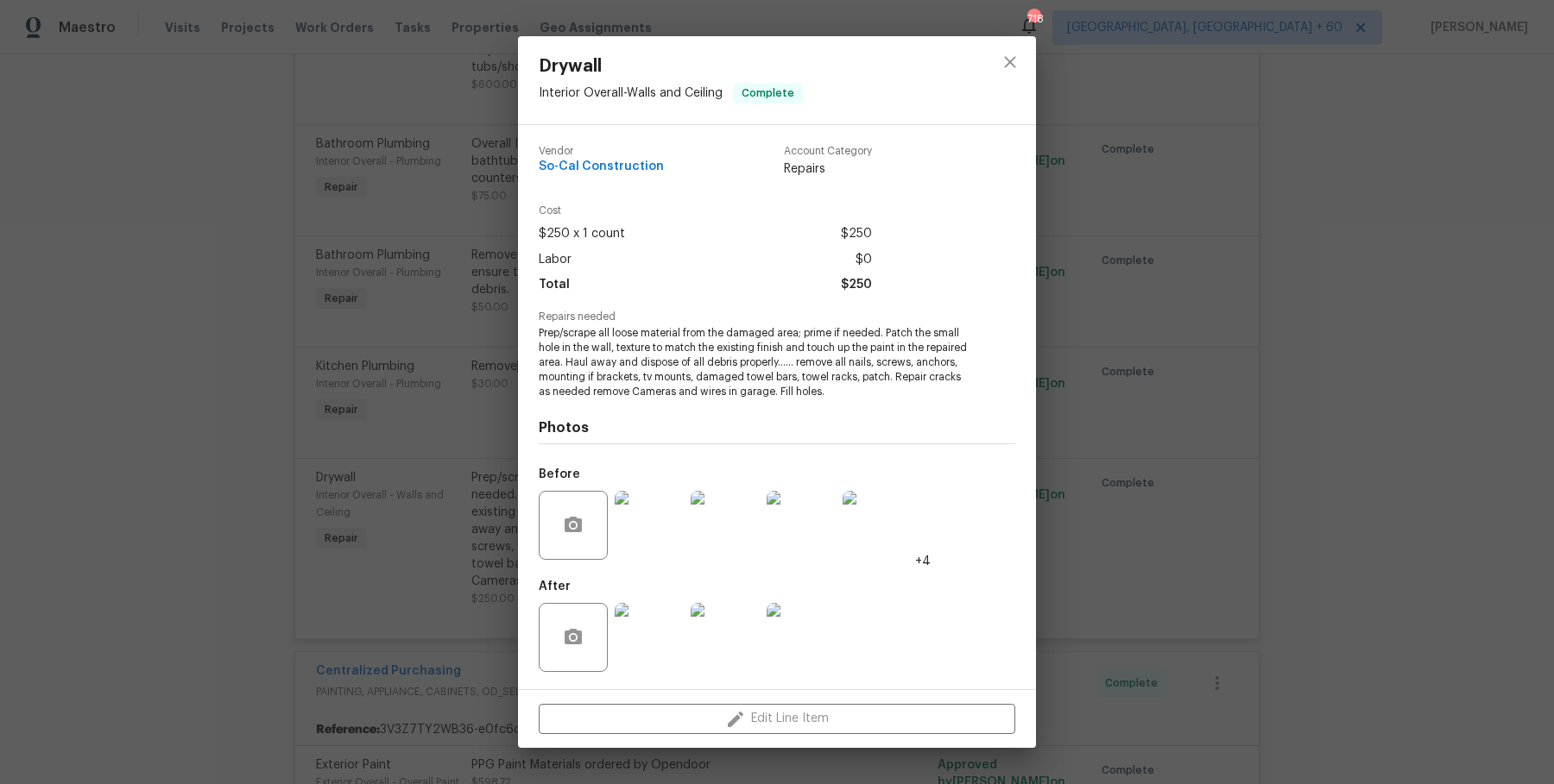
click at [1135, 283] on div "Drywall Interior Overall - Walls and Ceiling Complete Vendor So-Cal Constructio…" at bounding box center [777, 392] width 1554 height 784
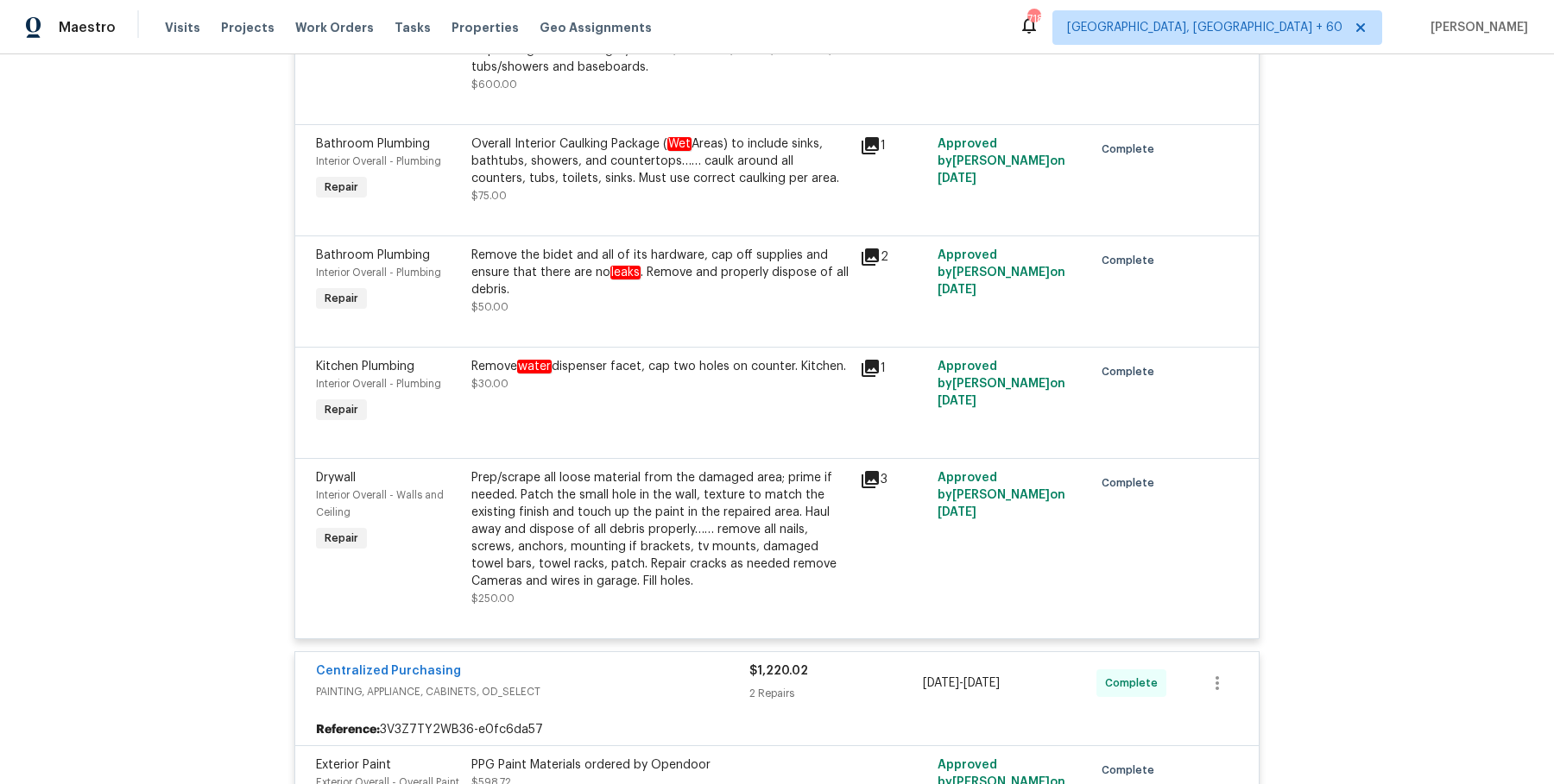
click at [713, 497] on div "Prep/scrape all loose material from the damaged area; prime if needed. Patch th…" at bounding box center [660, 529] width 378 height 121
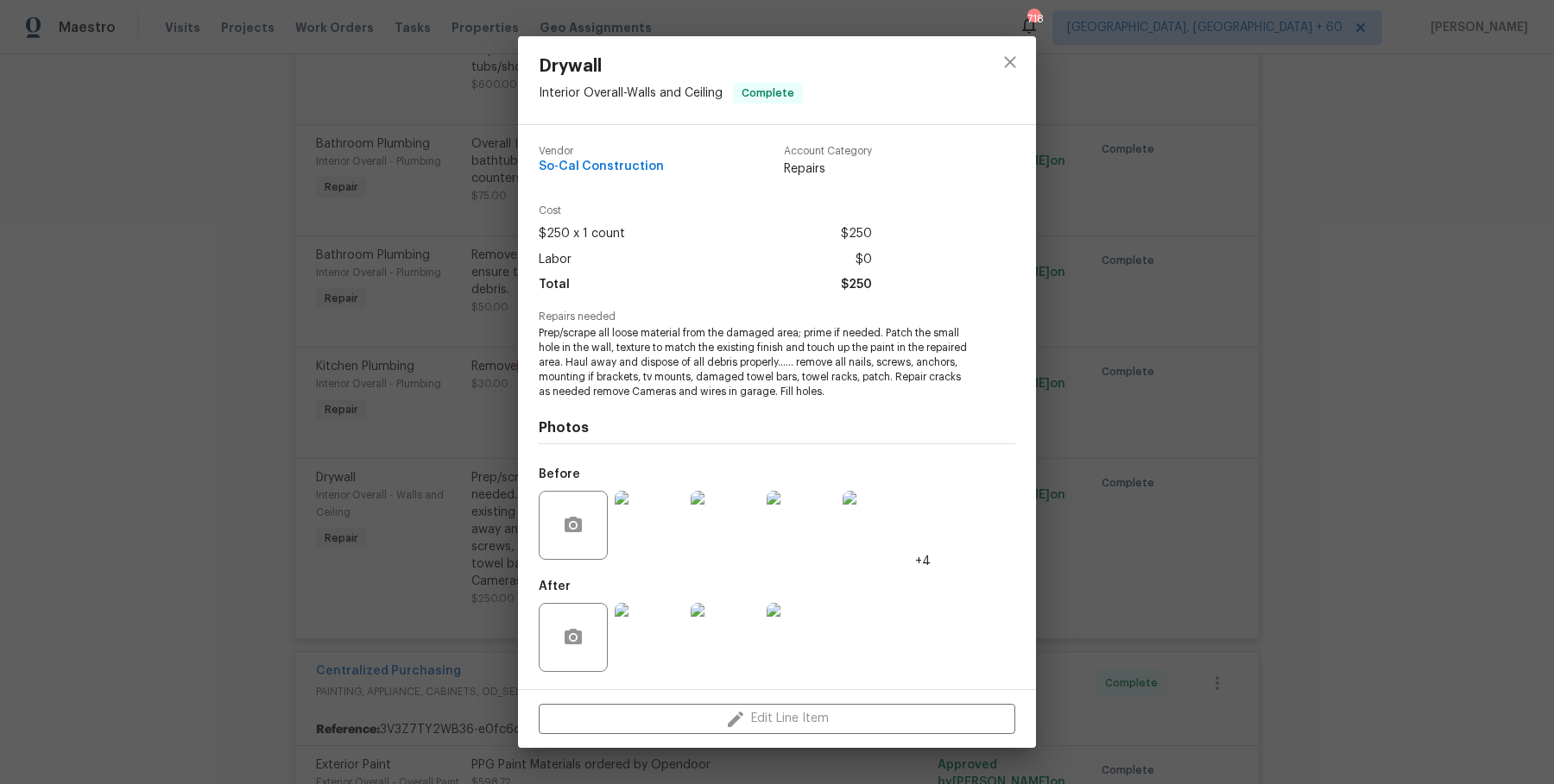
click at [1289, 536] on div "Drywall Interior Overall - Walls and Ceiling Complete Vendor So-Cal Constructio…" at bounding box center [777, 392] width 1554 height 784
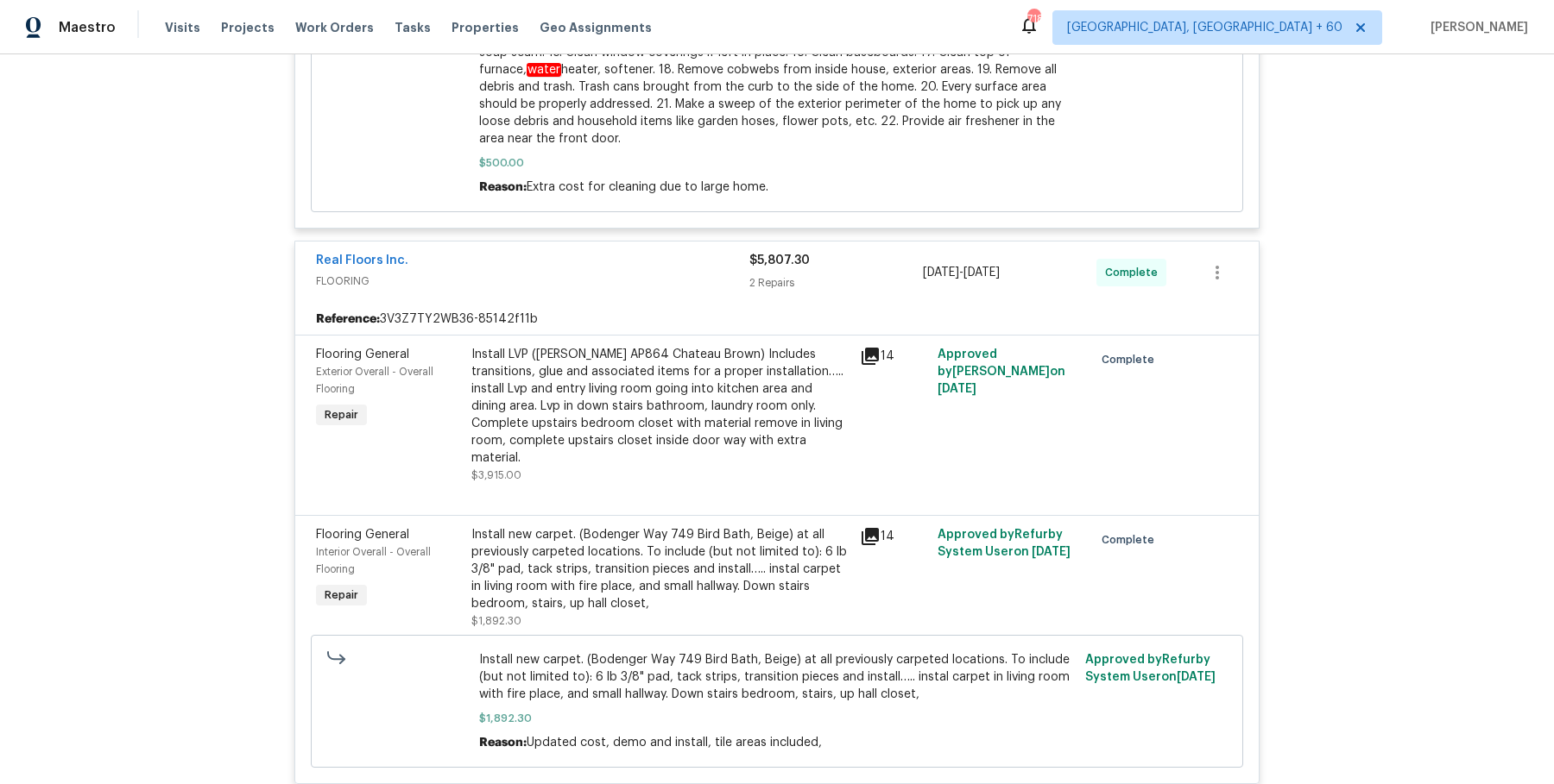
scroll to position [5072, 0]
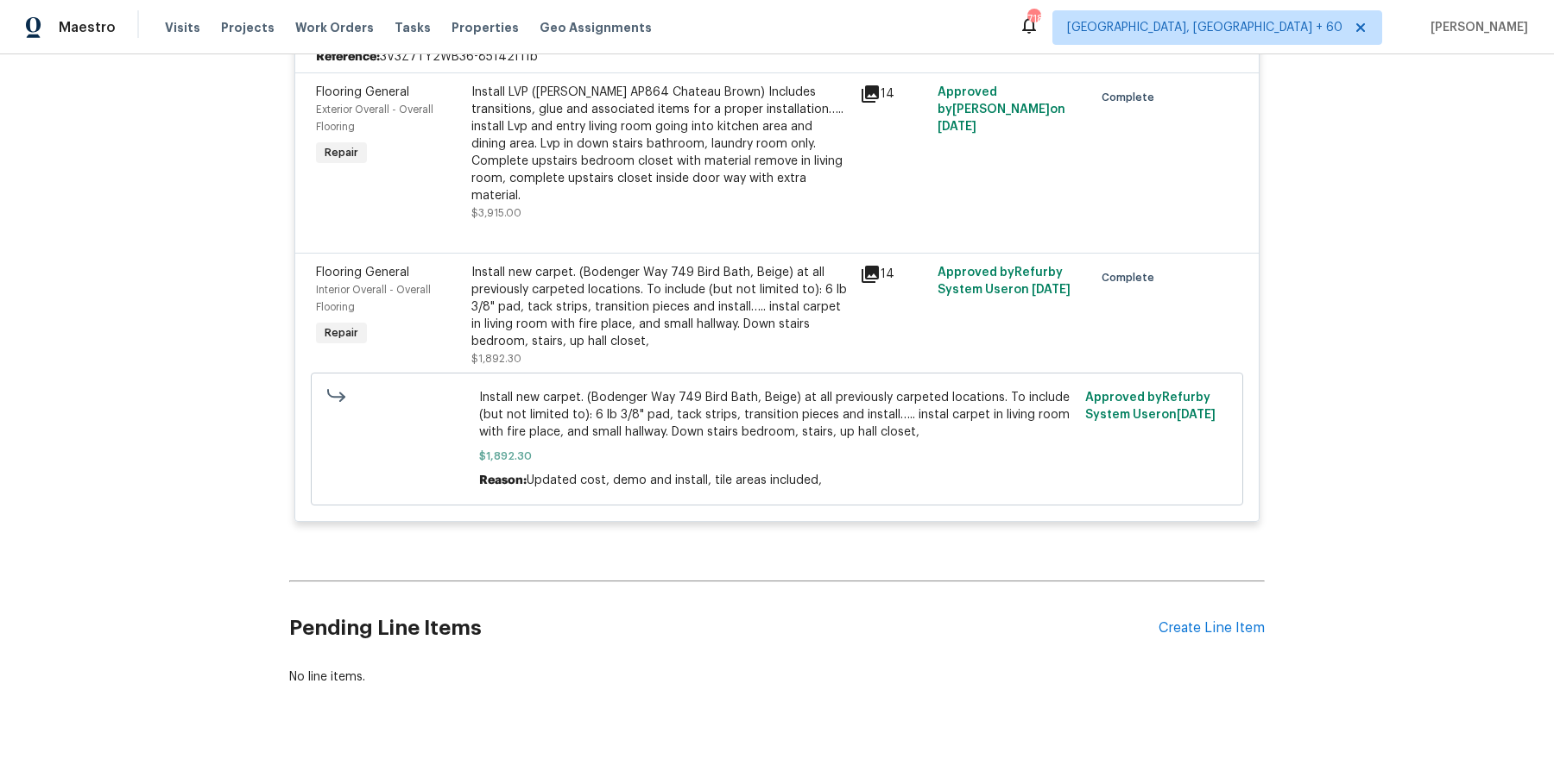
click at [666, 194] on div "Install LVP (Knighton AP864 Chateau Brown) Includes transitions, glue and assoc…" at bounding box center [660, 152] width 378 height 138
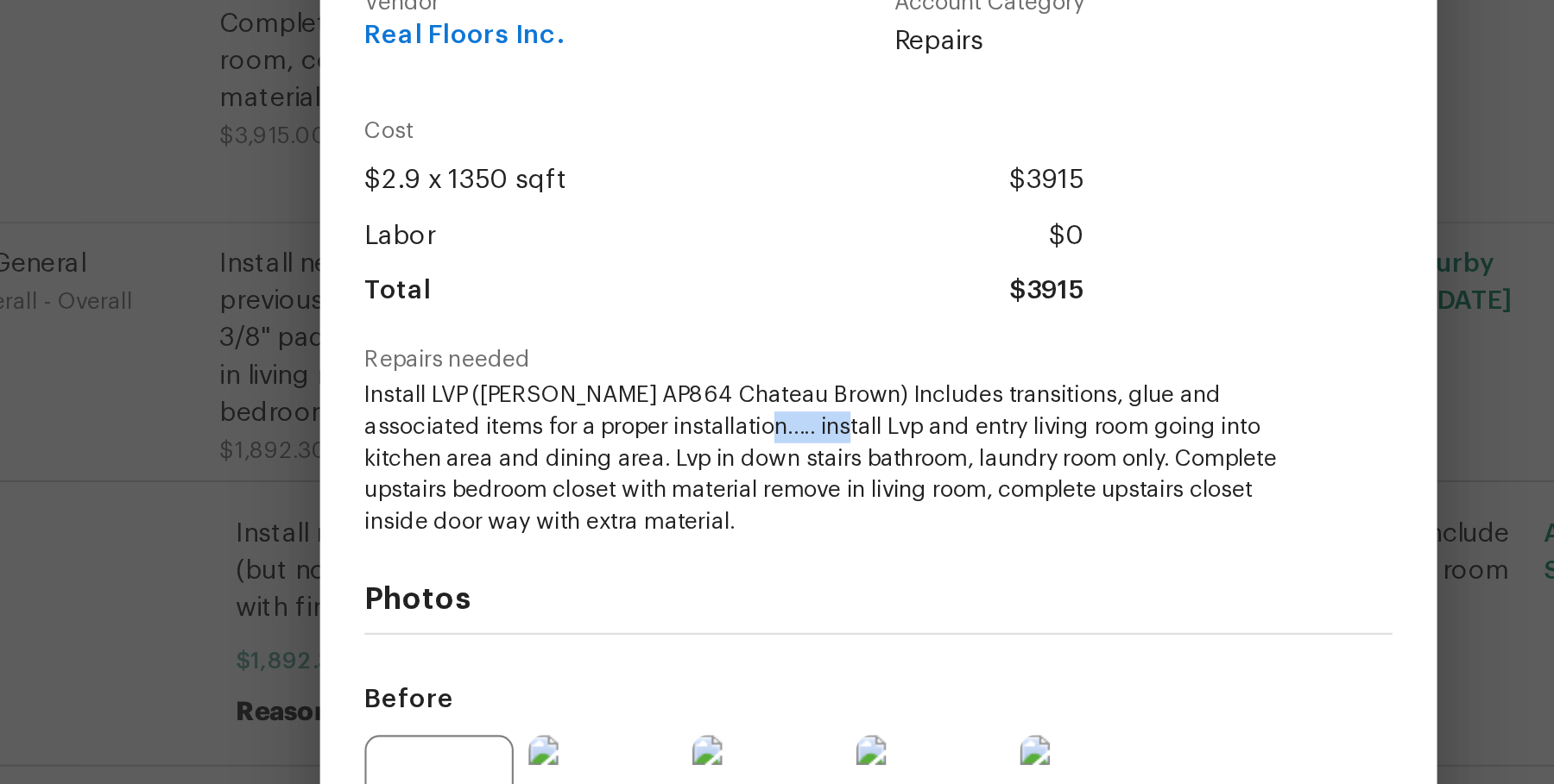
drag, startPoint x: 697, startPoint y: 344, endPoint x: 725, endPoint y: 350, distance: 28.6
click at [725, 350] on span "Install LVP ([PERSON_NAME] AP864 Chateau Brown) Includes transitions, glue and …" at bounding box center [753, 363] width 429 height 73
click at [718, 371] on span "Install LVP ([PERSON_NAME] AP864 Chateau Brown) Includes transitions, glue and …" at bounding box center [753, 363] width 429 height 73
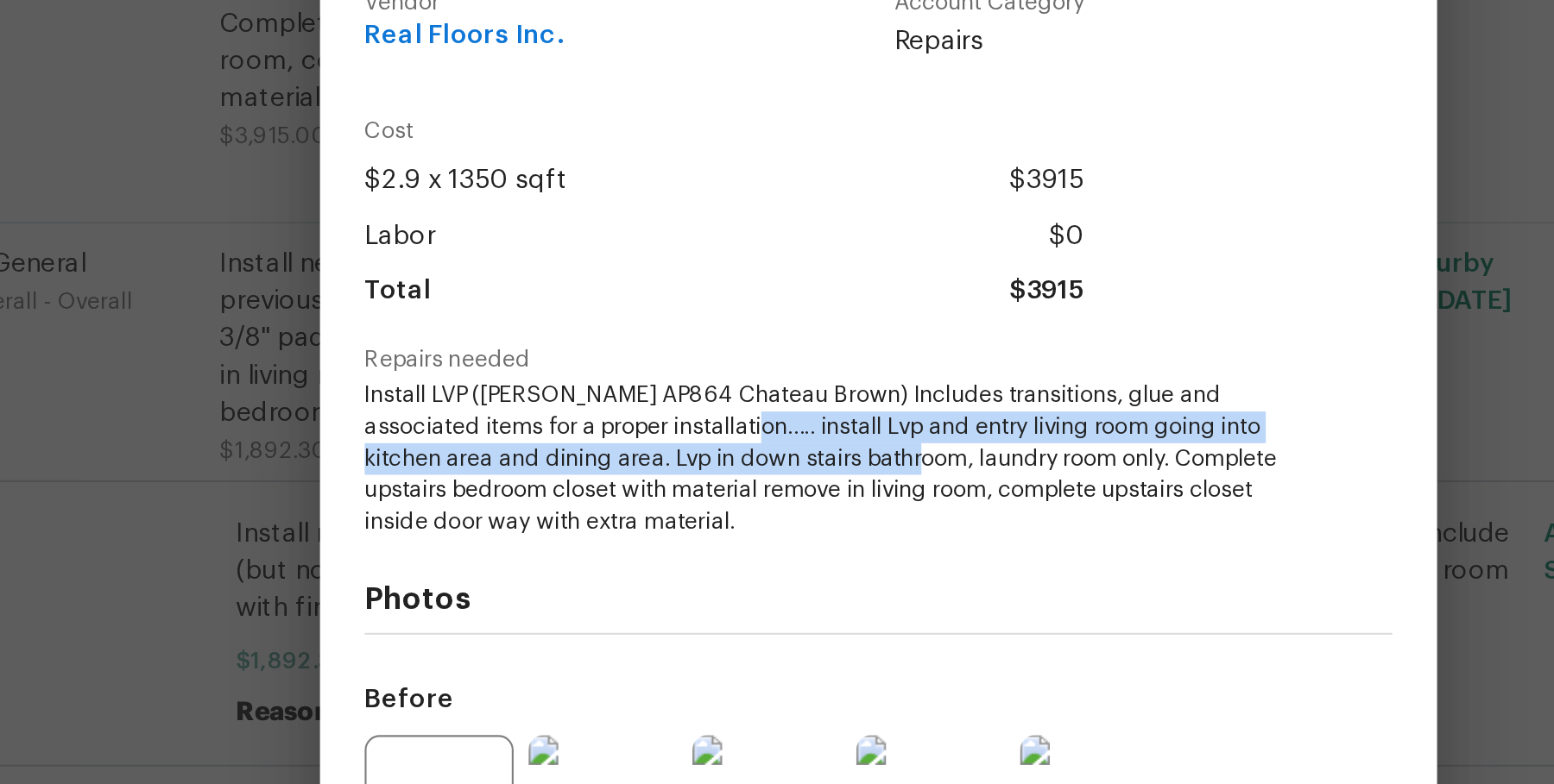
drag, startPoint x: 694, startPoint y: 347, endPoint x: 762, endPoint y: 370, distance: 71.8
click at [762, 370] on span "Install LVP ([PERSON_NAME] AP864 Chateau Brown) Includes transitions, glue and …" at bounding box center [753, 363] width 429 height 73
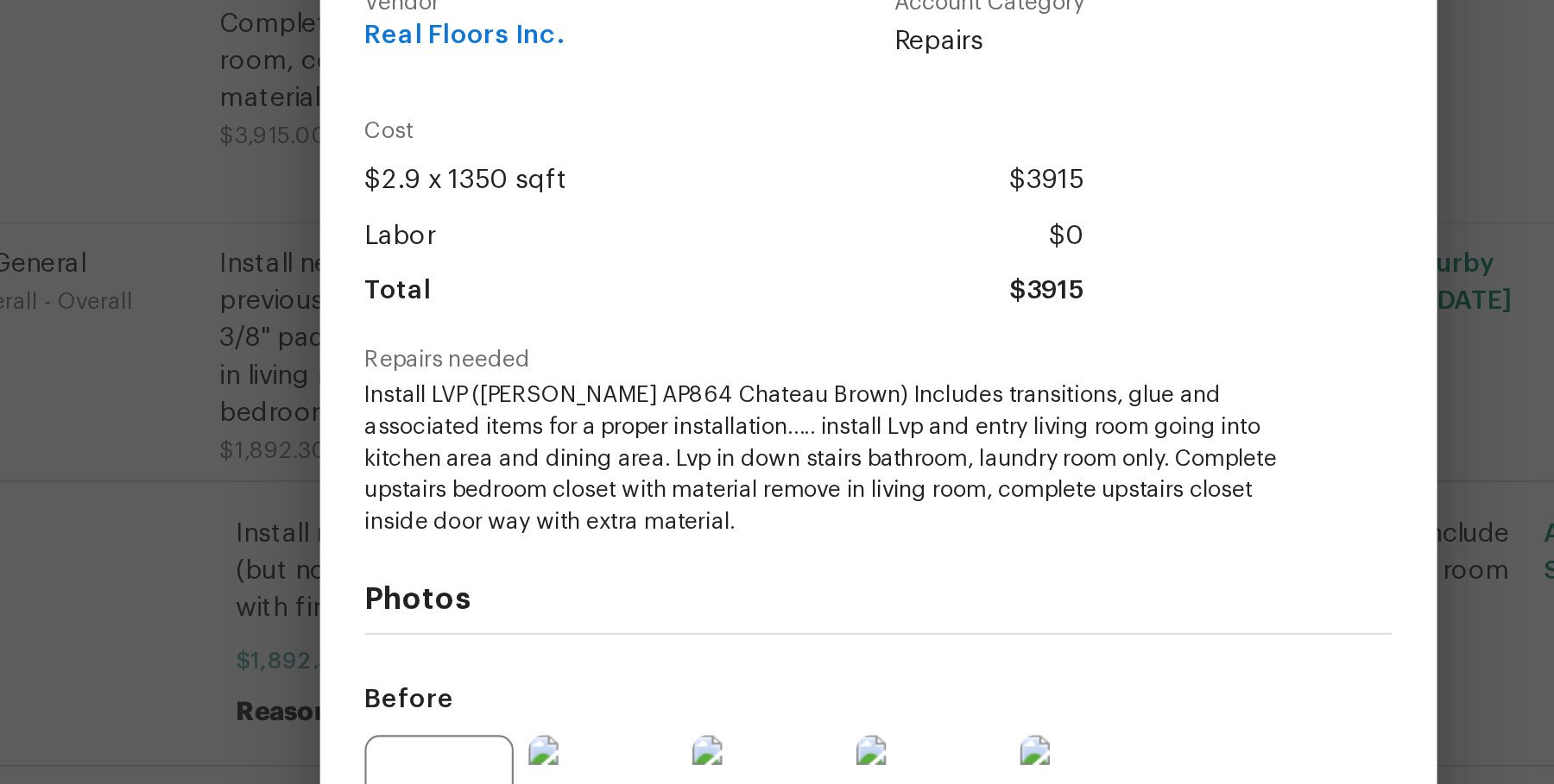
click at [481, 387] on div "Flooring General Exterior Overall - Overall Flooring Complete Vendor Real Floor…" at bounding box center [777, 392] width 1554 height 784
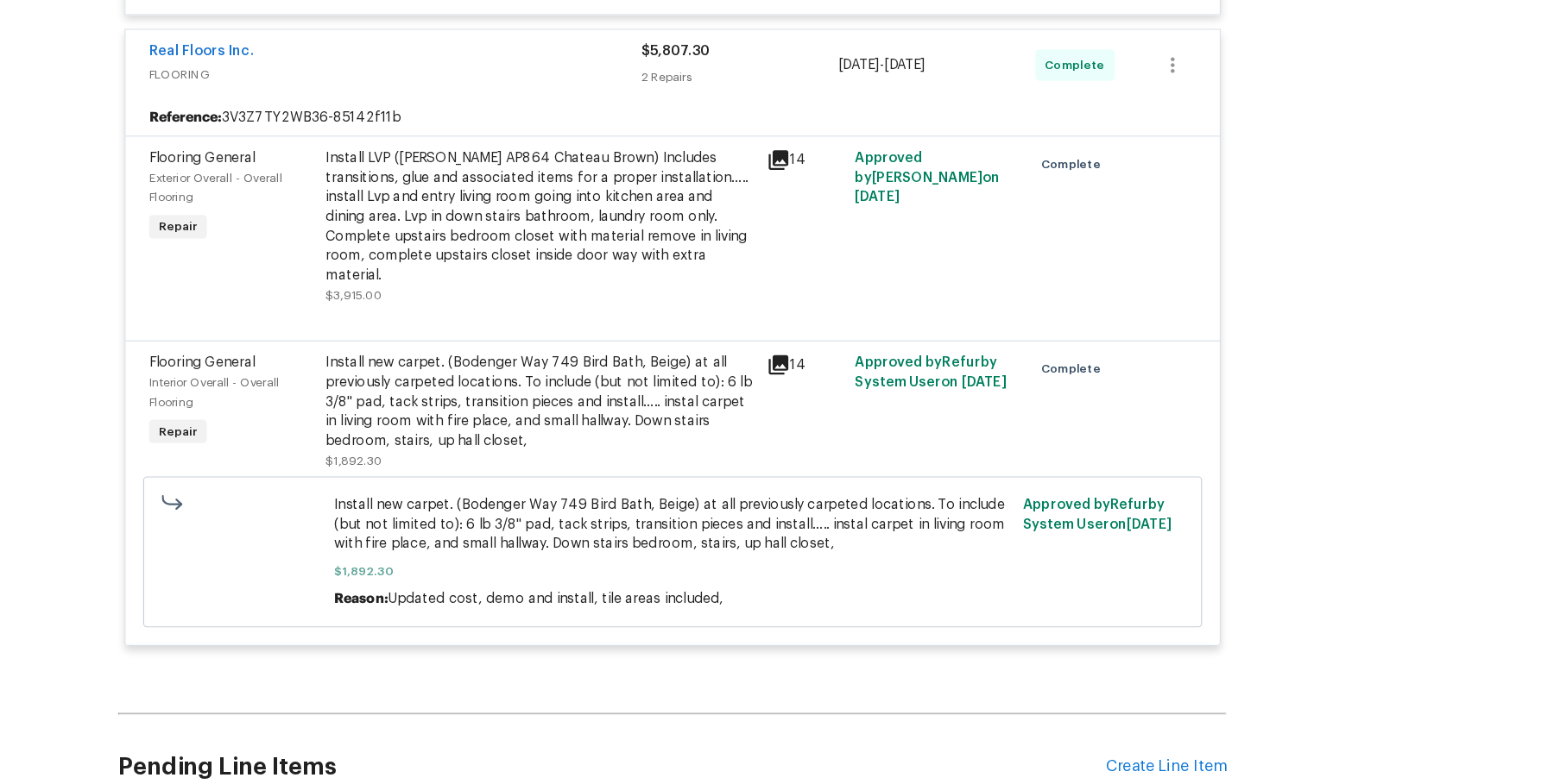
scroll to position [4958, 0]
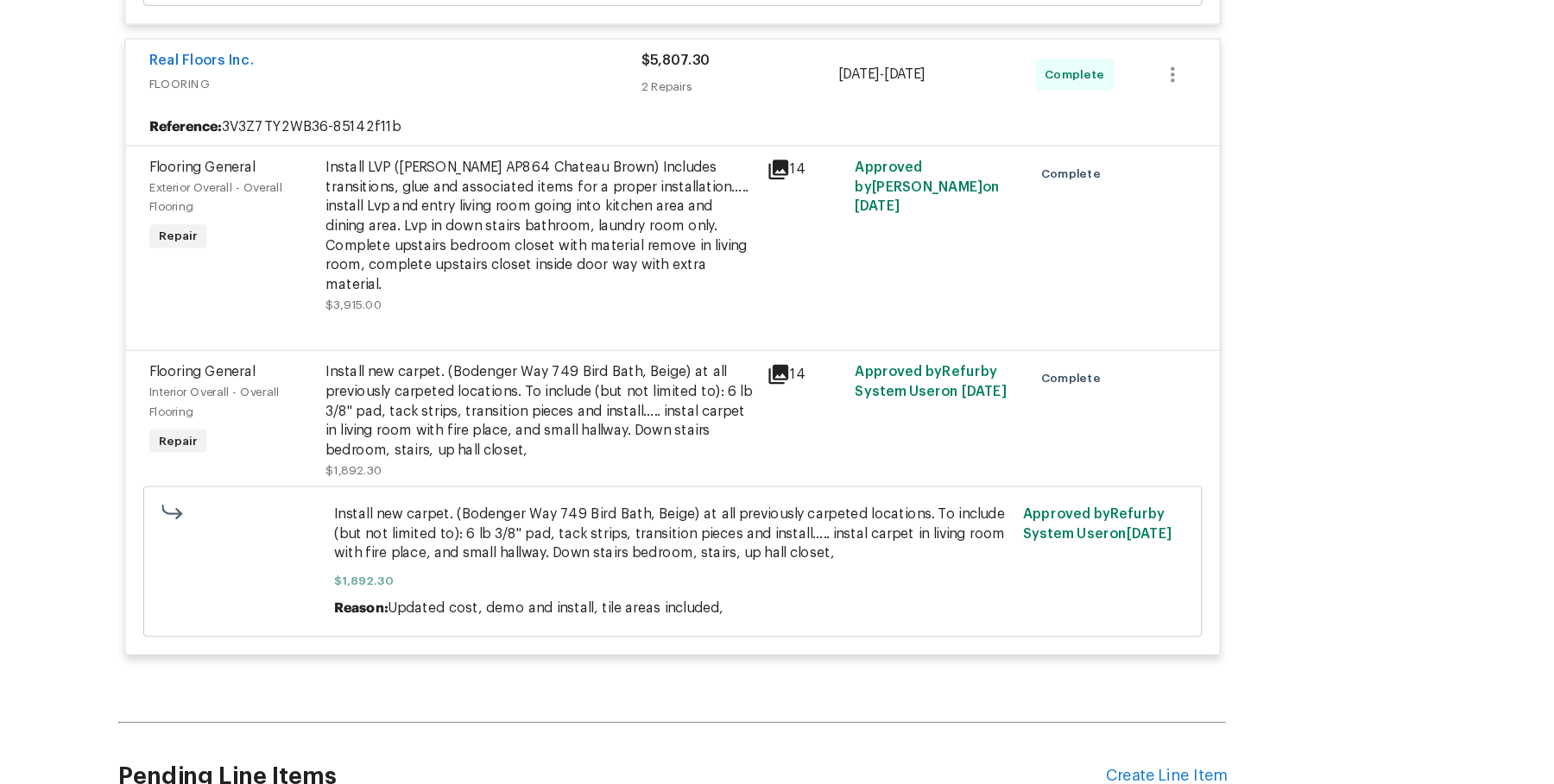
click at [701, 230] on div "Install LVP ([PERSON_NAME] AP864 Chateau Brown) Includes transitions, glue and …" at bounding box center [660, 257] width 378 height 121
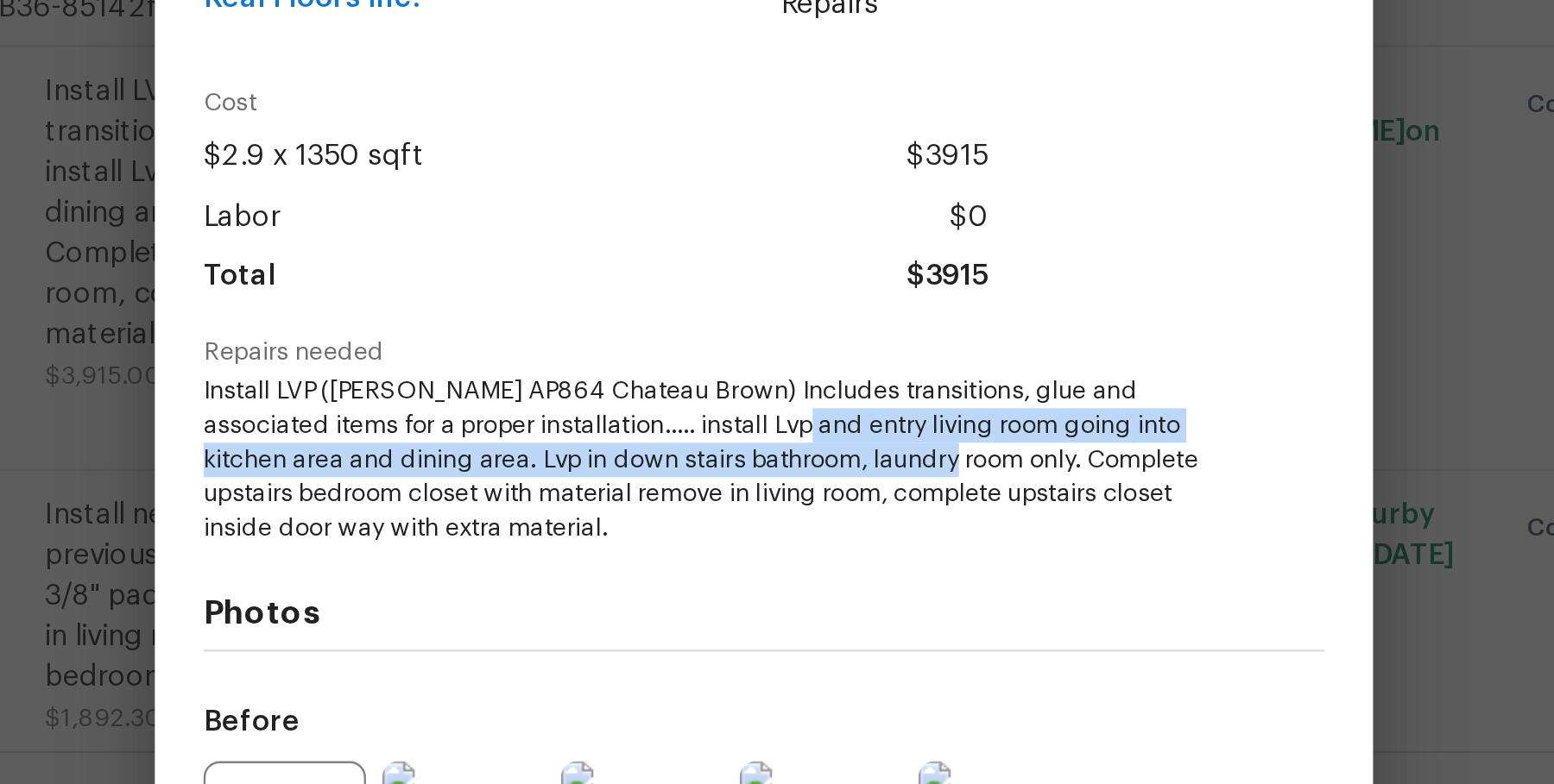
drag, startPoint x: 772, startPoint y: 350, endPoint x: 828, endPoint y: 362, distance: 57.3
click at [828, 362] on span "Install LVP ([PERSON_NAME] AP864 Chateau Brown) Includes transitions, glue and …" at bounding box center [753, 363] width 429 height 73
copy span "entry living room going into kitchen area and dining area. Lvp in down stairs b…"
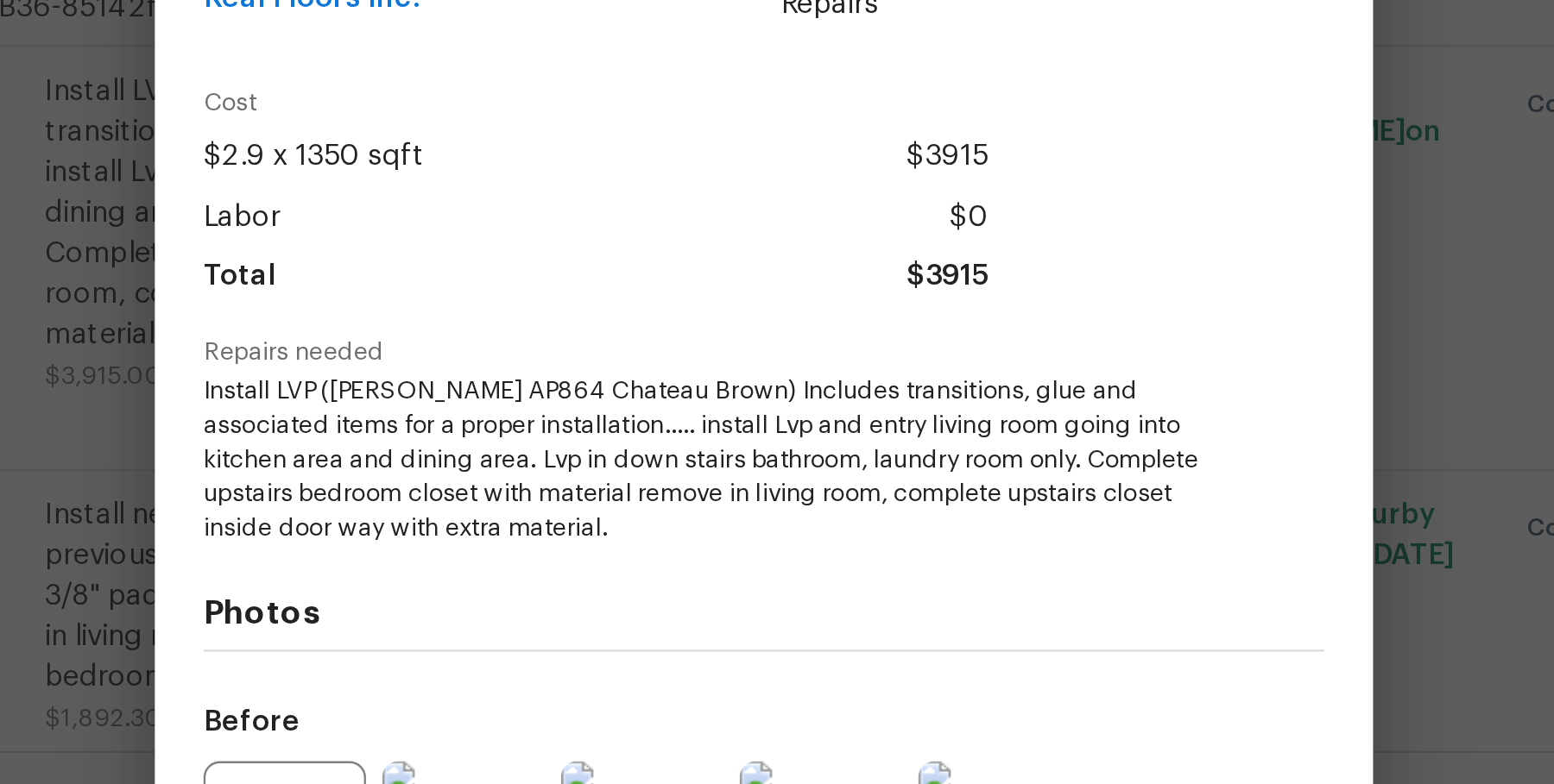
click at [1090, 366] on div "Flooring General Exterior Overall - Overall Flooring Complete Vendor Real Floor…" at bounding box center [777, 392] width 1554 height 784
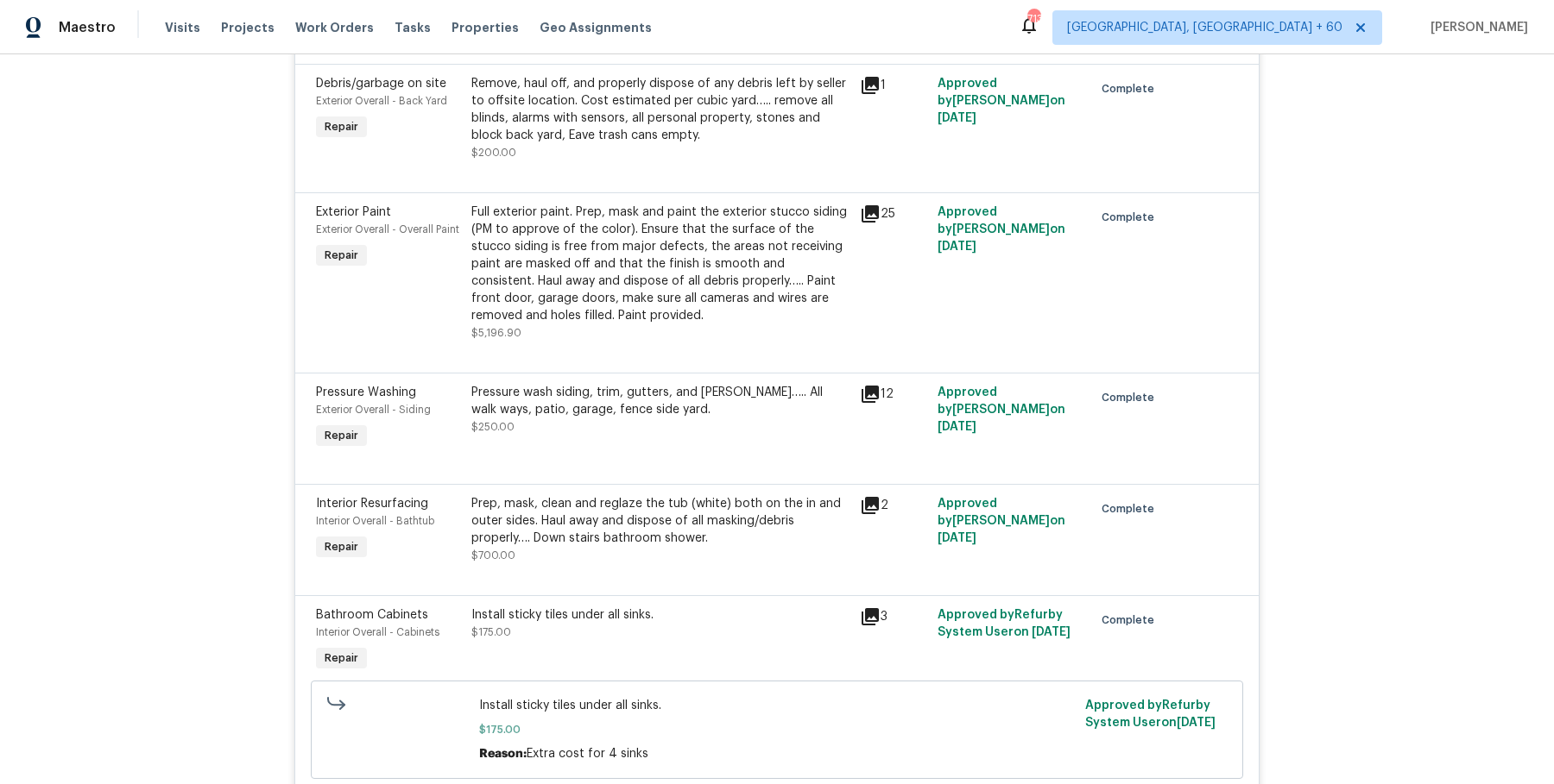
scroll to position [0, 0]
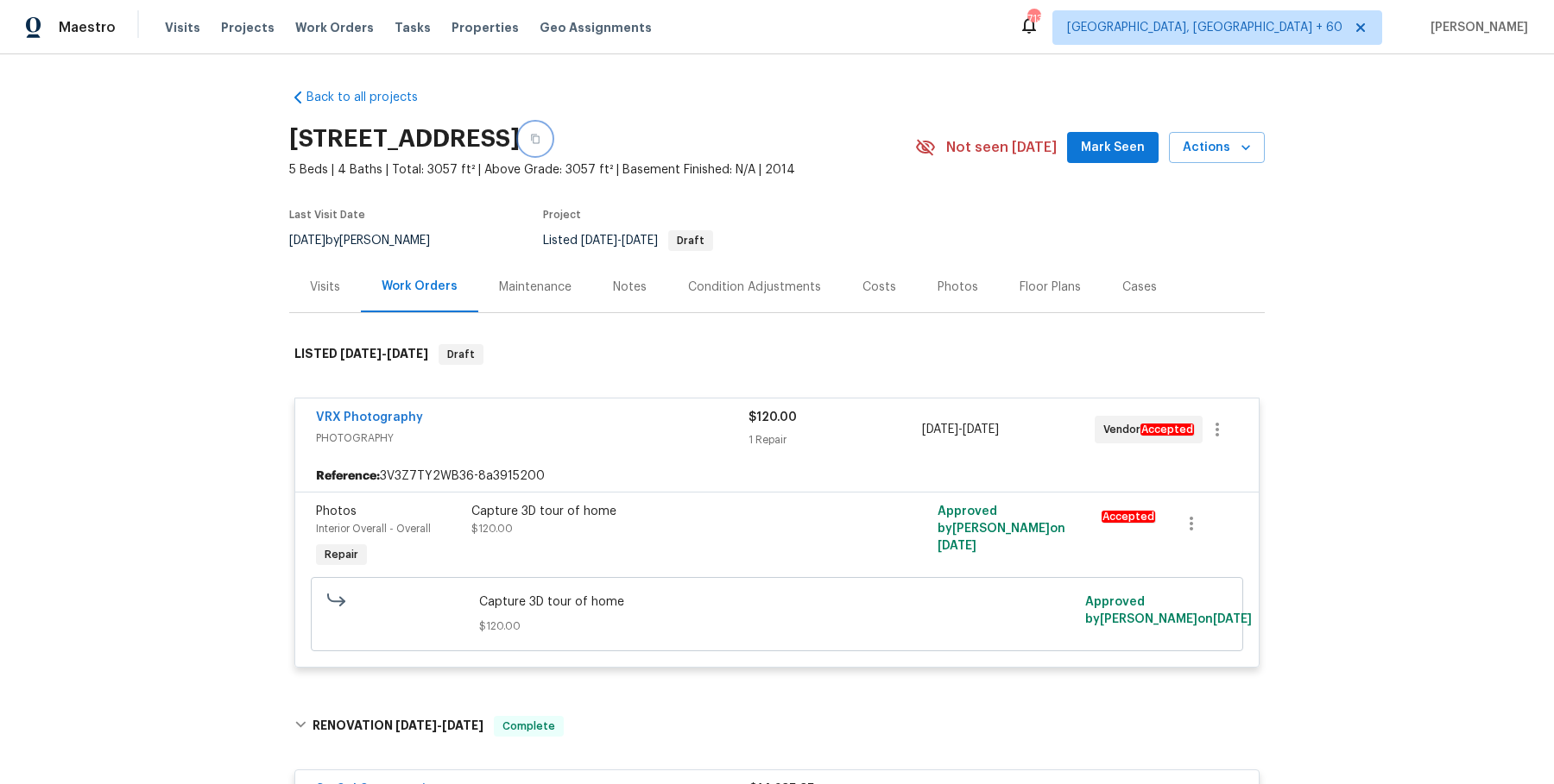
click at [550, 144] on button "button" at bounding box center [535, 139] width 31 height 31
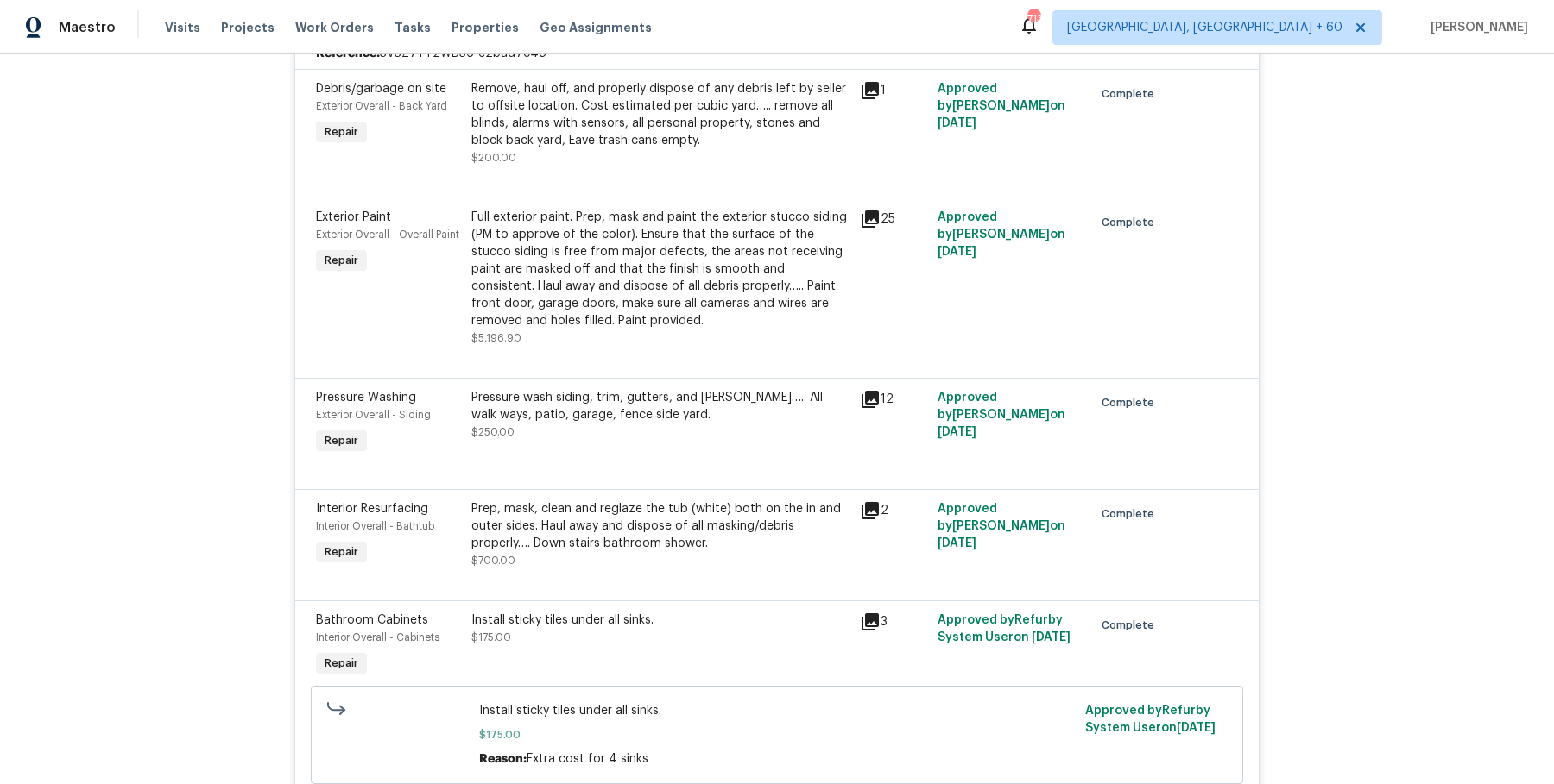
scroll to position [877, 0]
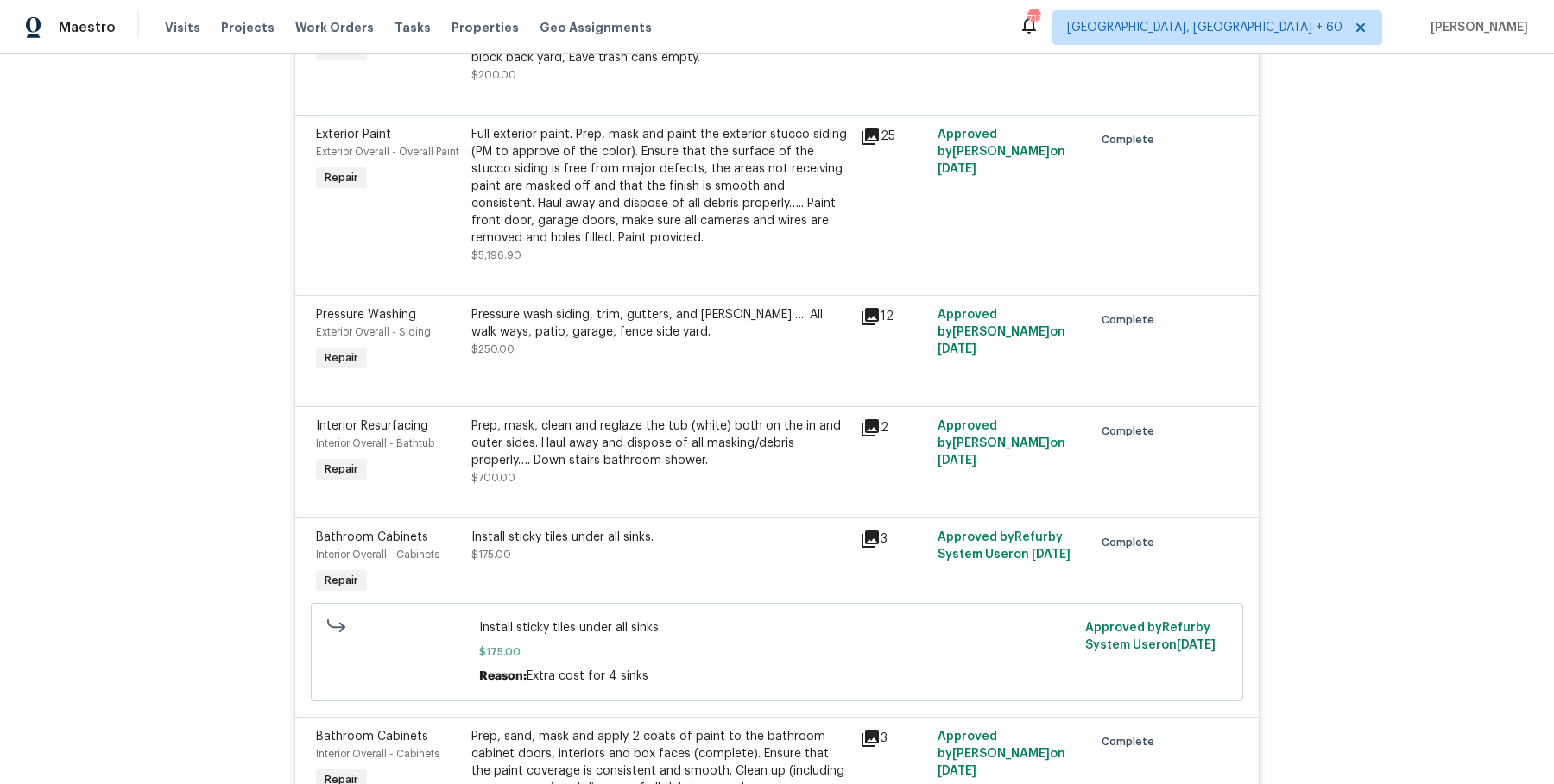
click at [636, 435] on div "Prep, mask, clean and reglaze the tub (white) both on the in and outer sides. H…" at bounding box center [660, 443] width 378 height 52
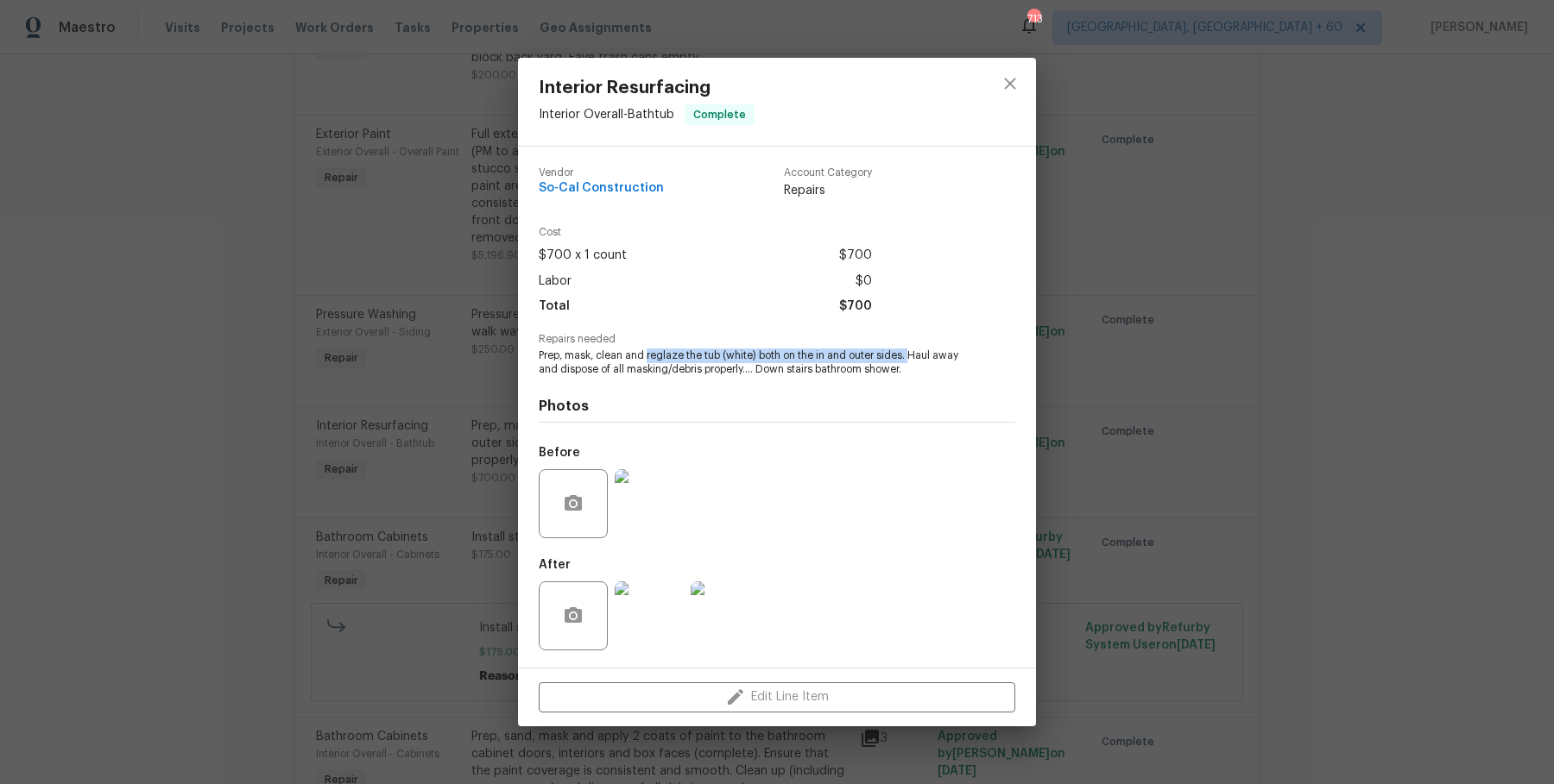
drag, startPoint x: 653, startPoint y: 355, endPoint x: 910, endPoint y: 361, distance: 257.1
click at [910, 361] on span "Prep, mask, clean and reglaze the tub (white) both on the in and outer sides. H…" at bounding box center [753, 363] width 429 height 29
copy span "reglaze the tub (white) both on the in and outer sides."
click at [405, 410] on div "Interior Resurfacing Interior Overall - Bathtub Complete Vendor So-Cal Construc…" at bounding box center [777, 392] width 1554 height 784
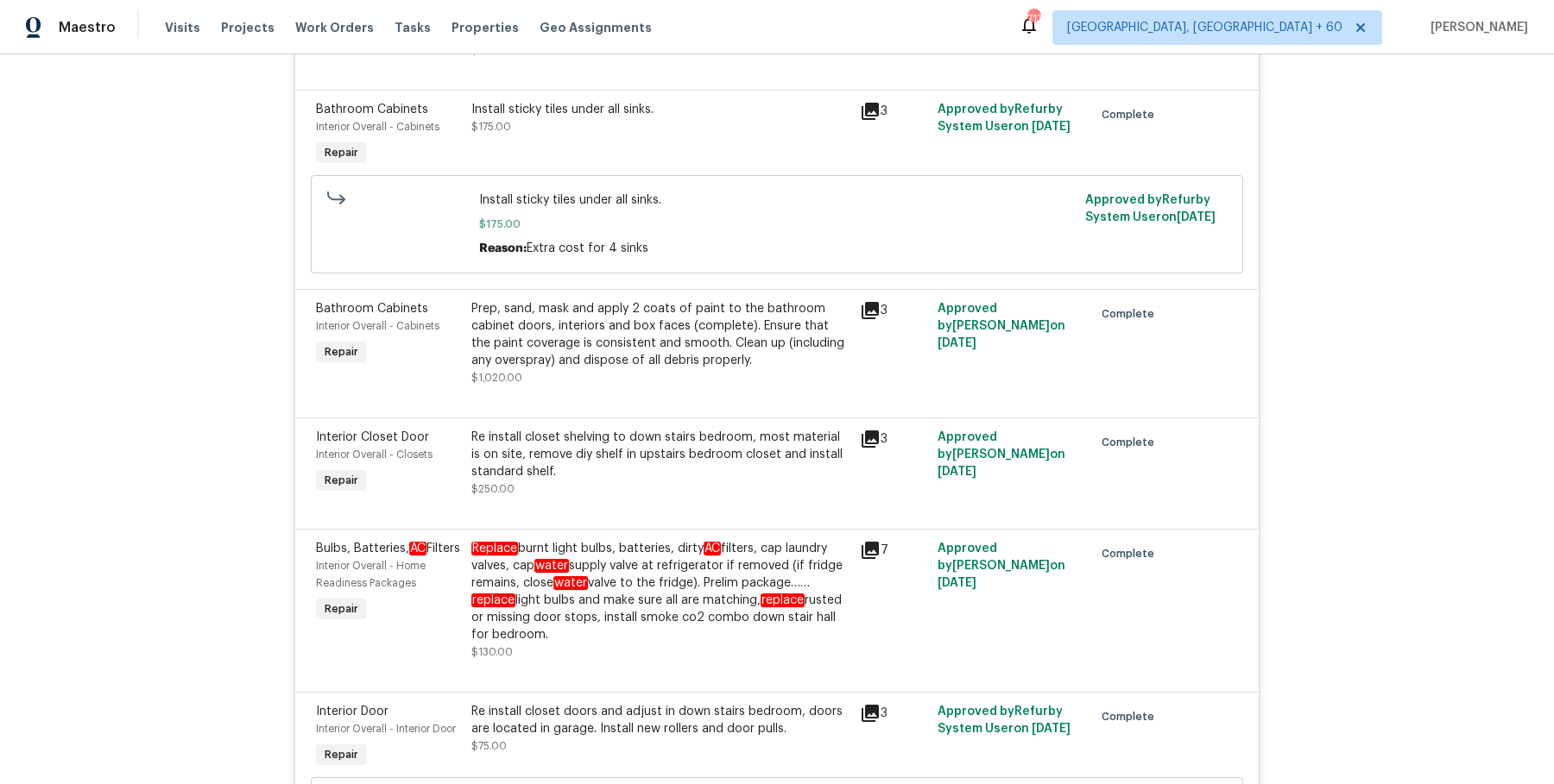
scroll to position [1308, 0]
click at [557, 354] on div "Prep, sand, mask and apply 2 coats of paint to the bathroom cabinet doors, inte…" at bounding box center [660, 332] width 378 height 69
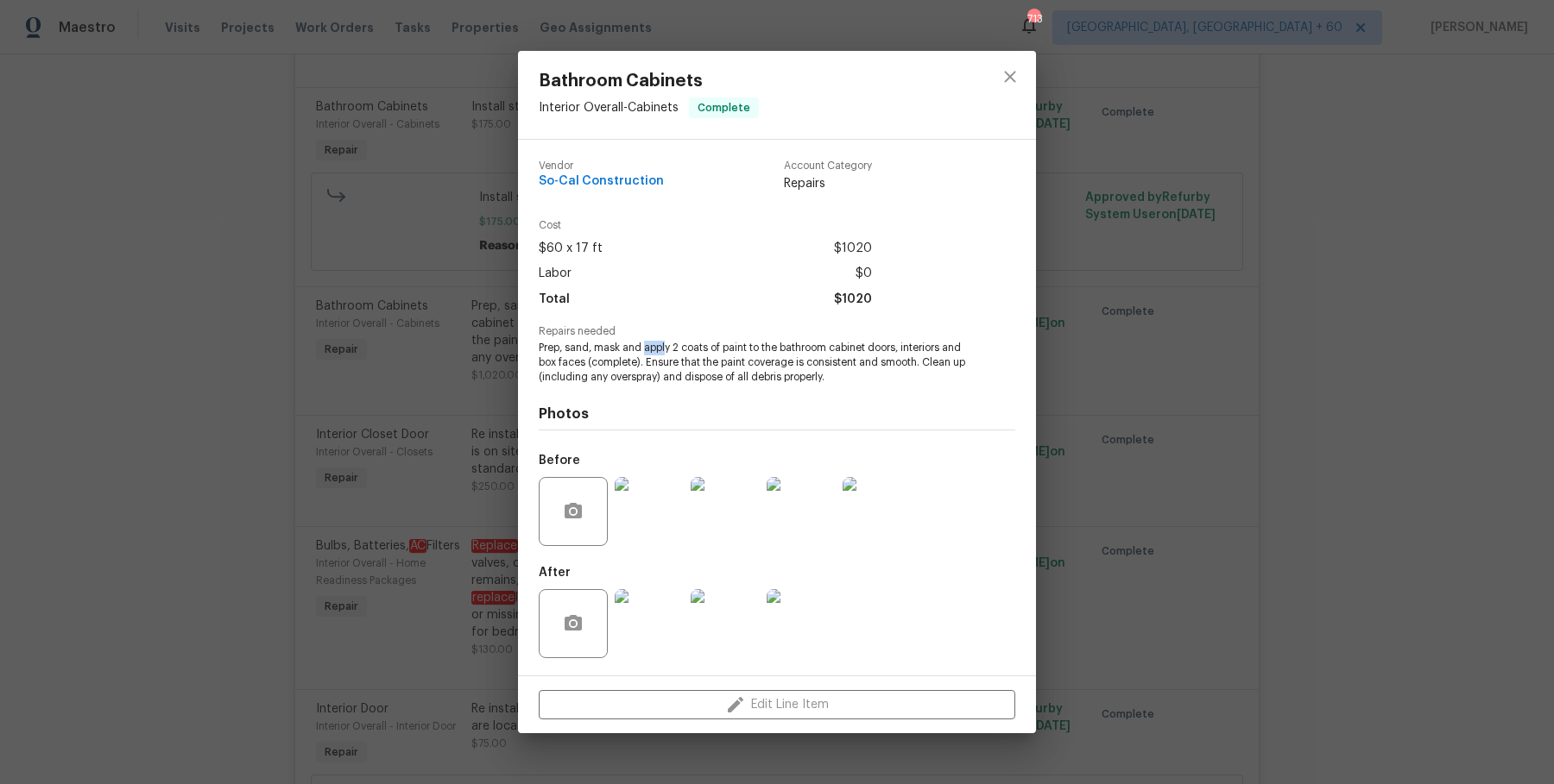
drag, startPoint x: 645, startPoint y: 350, endPoint x: 665, endPoint y: 350, distance: 20.0
click at [665, 350] on span "Prep, sand, mask and apply 2 coats of paint to the bathroom cabinet doors, inte…" at bounding box center [753, 363] width 429 height 44
drag, startPoint x: 670, startPoint y: 350, endPoint x: 641, endPoint y: 366, distance: 33.1
click at [641, 366] on span "Prep, sand, mask and apply 2 coats of paint to the bathroom cabinet doors, inte…" at bounding box center [753, 363] width 429 height 44
copy span "2 coats of paint to the bathroom cabinet doors, interiors and box faces (comple…"
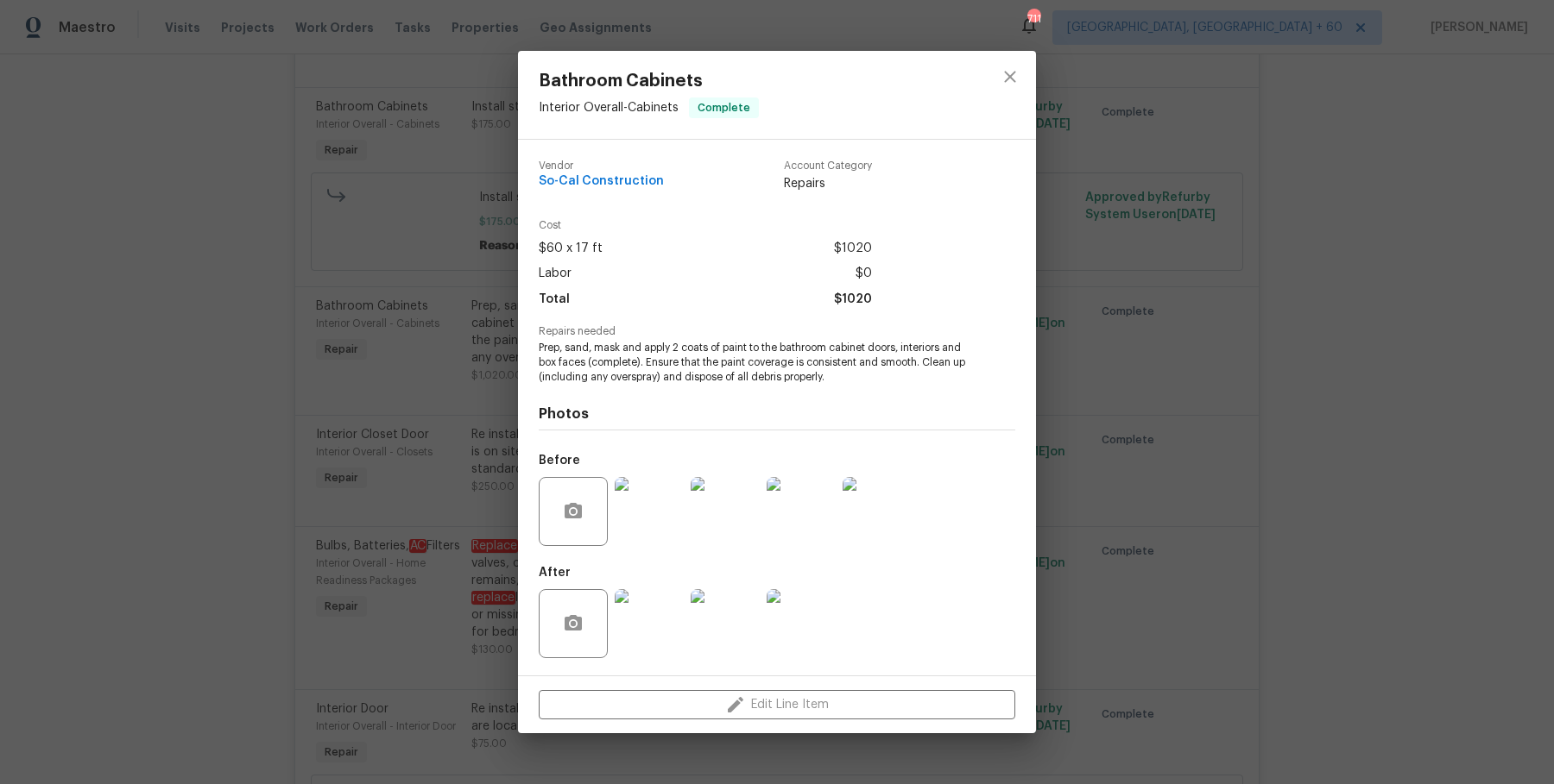
click at [243, 334] on div "Bathroom Cabinets Interior Overall - Cabinets Complete Vendor So-Cal Constructi…" at bounding box center [777, 392] width 1554 height 784
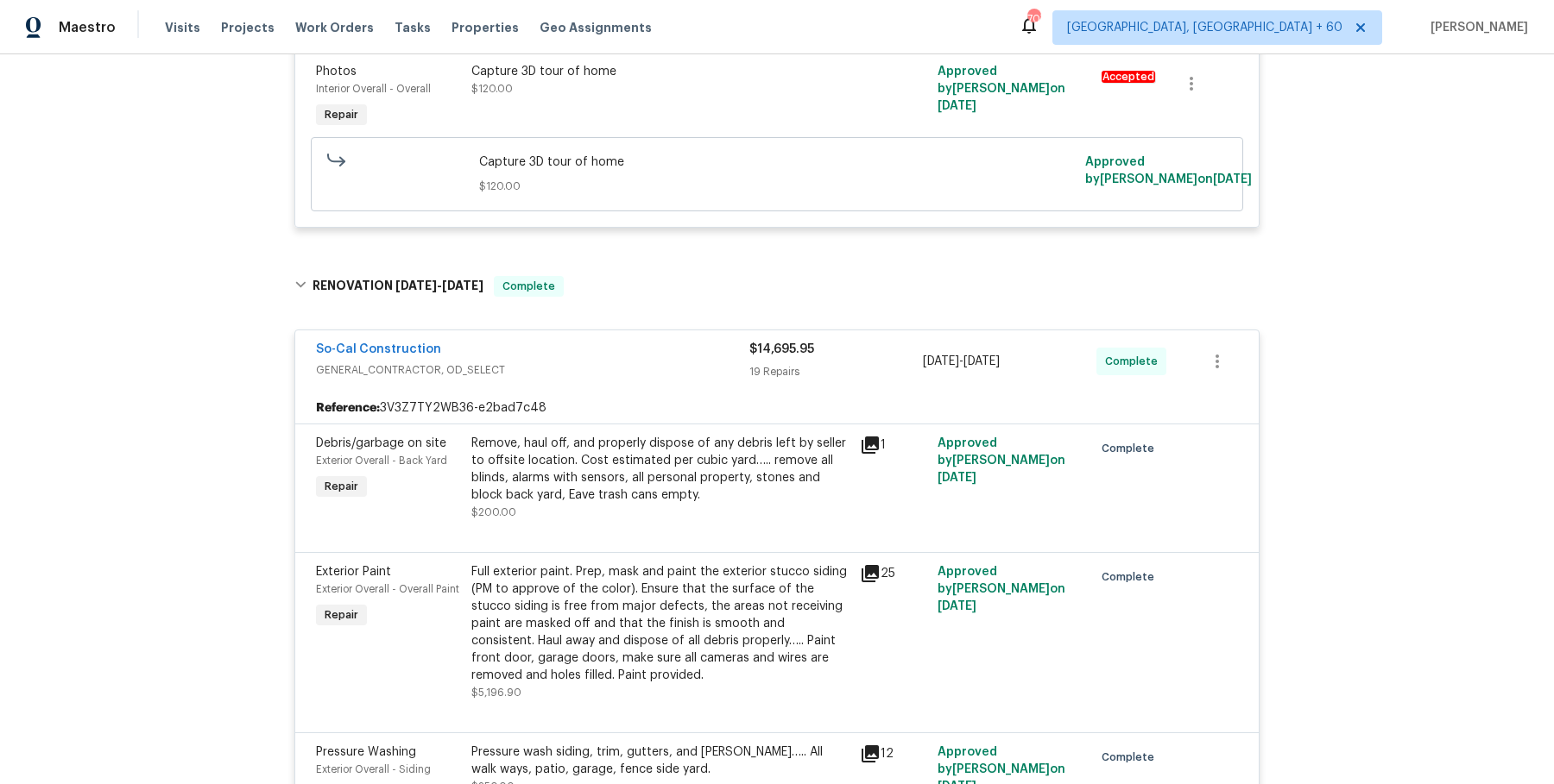
scroll to position [0, 0]
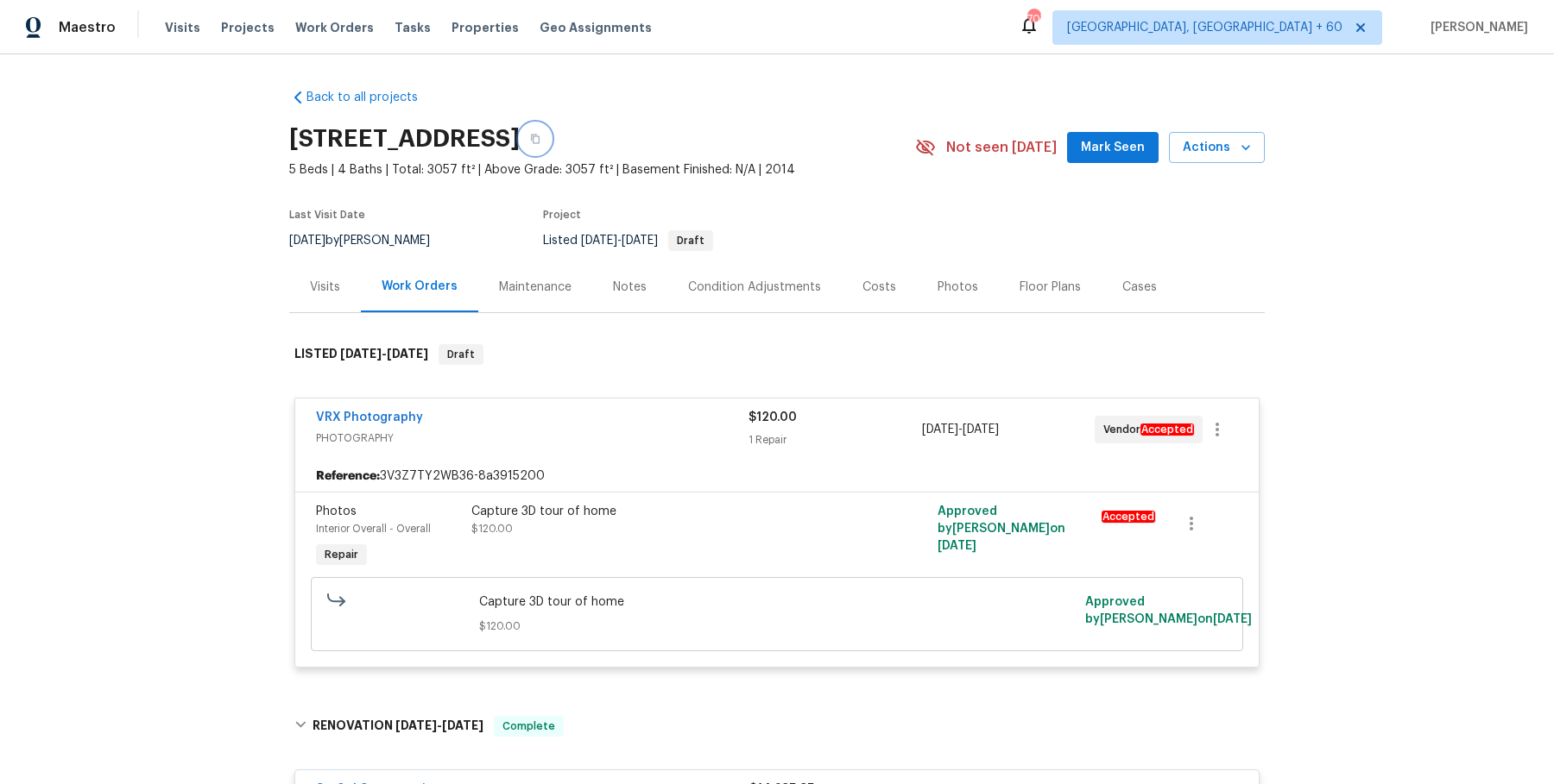
click at [550, 143] on button "button" at bounding box center [535, 139] width 31 height 31
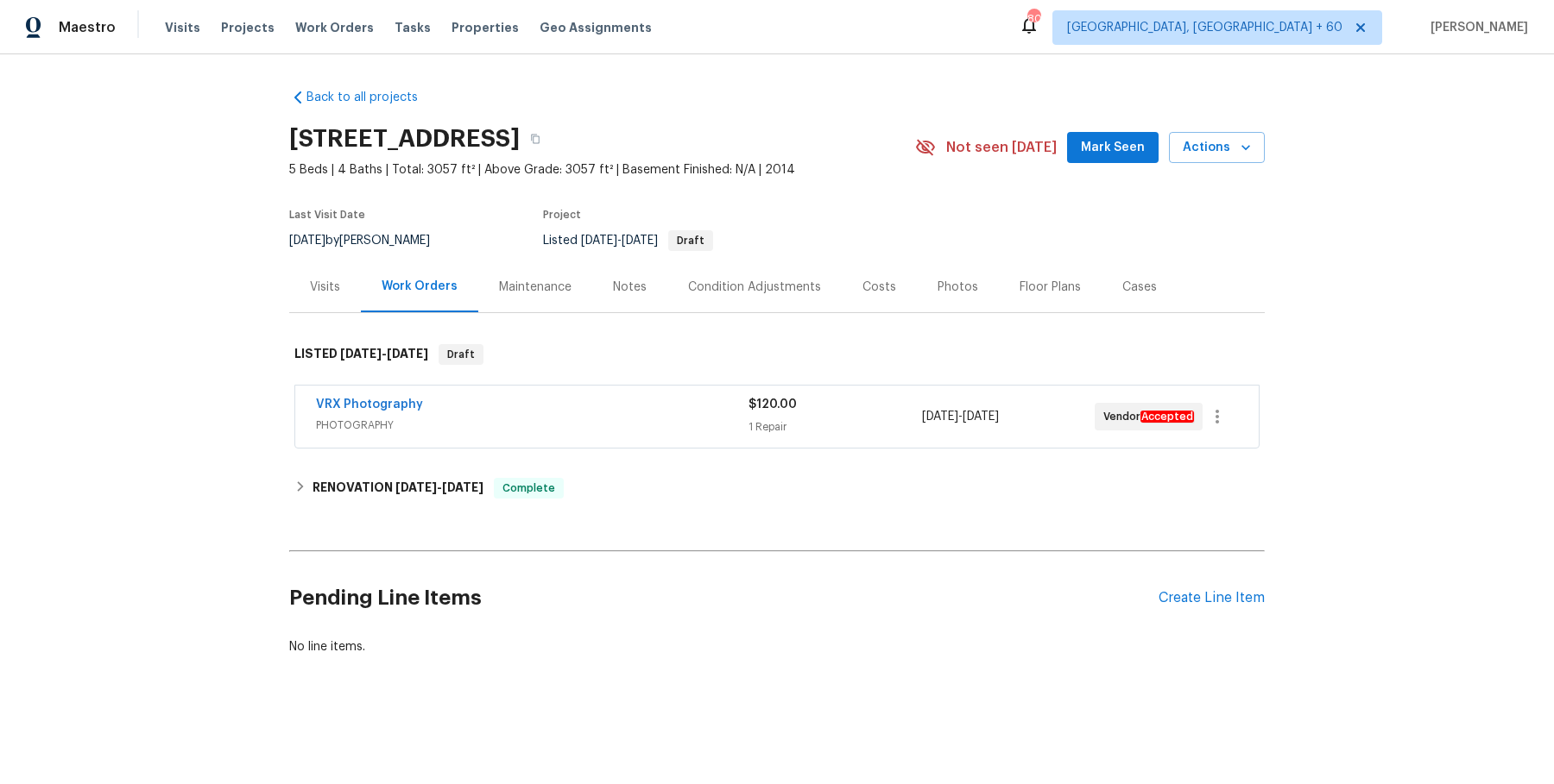
click at [328, 289] on div "Visits" at bounding box center [325, 287] width 30 height 17
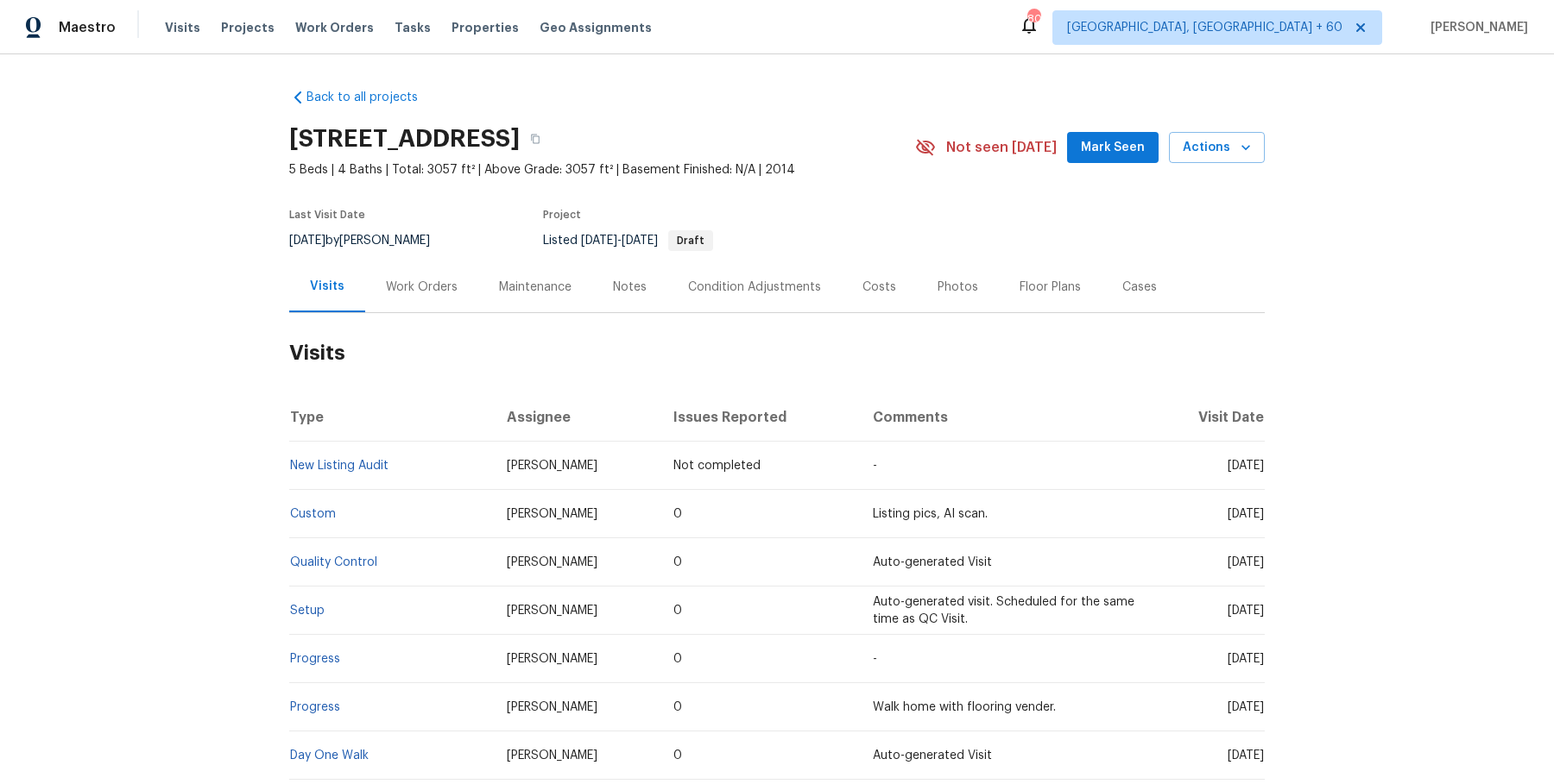
click at [305, 602] on td "Setup" at bounding box center [391, 610] width 204 height 48
click at [305, 603] on td "Setup" at bounding box center [391, 610] width 204 height 48
click at [305, 611] on link "Setup" at bounding box center [307, 610] width 34 height 12
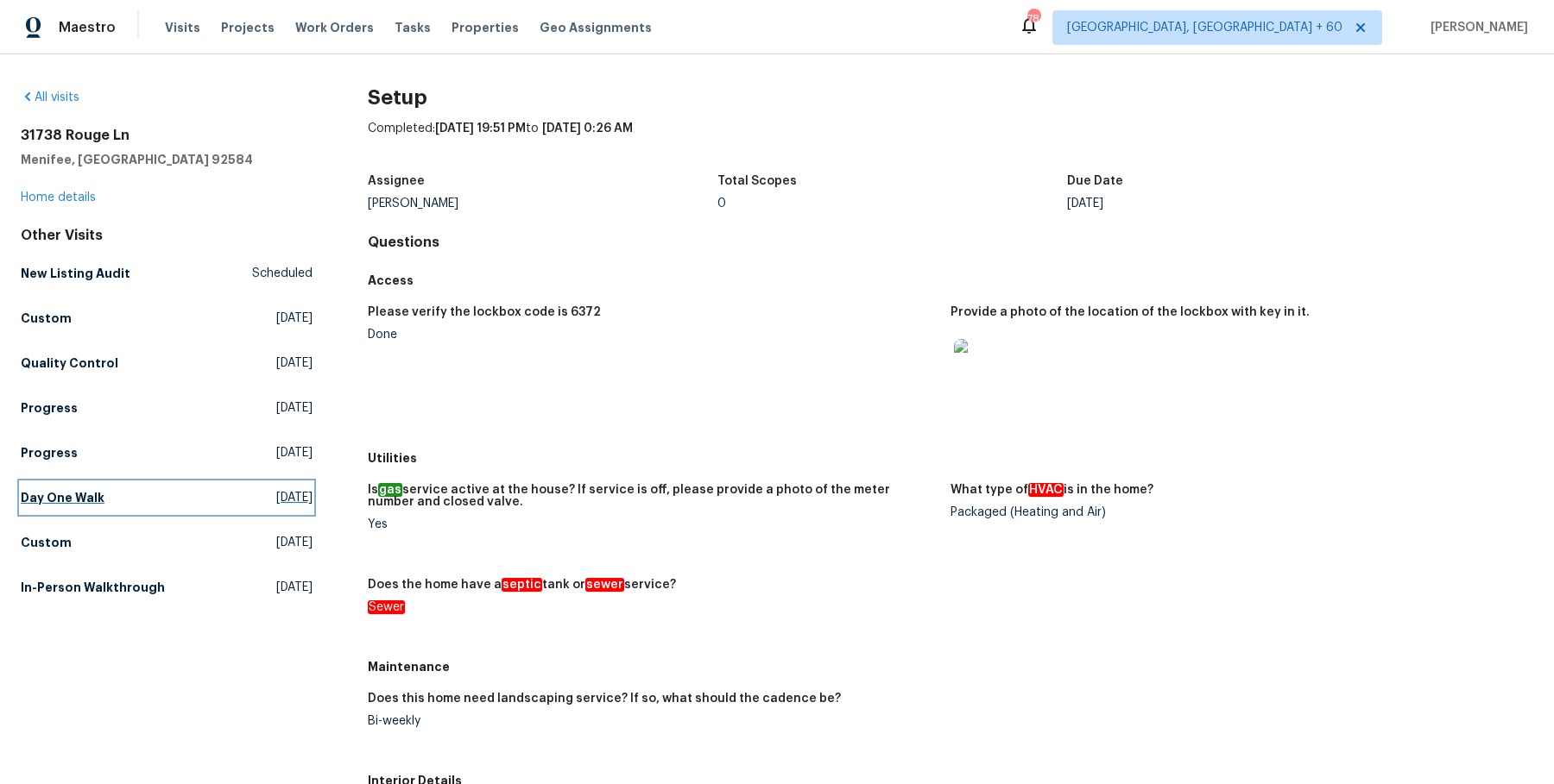
click at [80, 507] on link "Day One Walk Tue, Aug 12 2025" at bounding box center [167, 498] width 292 height 31
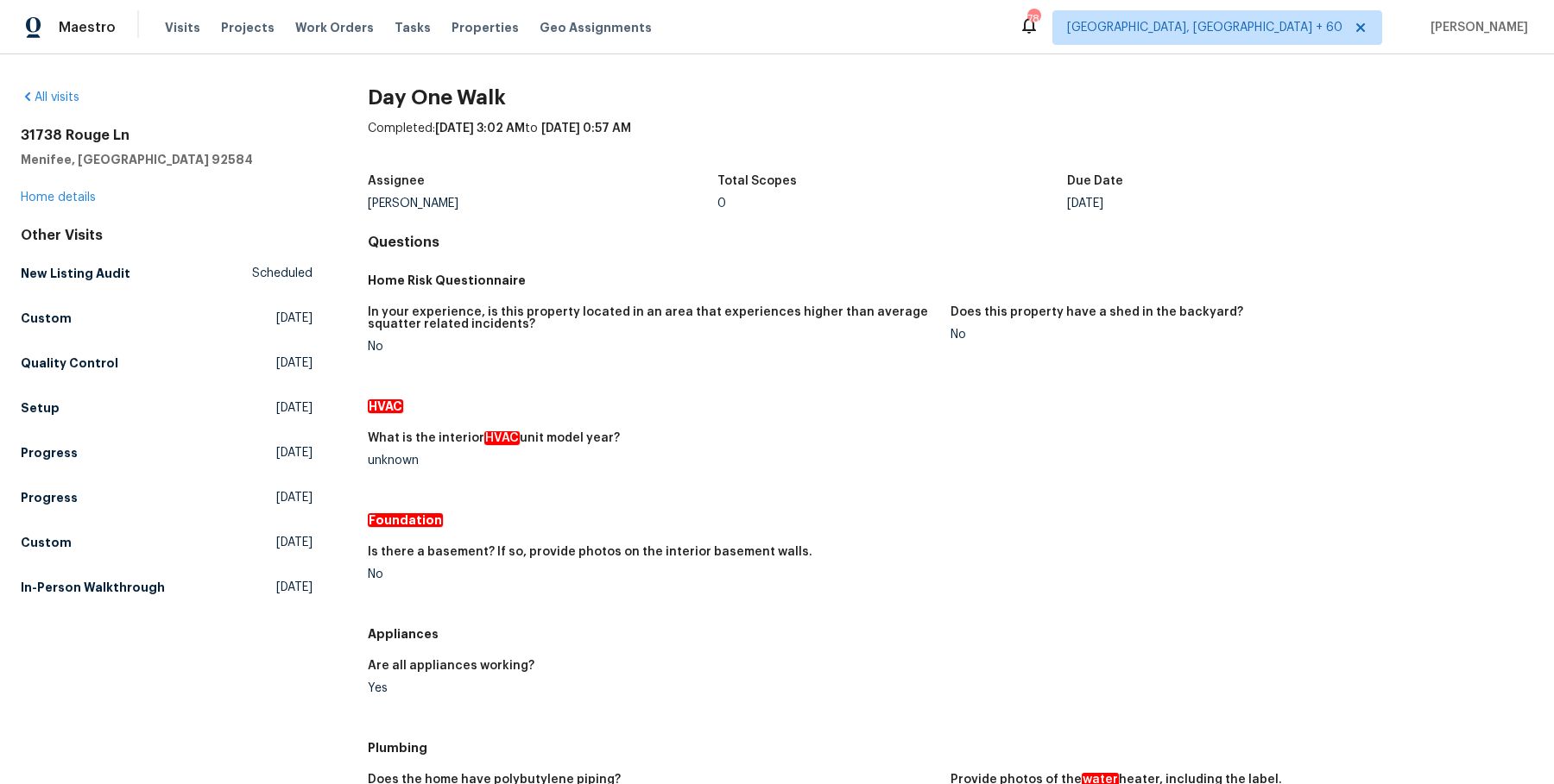
click at [81, 387] on div "Other Visits New Listing Audit Scheduled Custom Wed, Aug 27 2025 Quality Contro…" at bounding box center [167, 414] width 292 height 376
click at [85, 373] on link "Quality Control Tue, Aug 26 2025" at bounding box center [167, 363] width 292 height 31
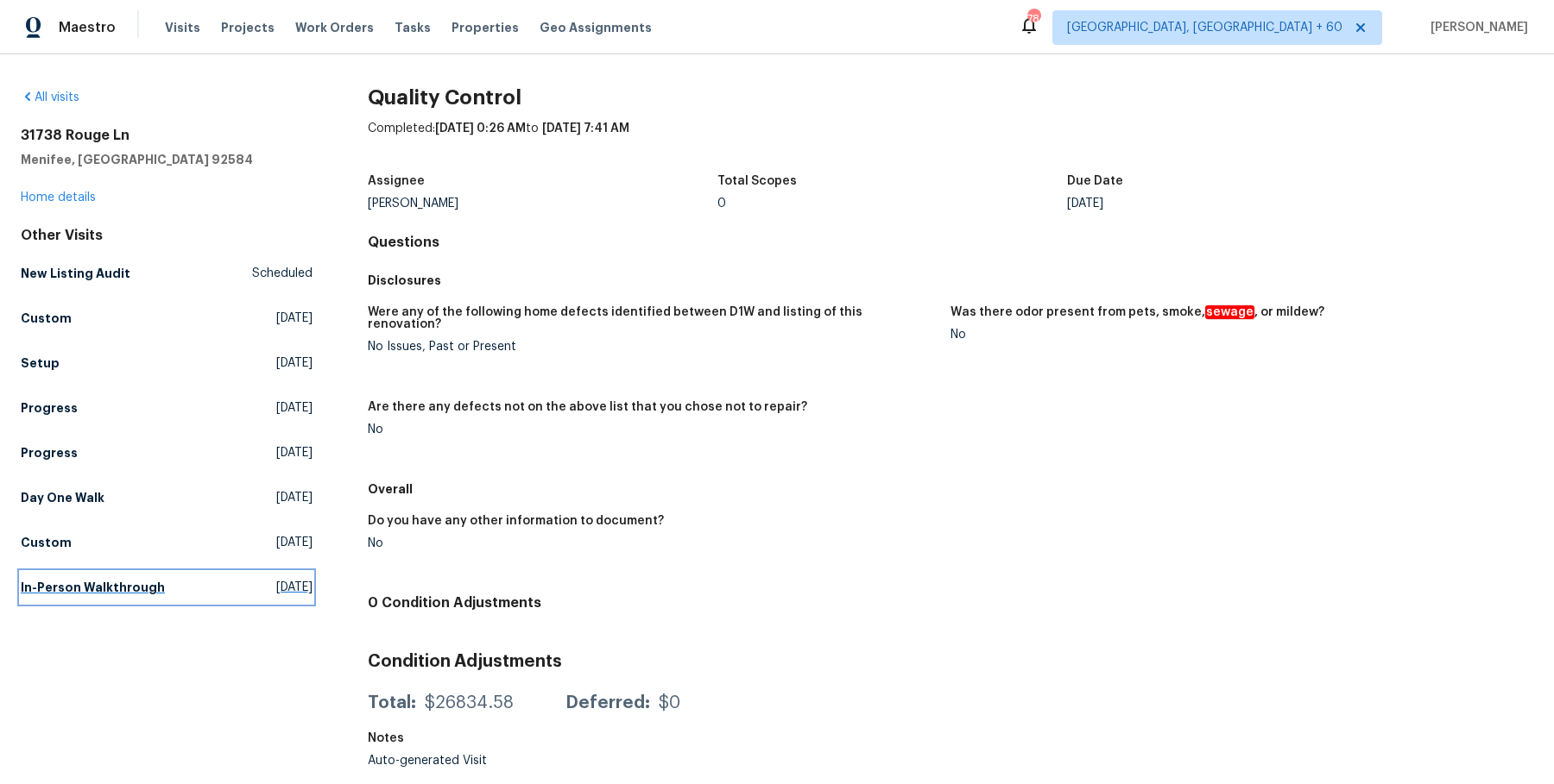
click at [141, 591] on h5 "In-Person Walkthrough" at bounding box center [92, 587] width 144 height 17
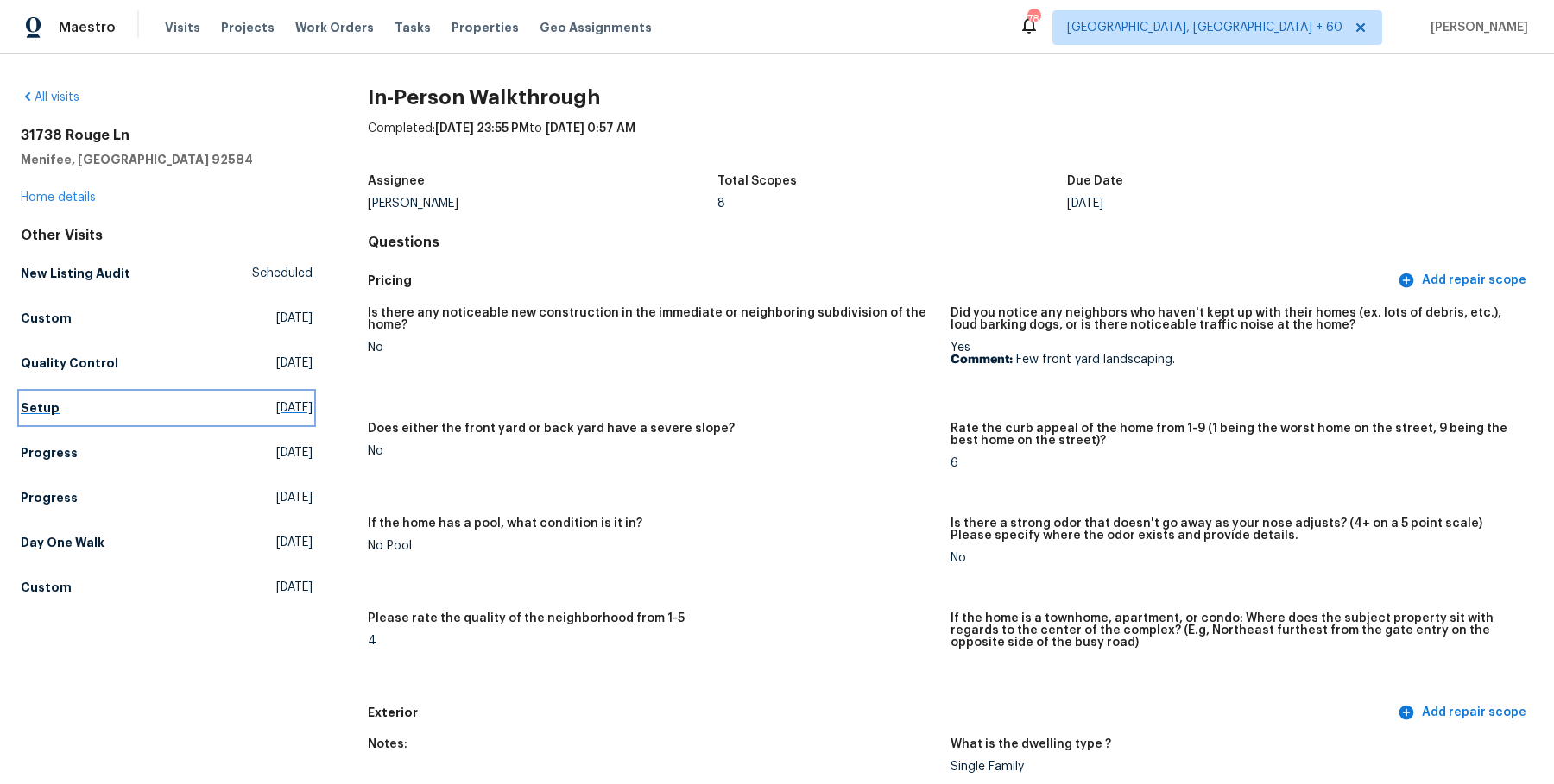
click at [40, 412] on h5 "Setup" at bounding box center [40, 408] width 39 height 17
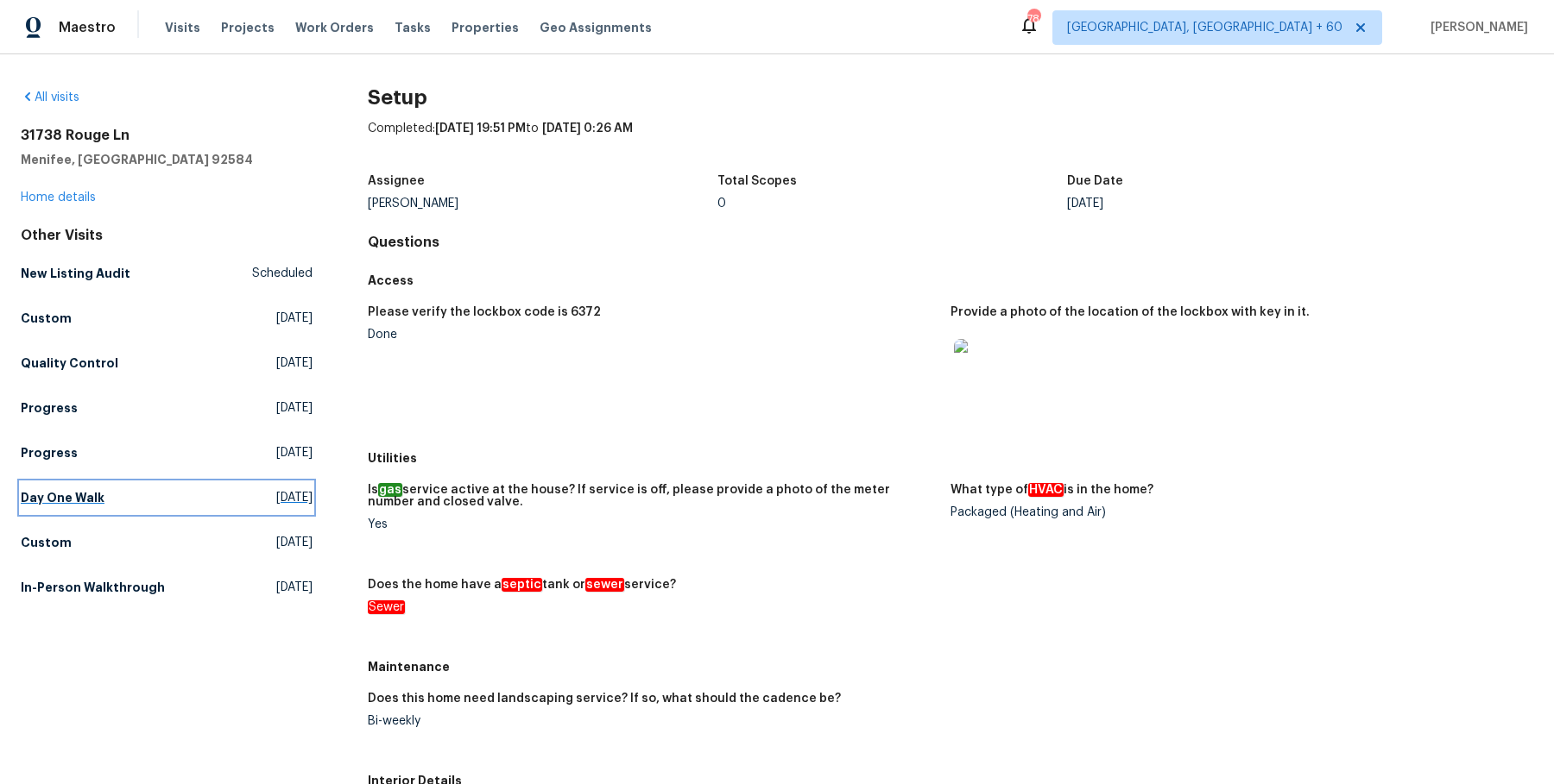
click at [105, 483] on link "Day One Walk Tue, Aug 12 2025" at bounding box center [167, 498] width 292 height 31
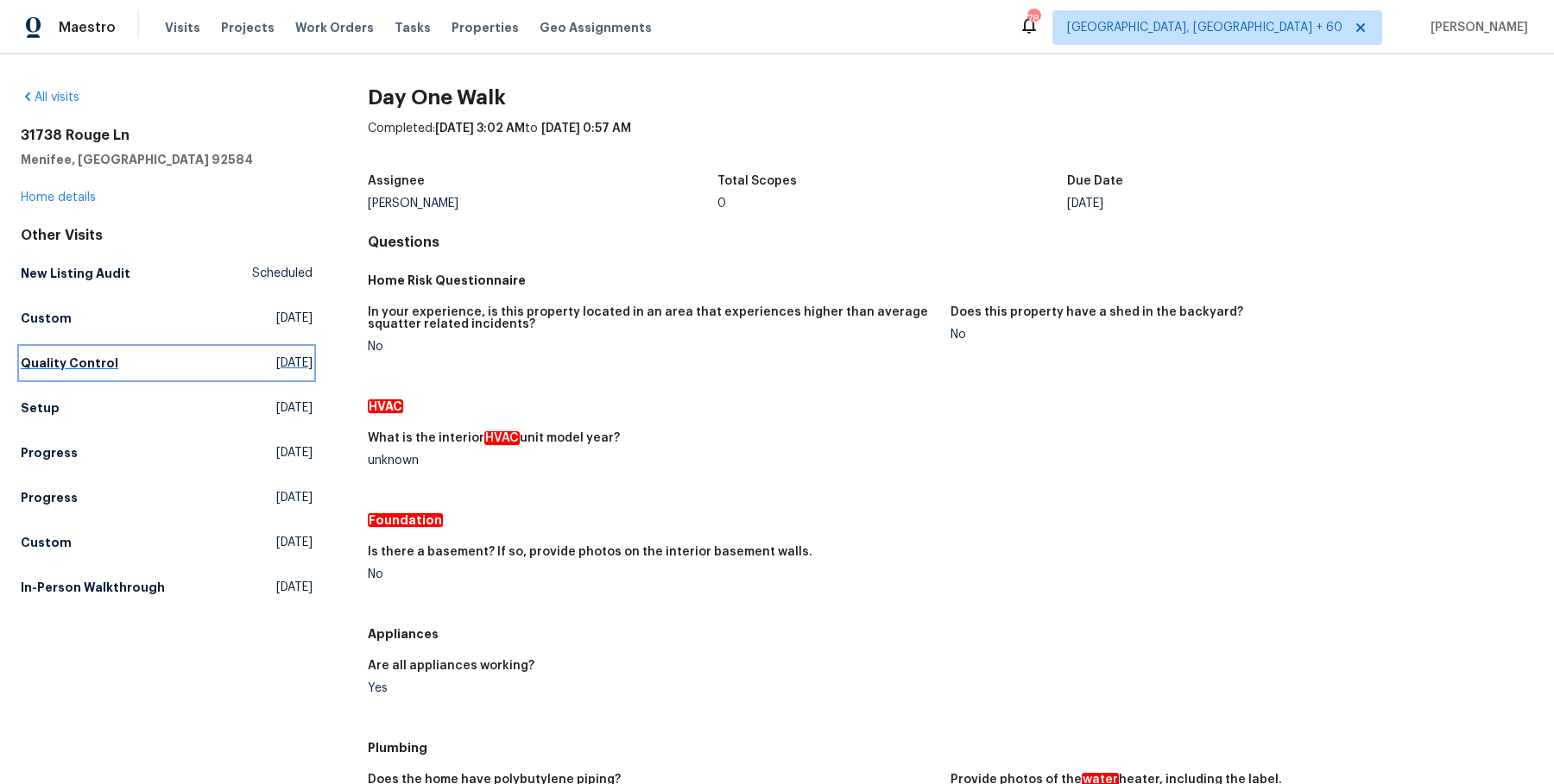
click at [63, 367] on h5 "Quality Control" at bounding box center [70, 363] width 98 height 17
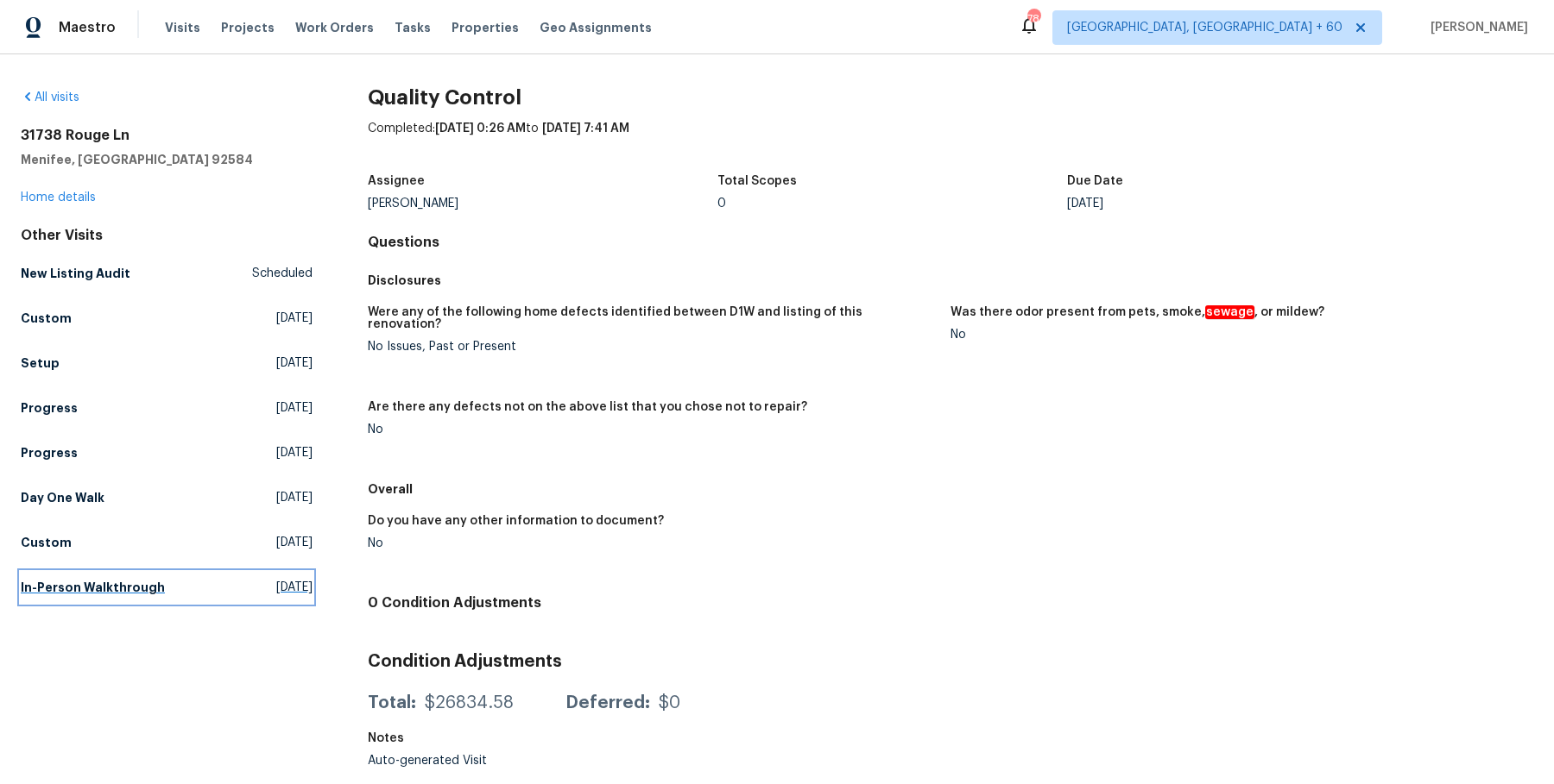
click at [141, 582] on h5 "In-Person Walkthrough" at bounding box center [92, 587] width 144 height 17
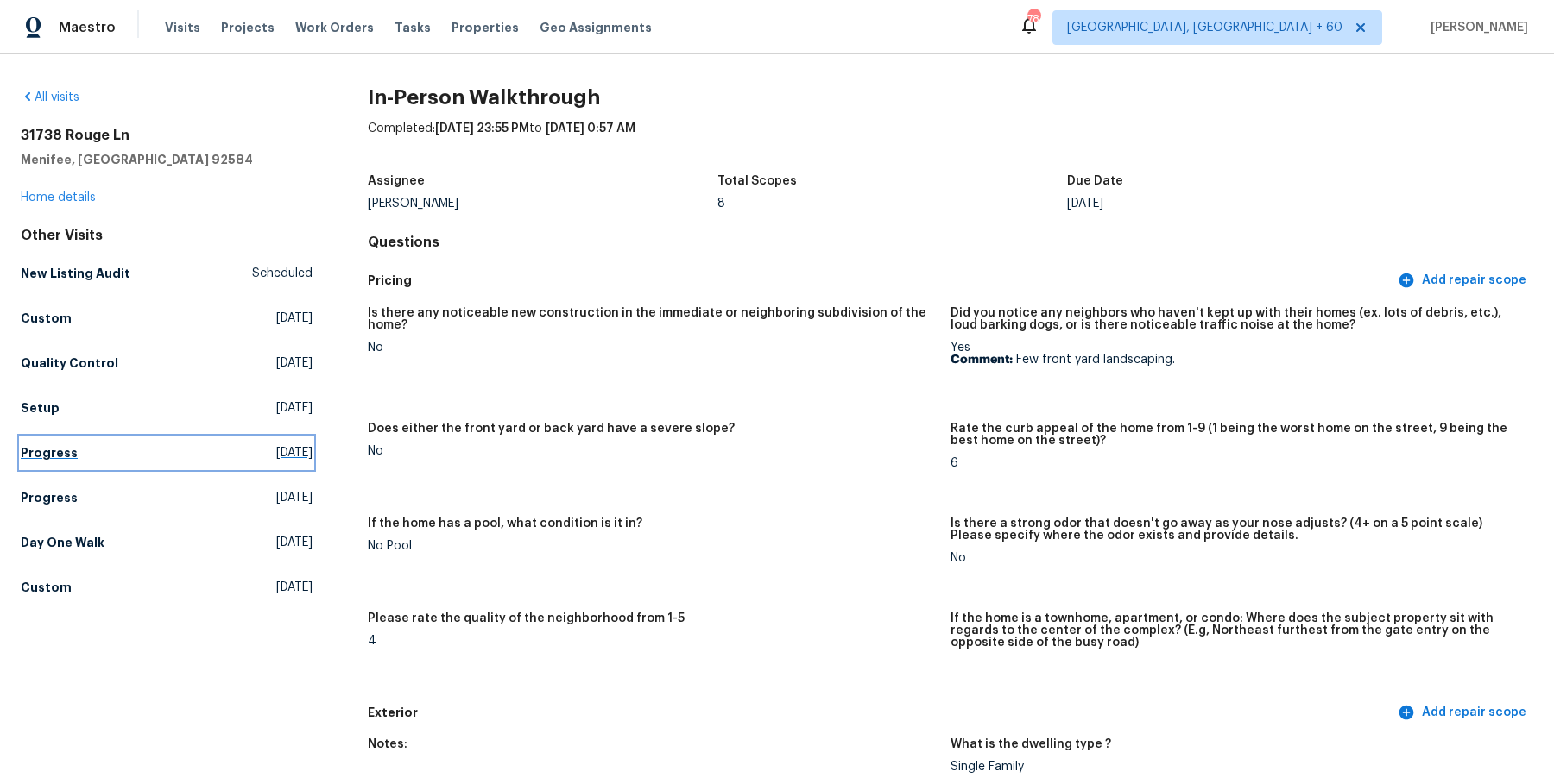
click at [53, 442] on link "Progress Thu, Aug 21 2025" at bounding box center [167, 453] width 292 height 31
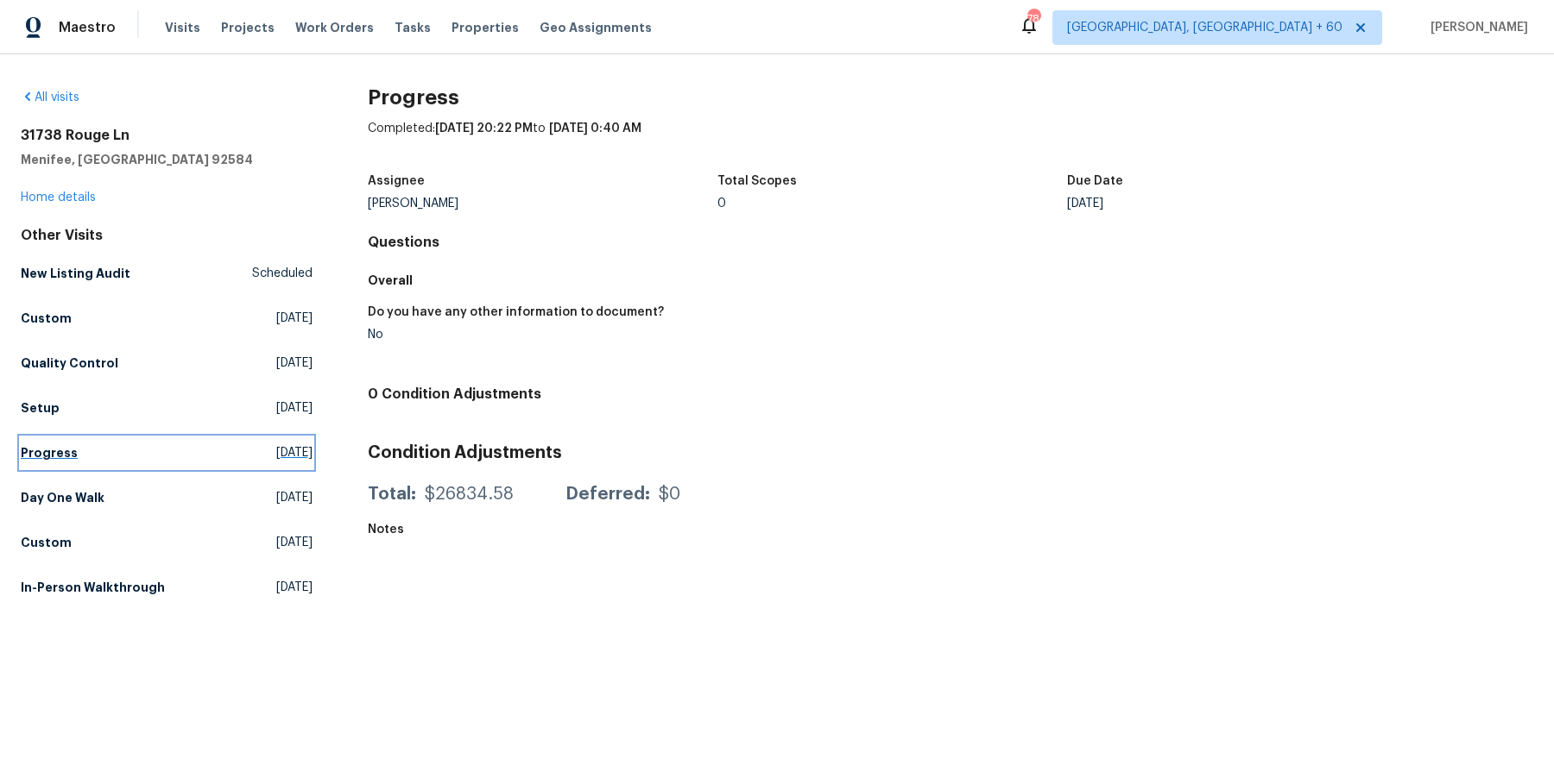
click at [71, 463] on link "Progress Fri, Aug 15 2025" at bounding box center [167, 453] width 292 height 31
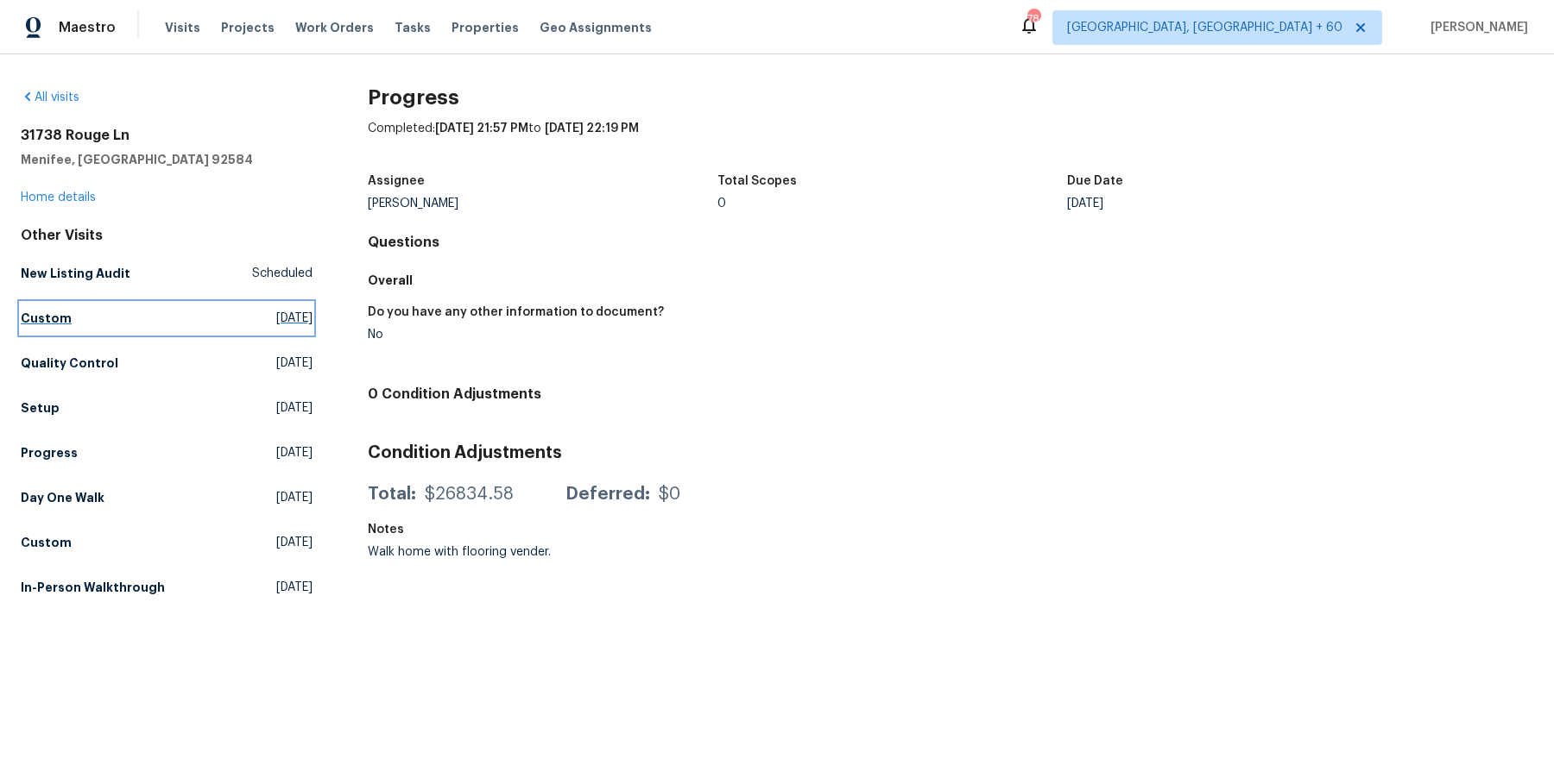
click at [39, 311] on h5 "Custom" at bounding box center [46, 318] width 51 height 17
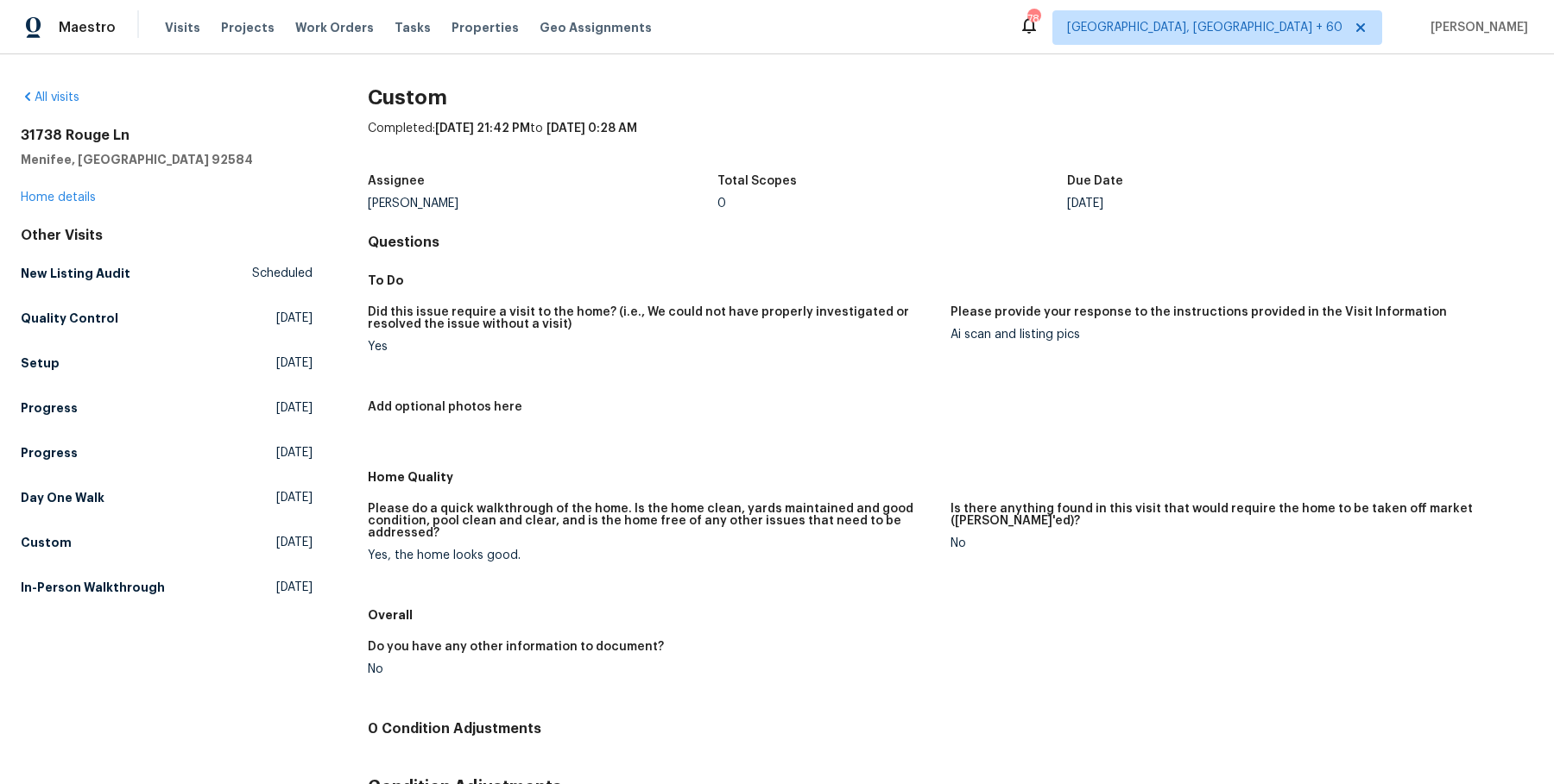
scroll to position [118, 0]
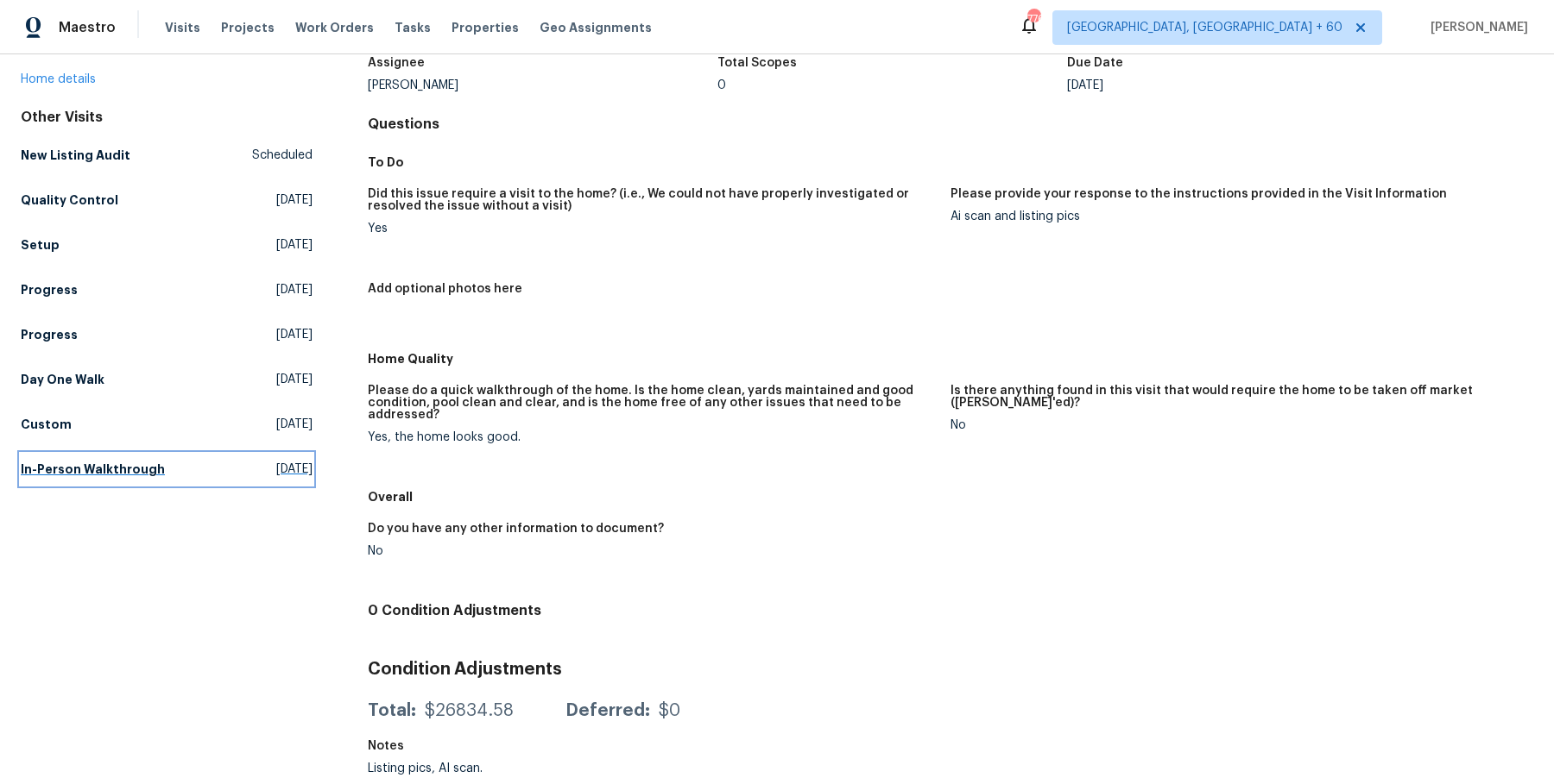
click at [99, 473] on h5 "In-Person Walkthrough" at bounding box center [92, 469] width 144 height 17
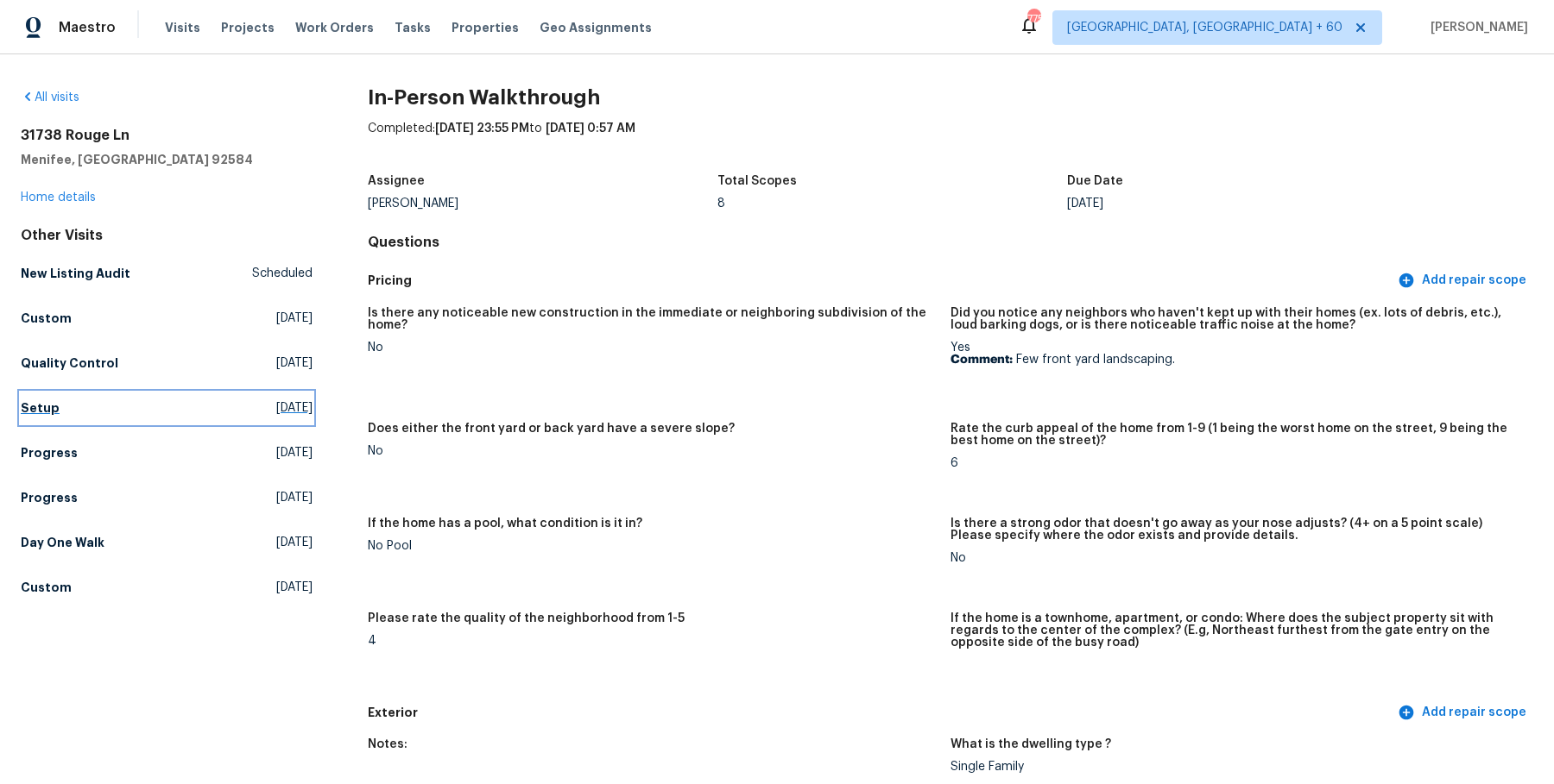
click at [34, 407] on h5 "Setup" at bounding box center [40, 408] width 39 height 17
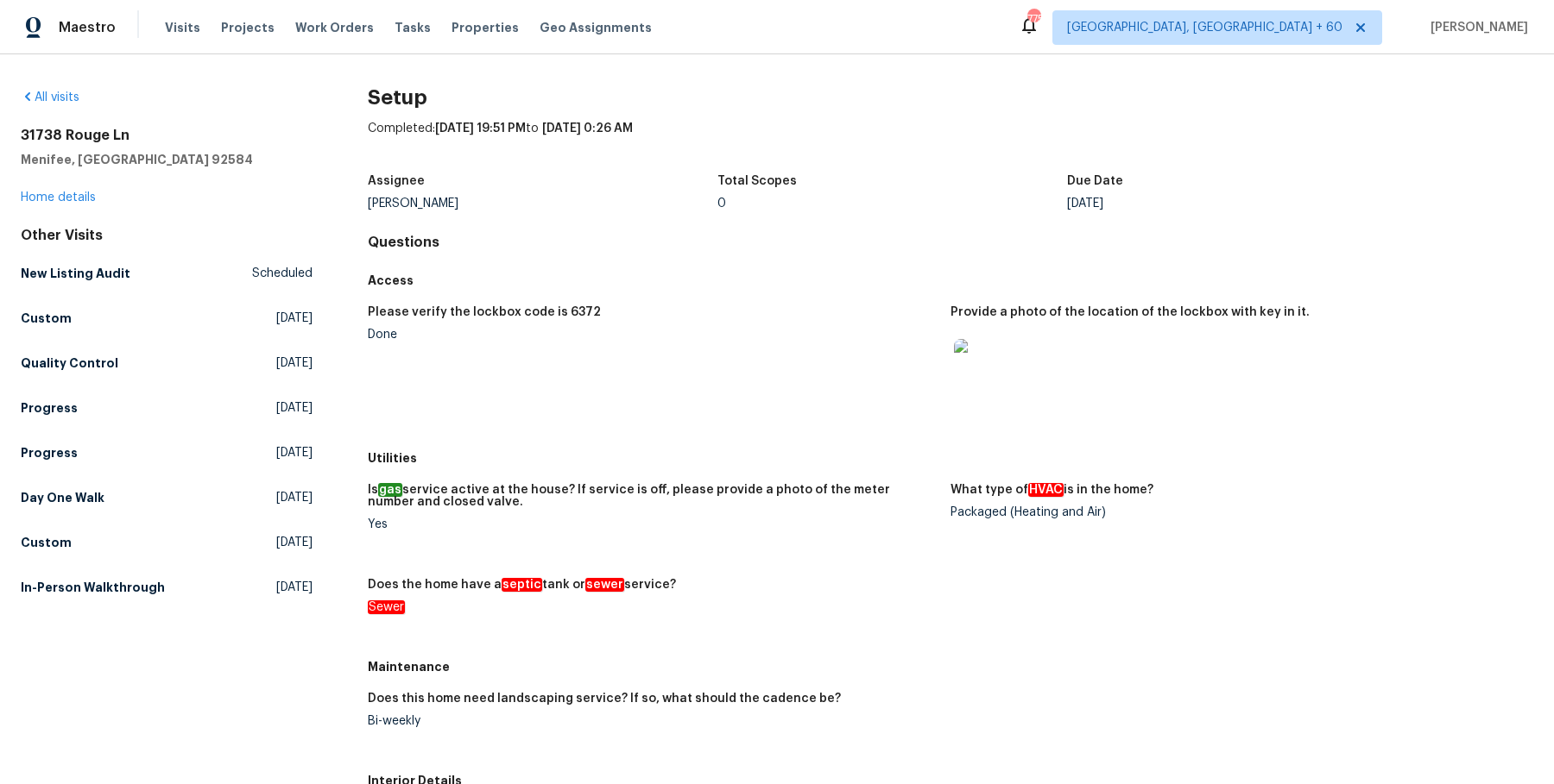
scroll to position [673, 0]
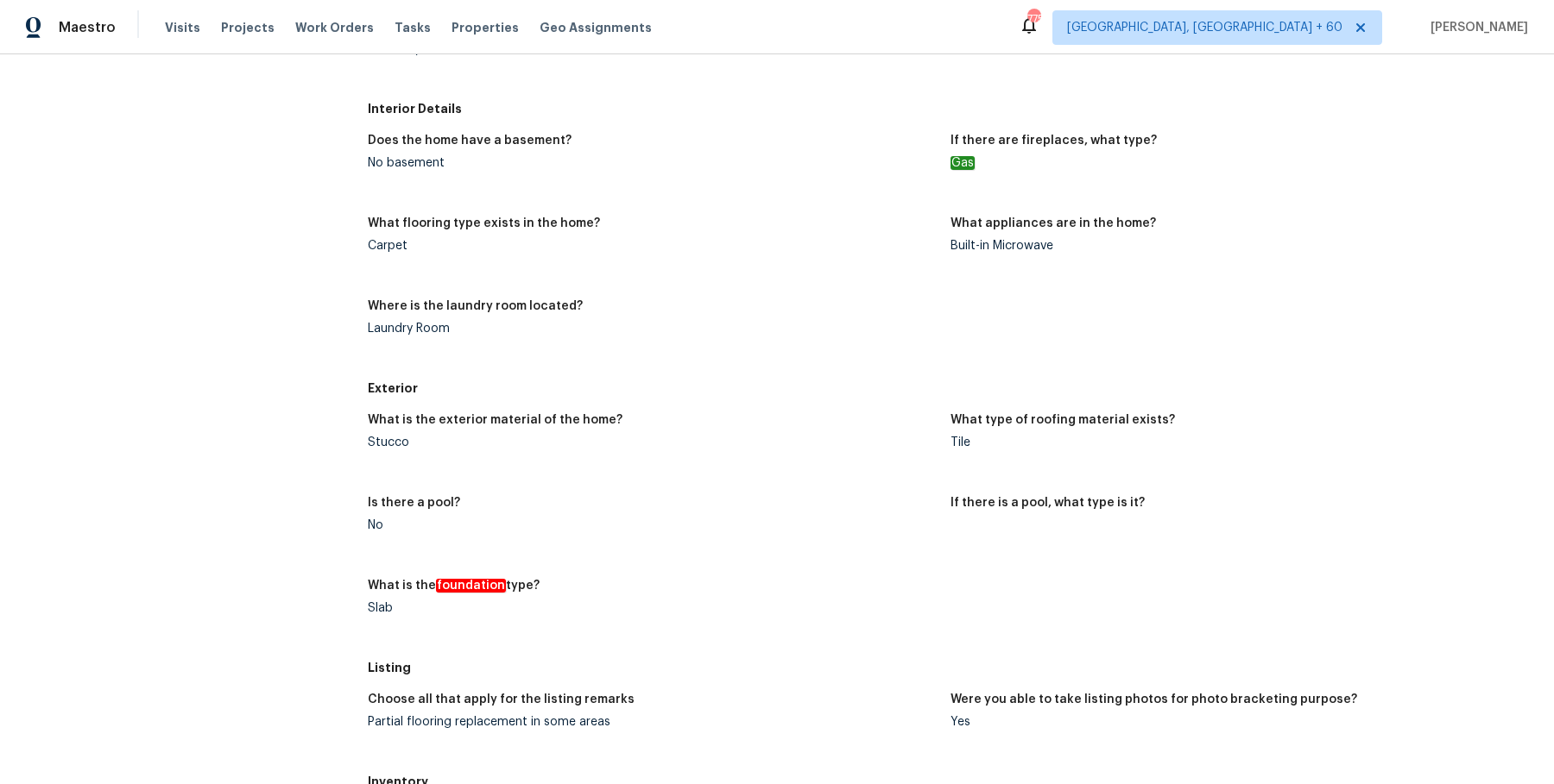
click at [983, 445] on div "Tile" at bounding box center [1234, 442] width 568 height 12
click at [976, 444] on div "Tile" at bounding box center [1234, 442] width 568 height 12
click at [963, 443] on div "Tile" at bounding box center [1234, 442] width 568 height 12
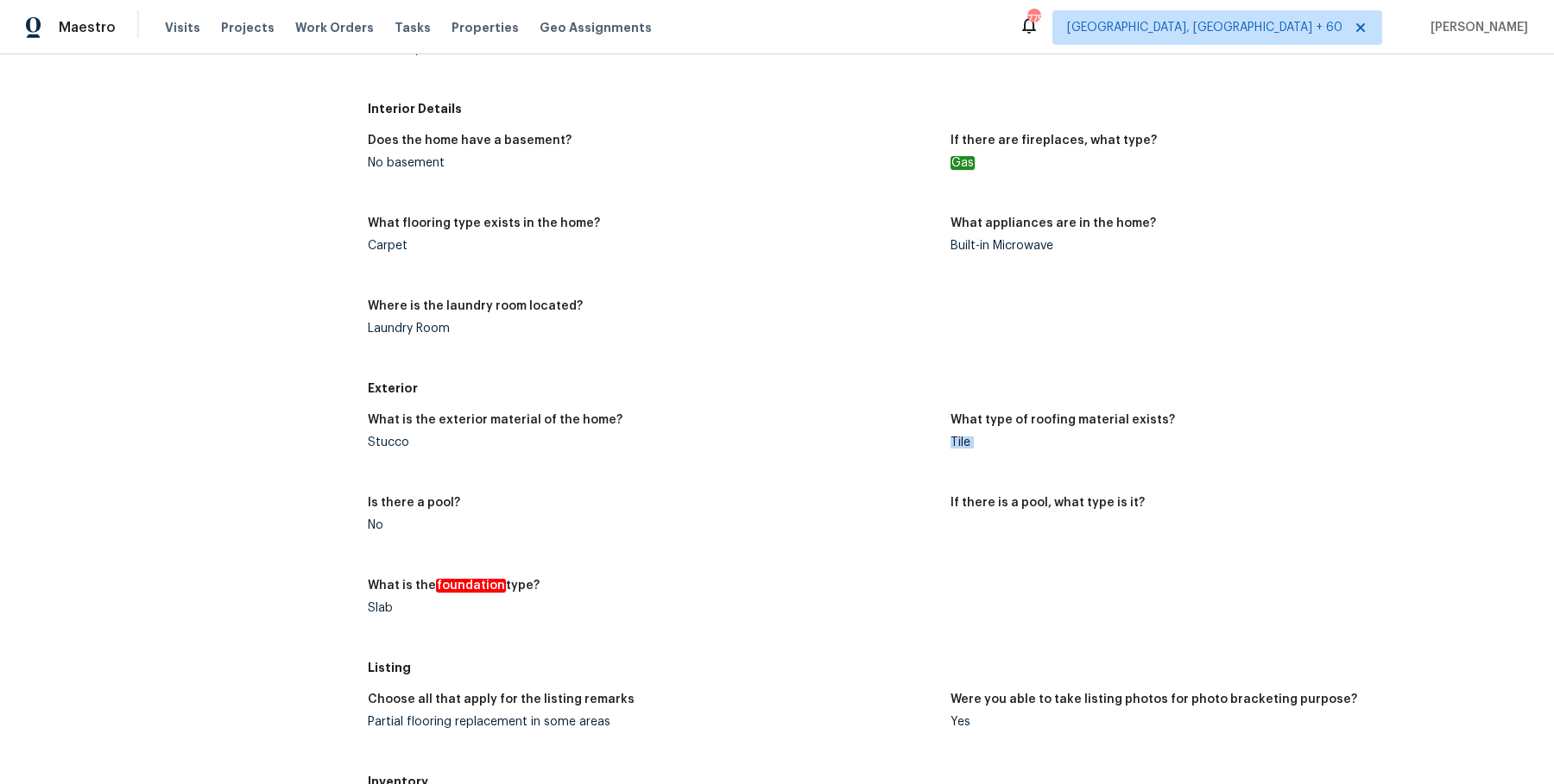
copy div "Tile"
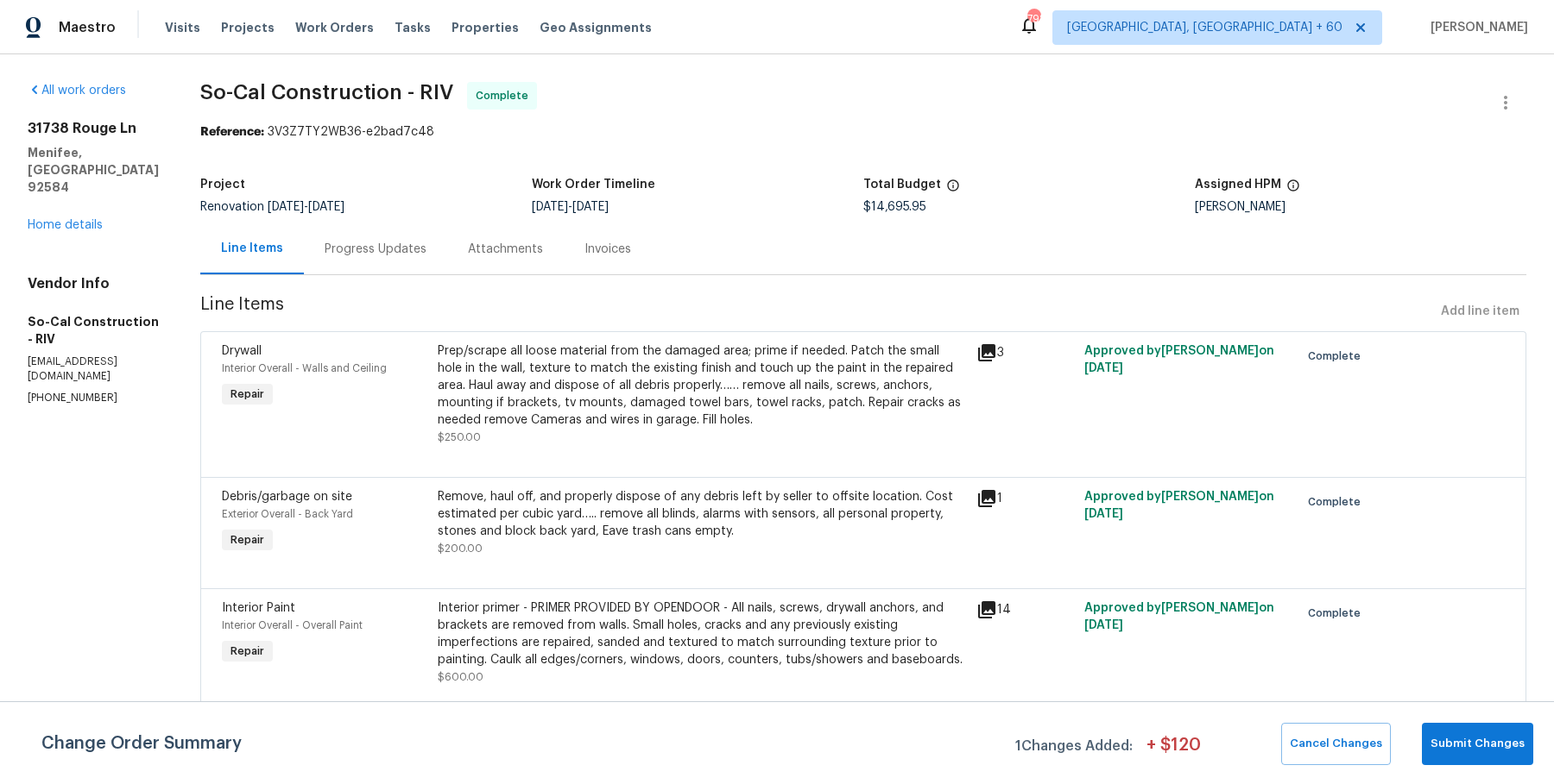
copy span "So-Cal Construction - RIV"
drag, startPoint x: 21, startPoint y: 281, endPoint x: 142, endPoint y: 330, distance: 130.5
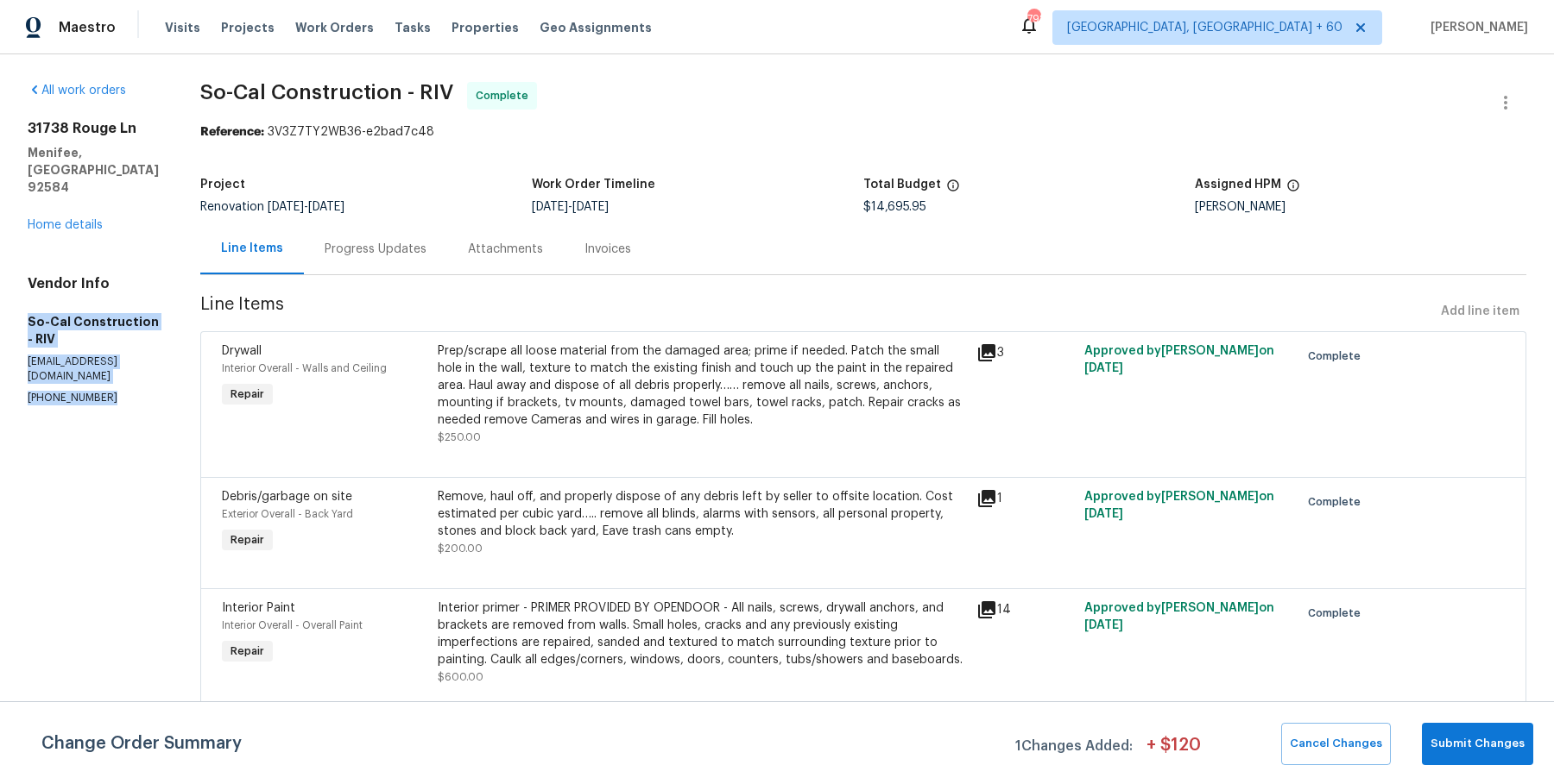
copy div "So-Cal Construction - RIV socalconstruction13@gmail.com (951) 557-2497"
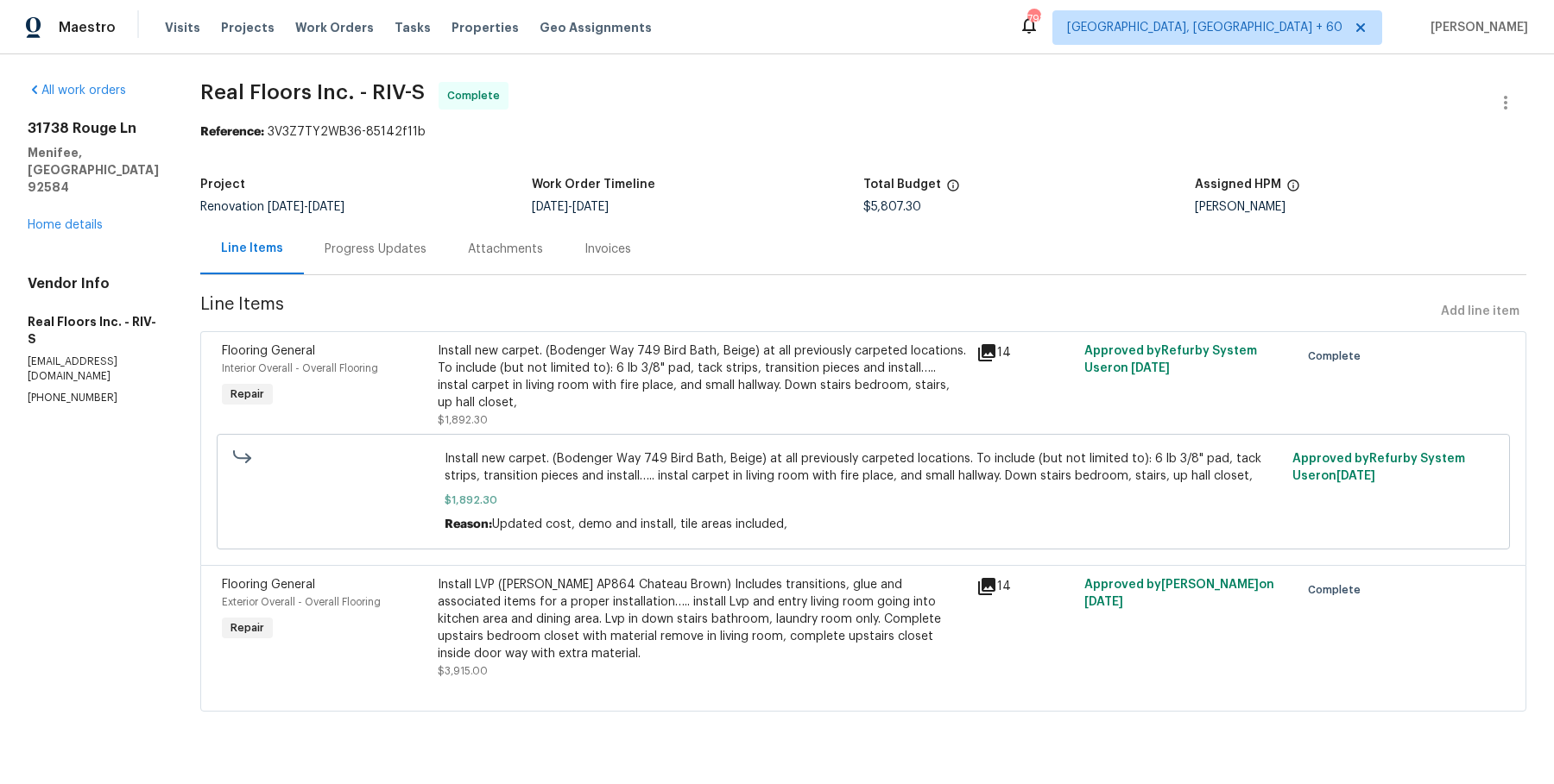
click at [382, 84] on span "Real Floors Inc. - RIV-S" at bounding box center [313, 92] width 225 height 21
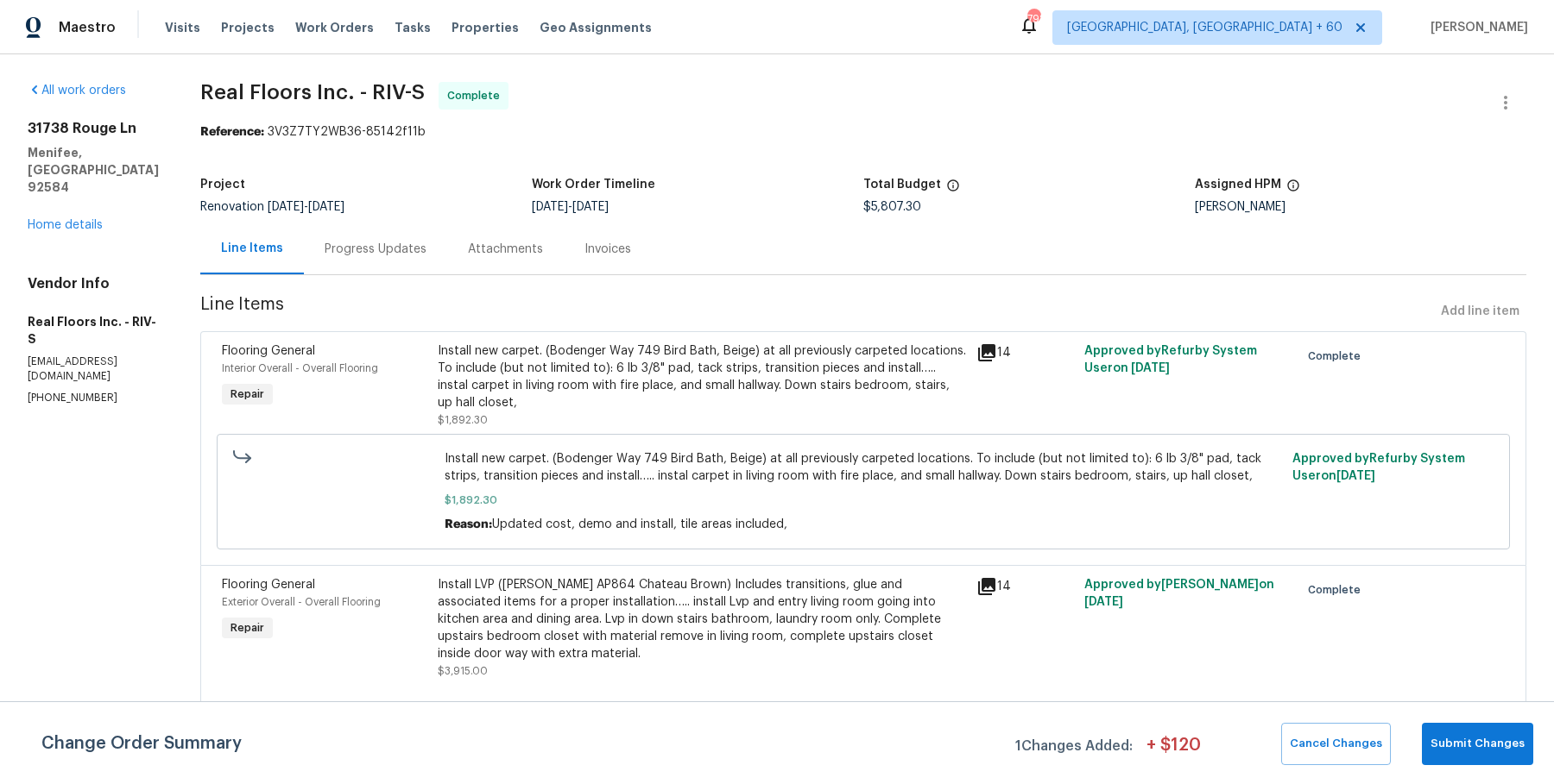
click at [382, 84] on span "Real Floors Inc. - RIV-S" at bounding box center [313, 92] width 225 height 21
click at [383, 84] on span "Real Floors Inc. - RIV-S" at bounding box center [313, 92] width 225 height 21
copy span "Real Floors Inc. - RIV-S"
drag, startPoint x: 25, startPoint y: 281, endPoint x: 117, endPoint y: 368, distance: 126.6
click at [119, 368] on div "All work orders [STREET_ADDRESS] Home details Vendor Info Real Floors Inc. - RI…" at bounding box center [777, 407] width 1554 height 706
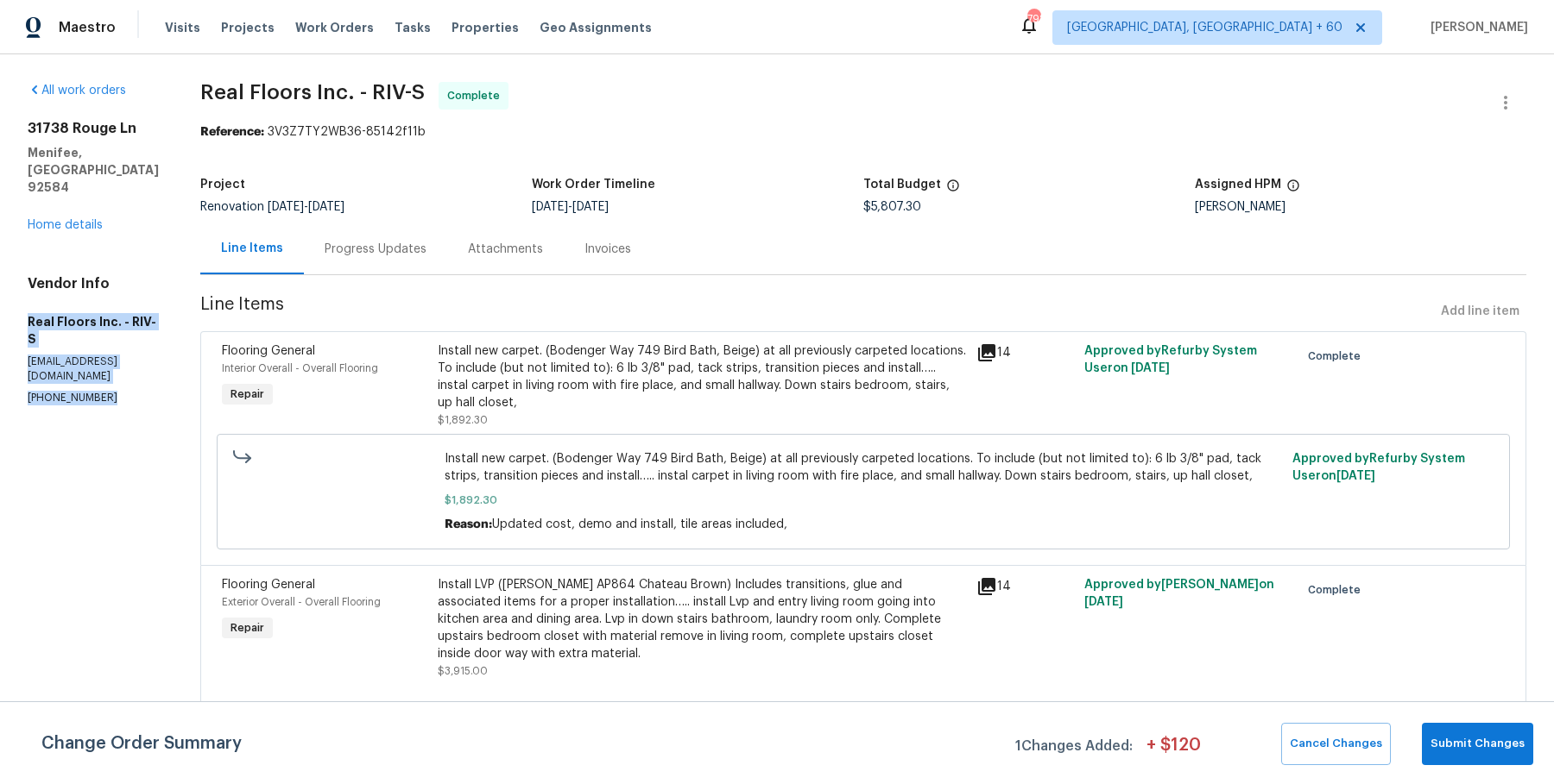
copy div "Real Floors Inc. - RIV-S [EMAIL_ADDRESS][DOMAIN_NAME] [PHONE_NUMBER]"
